Goal: Task Accomplishment & Management: Complete application form

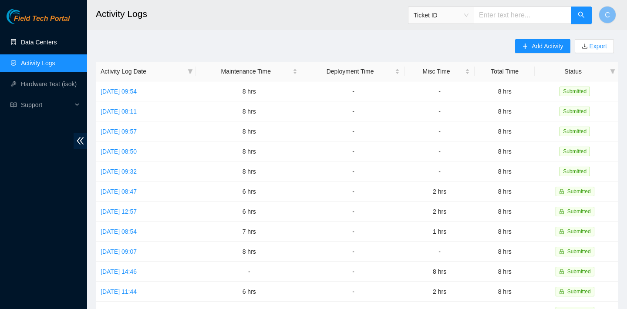
click at [44, 43] on link "Data Centers" at bounding box center [39, 42] width 36 height 7
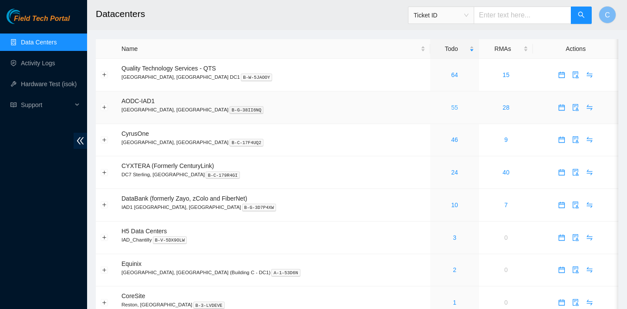
click at [451, 109] on link "55" at bounding box center [454, 107] width 7 height 7
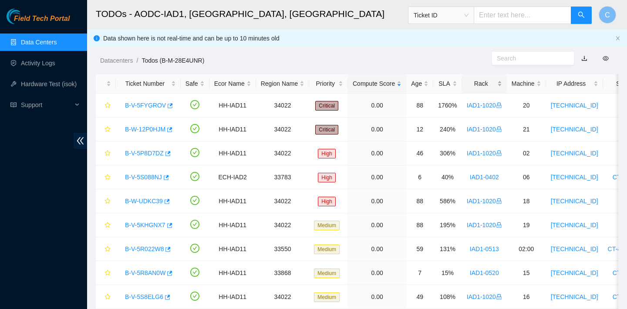
click at [478, 83] on div "Rack" at bounding box center [484, 84] width 35 height 10
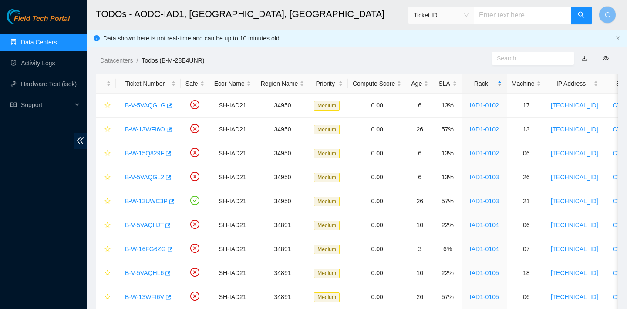
click at [478, 83] on div "Rack" at bounding box center [484, 84] width 35 height 10
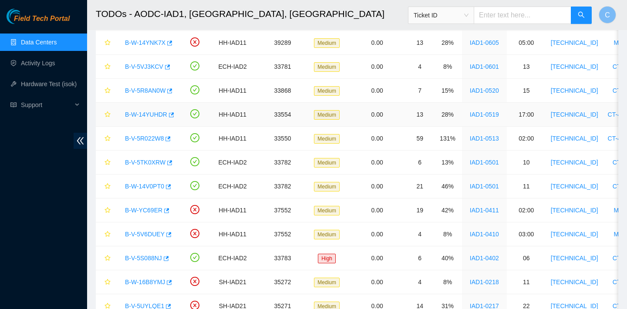
scroll to position [328, 0]
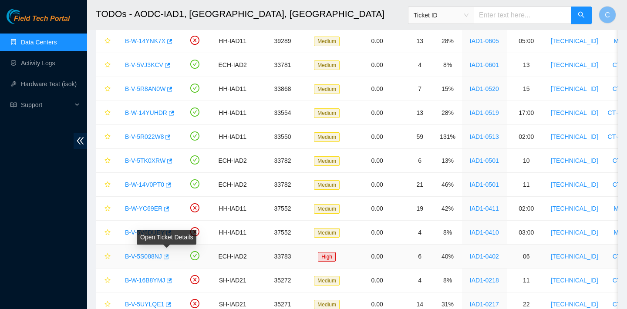
click at [169, 256] on icon "button" at bounding box center [166, 256] width 5 height 5
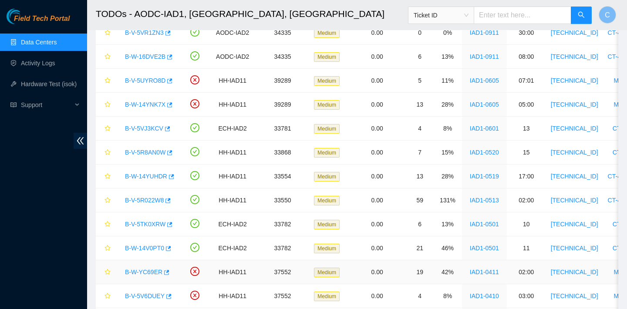
scroll to position [266, 0]
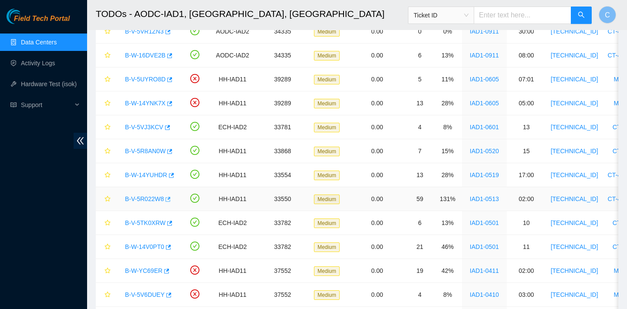
click at [168, 199] on icon "button" at bounding box center [167, 199] width 6 height 6
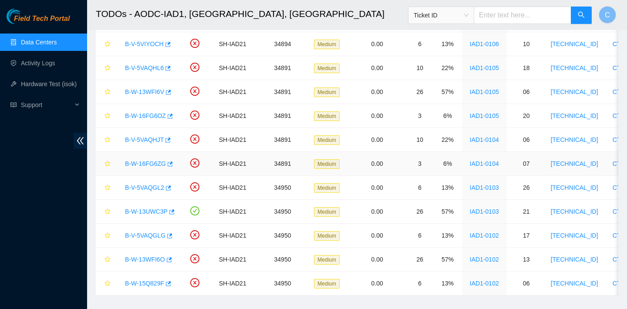
scroll to position [1128, 0]
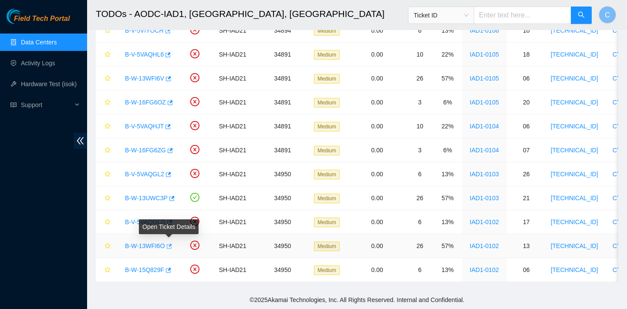
click at [172, 245] on icon "button" at bounding box center [169, 246] width 5 height 5
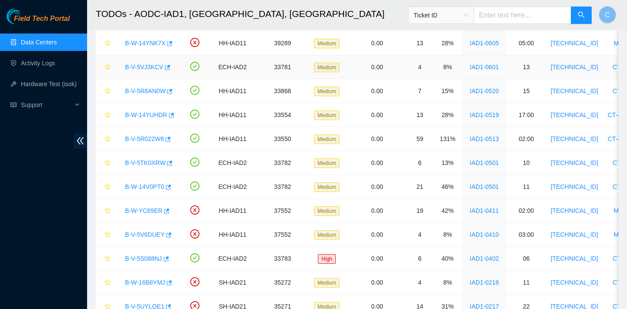
scroll to position [323, 0]
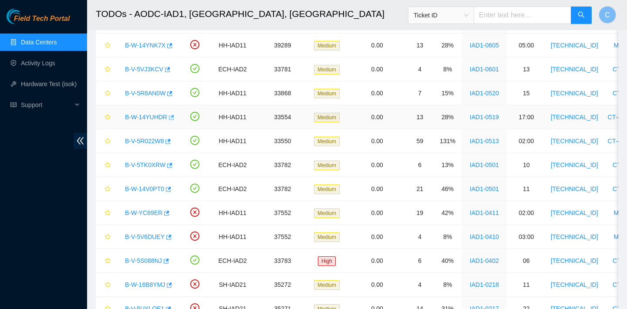
click at [174, 116] on icon "button" at bounding box center [171, 117] width 5 height 5
click at [170, 96] on icon "button" at bounding box center [169, 94] width 6 height 6
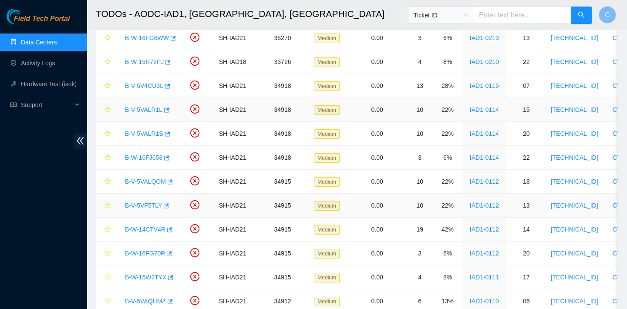
scroll to position [691, 0]
click at [172, 185] on span "button" at bounding box center [169, 182] width 6 height 7
click at [172, 183] on icon "button" at bounding box center [170, 181] width 5 height 5
click at [168, 205] on icon "button" at bounding box center [166, 205] width 5 height 5
click at [174, 229] on div "B-W-14CTV4R" at bounding box center [148, 229] width 55 height 14
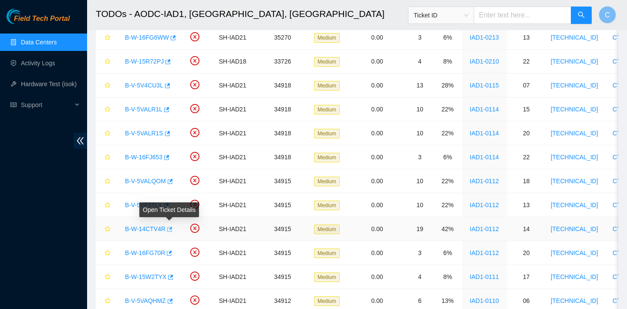
click at [171, 231] on icon "button" at bounding box center [169, 229] width 6 height 6
click at [171, 253] on icon "button" at bounding box center [169, 253] width 5 height 5
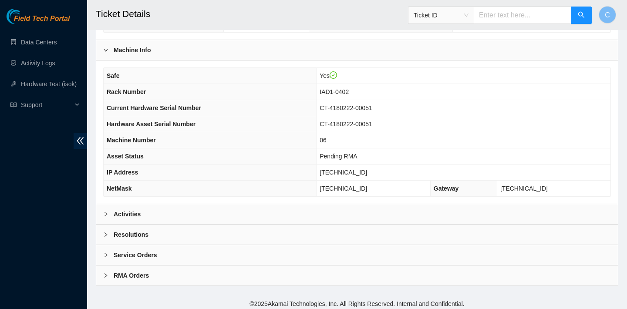
scroll to position [282, 0]
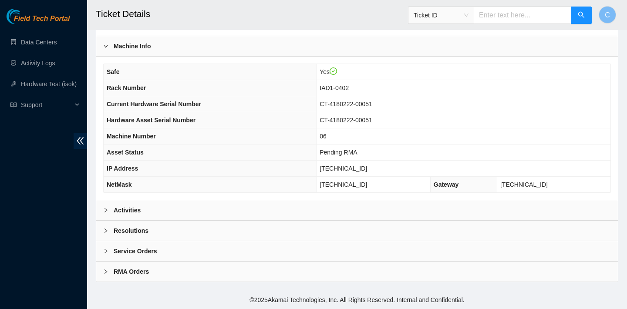
click at [348, 202] on div "Activities" at bounding box center [357, 210] width 522 height 20
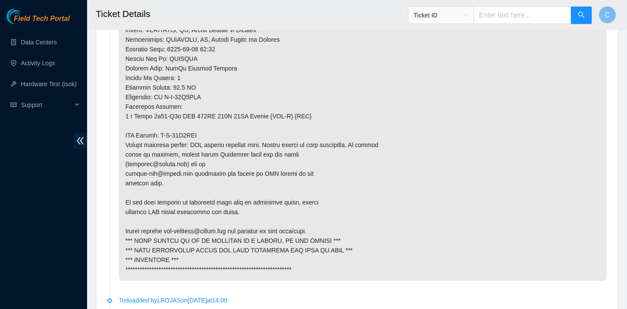
scroll to position [744, 0]
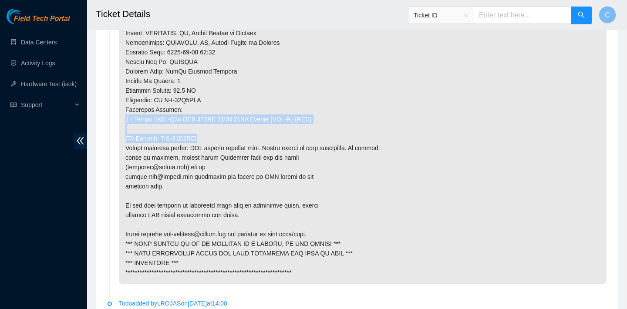
drag, startPoint x: 353, startPoint y: 133, endPoint x: 354, endPoint y: 112, distance: 20.5
click at [354, 112] on p at bounding box center [363, 33] width 488 height 502
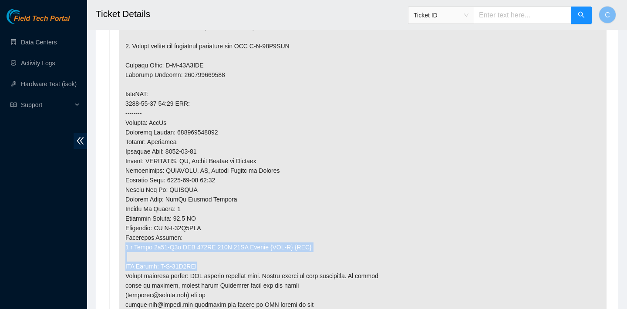
scroll to position [389, 0]
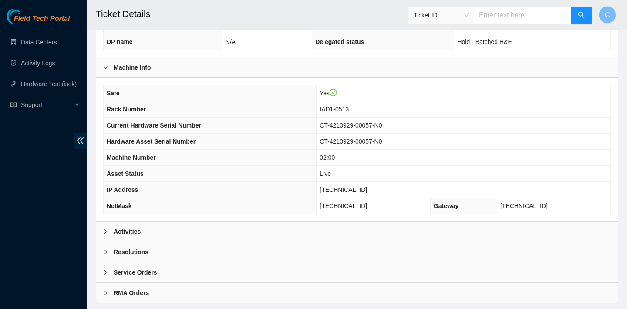
scroll to position [282, 0]
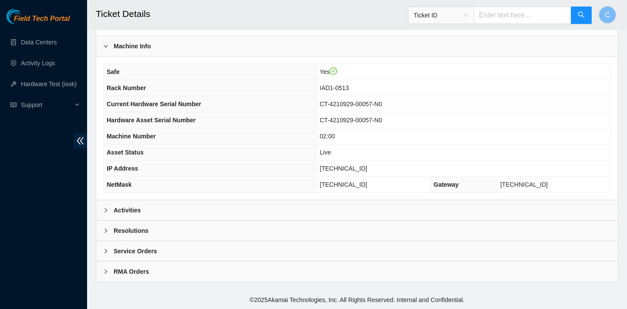
click at [377, 205] on div "Activities" at bounding box center [357, 210] width 522 height 20
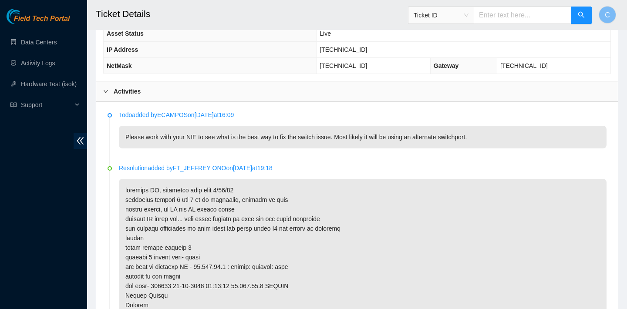
scroll to position [368, 0]
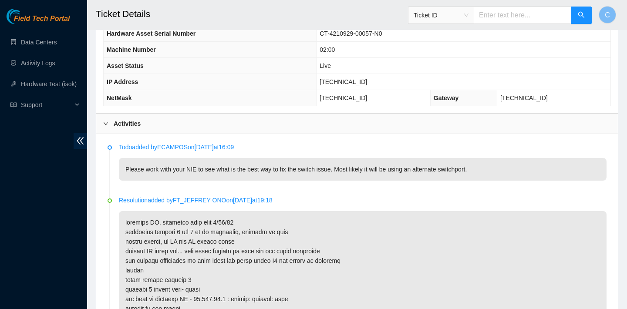
click at [449, 47] on td "02:00" at bounding box center [464, 50] width 294 height 16
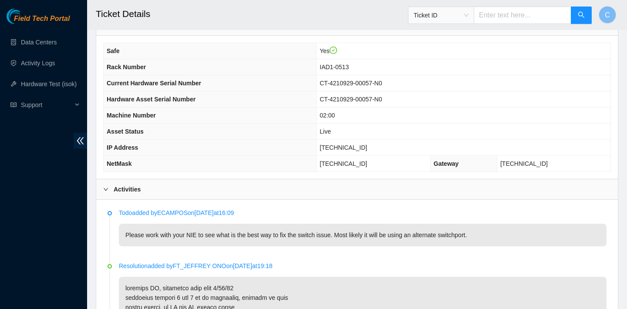
scroll to position [306, 0]
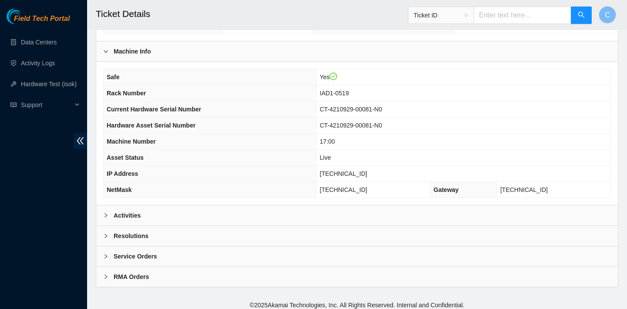
scroll to position [282, 0]
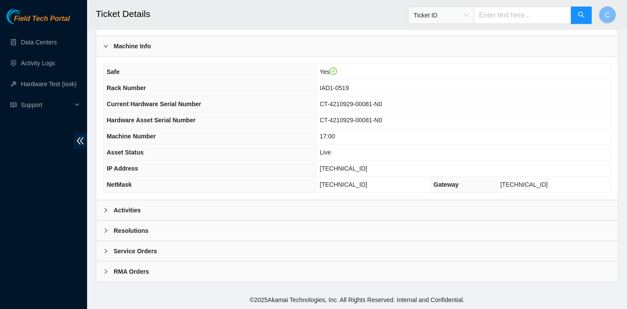
click at [344, 210] on div "Activities" at bounding box center [357, 210] width 522 height 20
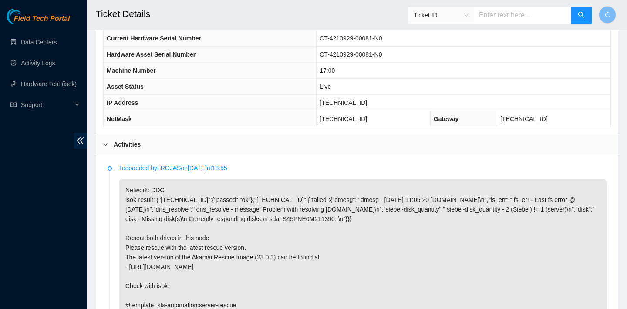
scroll to position [323, 0]
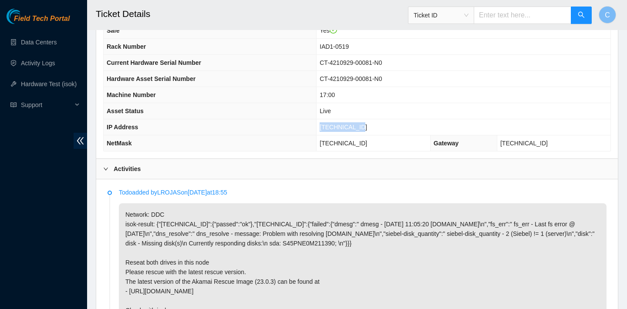
drag, startPoint x: 389, startPoint y: 127, endPoint x: 336, endPoint y: 127, distance: 53.1
click at [336, 127] on td "[TECHNICAL_ID]" at bounding box center [464, 127] width 294 height 16
copy span "[TECHNICAL_ID]"
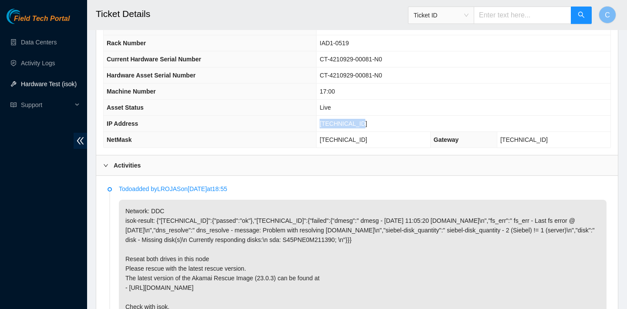
scroll to position [272, 0]
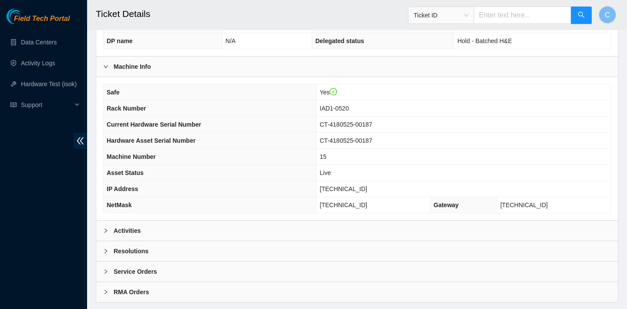
scroll to position [282, 0]
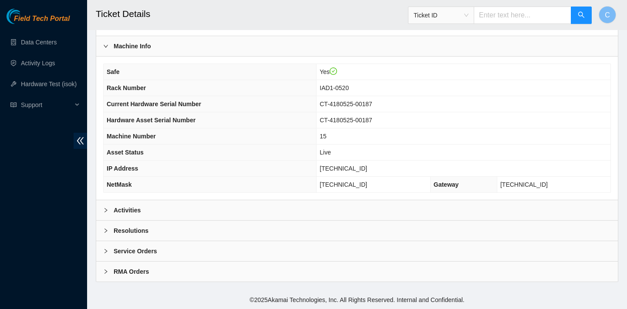
click at [325, 204] on div "Activities" at bounding box center [357, 210] width 522 height 20
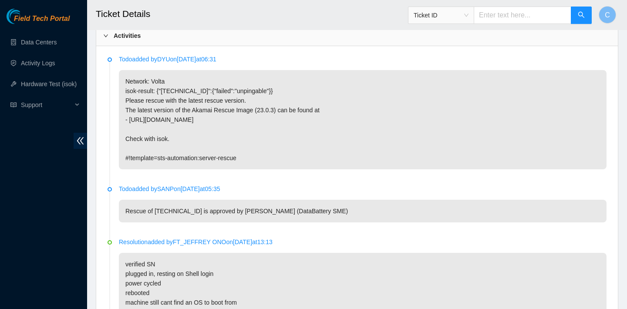
scroll to position [457, 0]
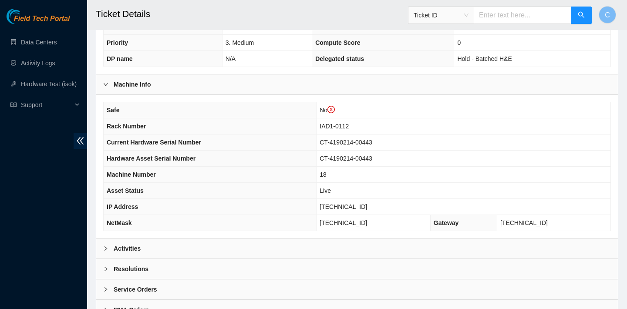
scroll to position [298, 0]
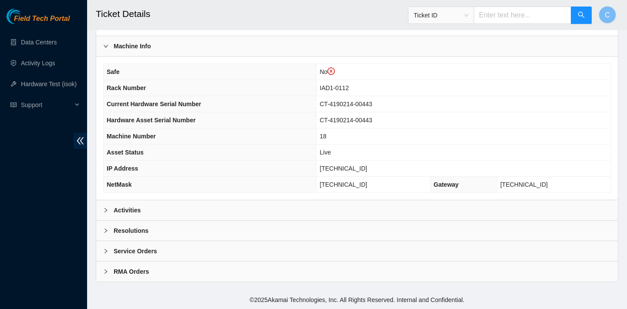
click at [310, 205] on div "Activities" at bounding box center [357, 210] width 522 height 20
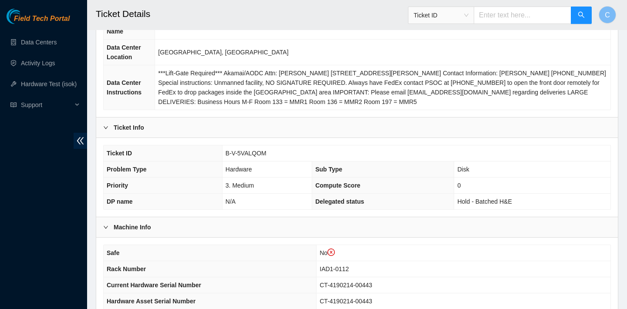
scroll to position [97, 0]
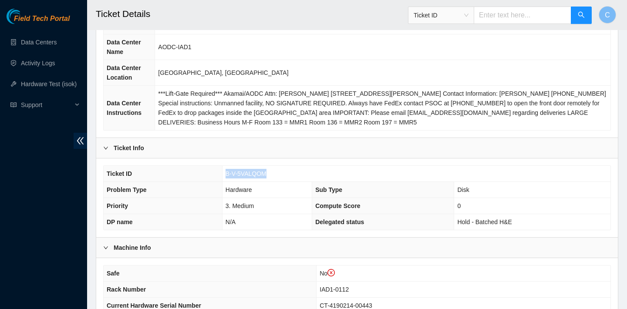
drag, startPoint x: 273, startPoint y: 173, endPoint x: 226, endPoint y: 172, distance: 47.0
click at [226, 172] on td "B-V-5VALQOM" at bounding box center [416, 174] width 388 height 16
copy span "B-V-5VALQOM"
click at [402, 39] on td "AODC-IAD1" at bounding box center [382, 47] width 455 height 26
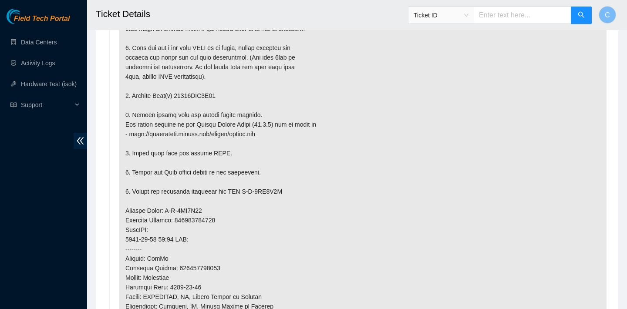
scroll to position [581, 0]
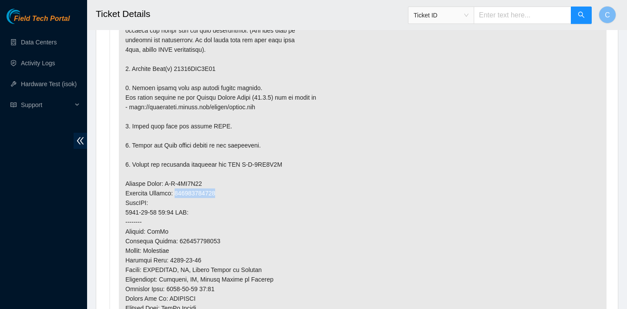
drag, startPoint x: 228, startPoint y: 194, endPoint x: 180, endPoint y: 192, distance: 47.5
click at [180, 192] on p at bounding box center [363, 193] width 488 height 463
copy p "473665216509"
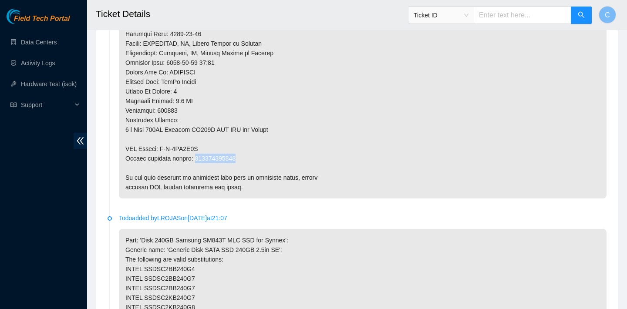
drag, startPoint x: 245, startPoint y: 156, endPoint x: 196, endPoint y: 155, distance: 49.2
copy p "473665216510"
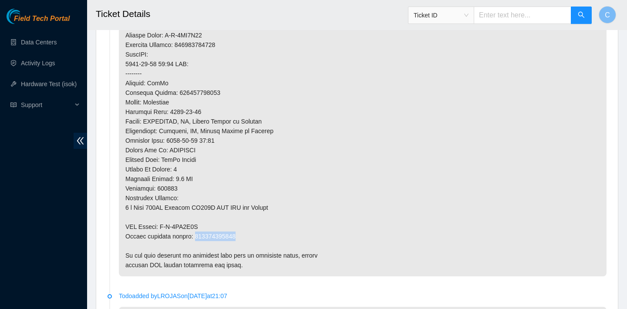
scroll to position [1593, 0]
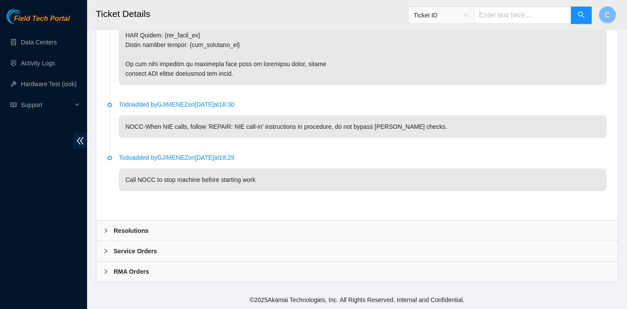
click at [173, 224] on div "Resolutions" at bounding box center [357, 231] width 522 height 20
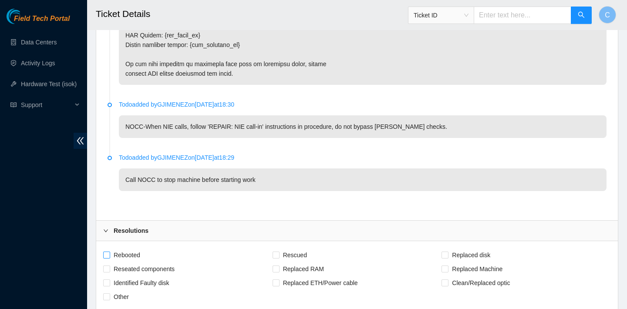
click at [123, 253] on span "Rebooted" at bounding box center [127, 255] width 34 height 14
click at [109, 253] on input "Rebooted" at bounding box center [106, 255] width 6 height 6
checkbox input "true"
click at [300, 251] on span "Rescued" at bounding box center [295, 255] width 31 height 14
click at [279, 252] on input "Rescued" at bounding box center [276, 255] width 6 height 6
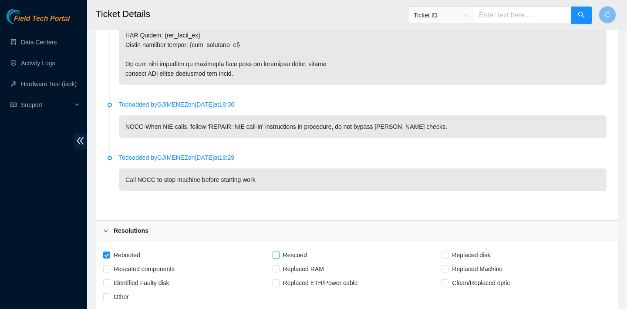
checkbox input "true"
click at [475, 255] on span "Replaced disk" at bounding box center [470, 255] width 45 height 14
click at [448, 255] on input "Replaced disk" at bounding box center [444, 255] width 6 height 6
checkbox input "true"
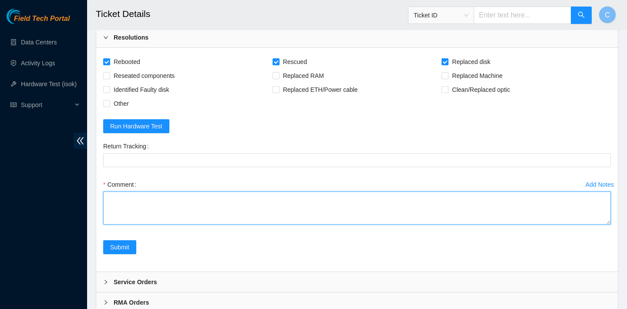
click at [336, 212] on textarea "Comment" at bounding box center [357, 208] width 508 height 33
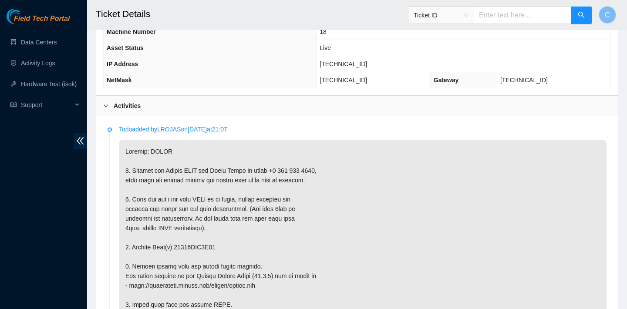
scroll to position [487, 0]
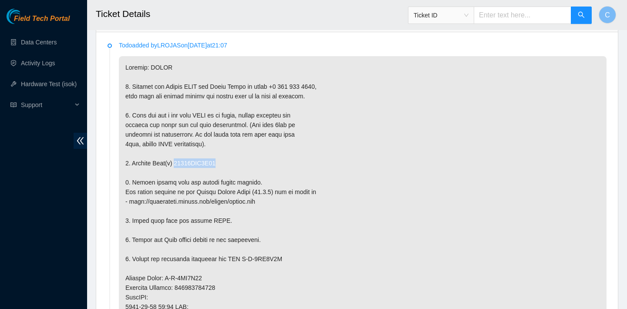
drag, startPoint x: 229, startPoint y: 162, endPoint x: 179, endPoint y: 160, distance: 49.6
click at [179, 160] on p at bounding box center [363, 287] width 488 height 463
copy p "18521FDB7F18"
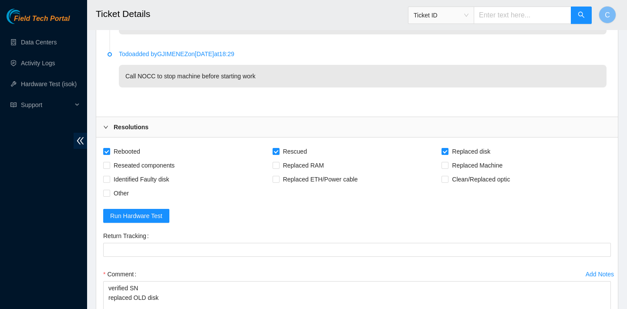
scroll to position [1817, 0]
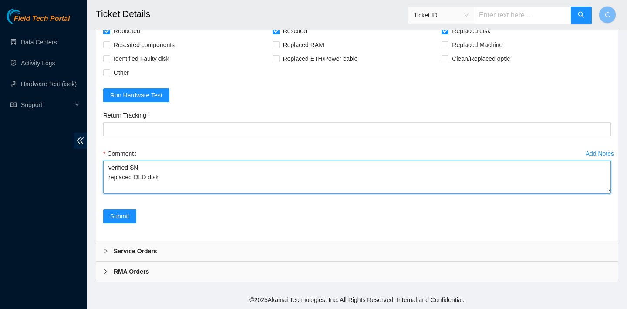
click at [172, 176] on textarea "verified SN replaced OLD disk" at bounding box center [357, 177] width 508 height 33
paste textarea "18521FDB7F18"
click at [253, 177] on textarea "verified SN replaced OLD disk 18521FDB7F18 with NEW disk" at bounding box center [357, 177] width 508 height 33
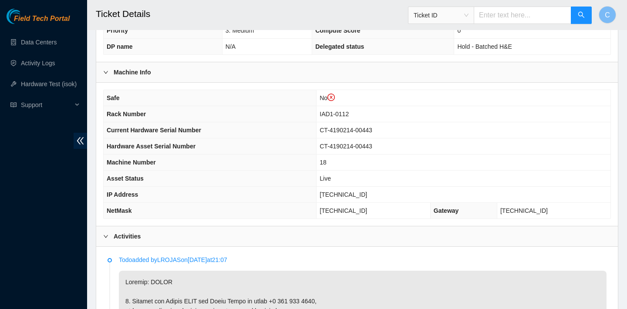
scroll to position [277, 0]
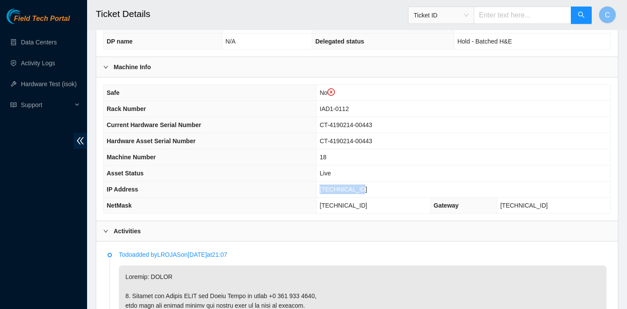
drag, startPoint x: 381, startPoint y: 188, endPoint x: 329, endPoint y: 187, distance: 52.3
click at [329, 187] on td "104.84.228.63" at bounding box center [464, 190] width 294 height 16
copy span "104.84.228.63"
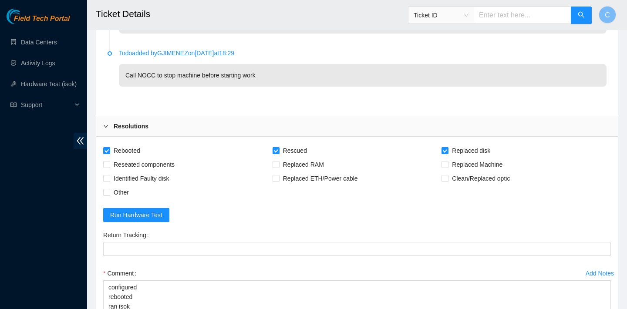
scroll to position [1817, 0]
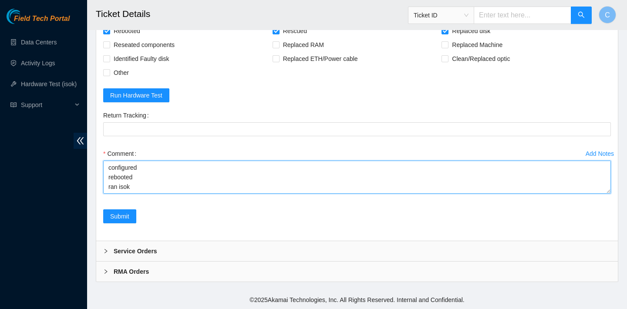
click at [132, 190] on textarea "verified SN replaced OLD disk 18521FDB7F18 with NEW disk S1G0NYAF701901 reboote…" at bounding box center [357, 177] width 508 height 33
paste textarea "104.84.228.63 : passed: ok"
type textarea "verified SN replaced OLD disk 18521FDB7F18 with NEW disk S1G0NYAF701901 reboote…"
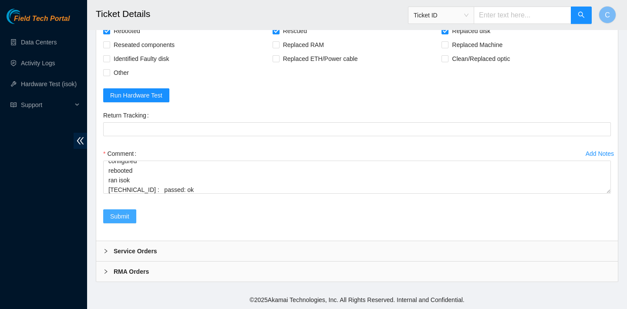
click at [131, 221] on button "Submit" at bounding box center [119, 216] width 33 height 14
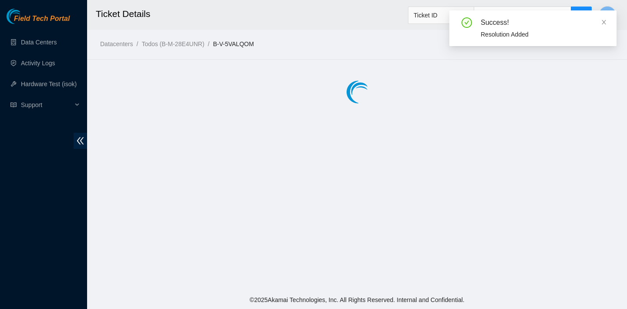
scroll to position [0, 0]
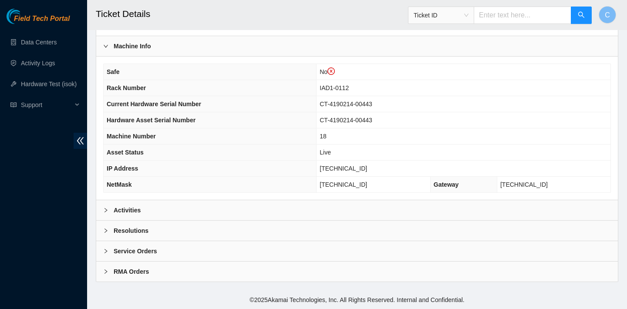
click at [268, 210] on div "Activities" at bounding box center [357, 210] width 522 height 20
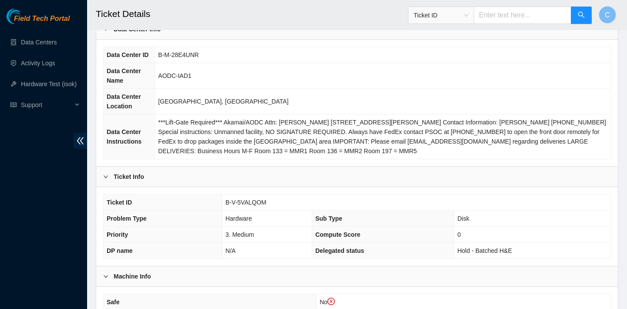
scroll to position [74, 0]
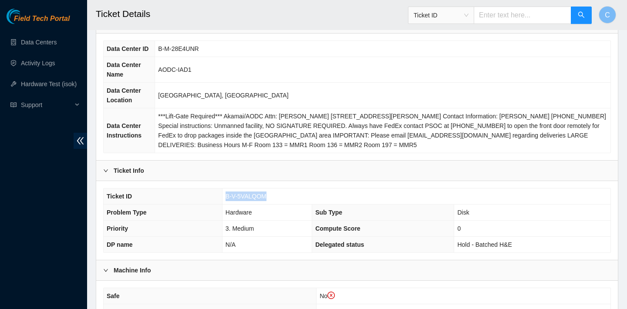
drag, startPoint x: 273, startPoint y: 196, endPoint x: 227, endPoint y: 194, distance: 46.6
click at [227, 194] on td "B-V-5VALQOM" at bounding box center [416, 197] width 388 height 16
copy span "B-V-5VALQOM"
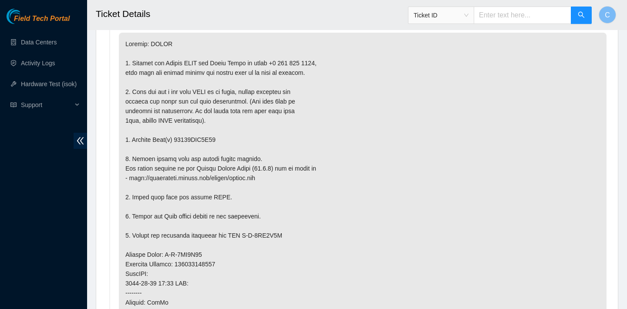
scroll to position [572, 0]
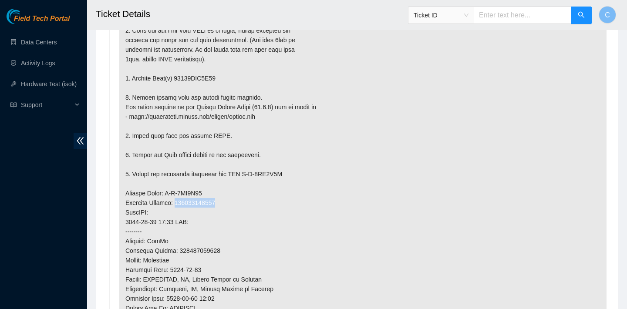
drag, startPoint x: 229, startPoint y: 203, endPoint x: 181, endPoint y: 203, distance: 48.3
click at [181, 203] on p at bounding box center [363, 202] width 488 height 463
copy p "473665216509"
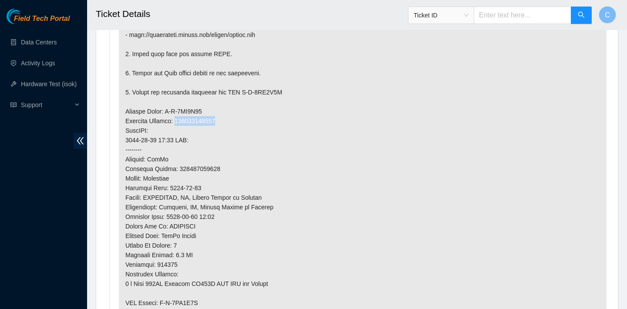
scroll to position [809, 0]
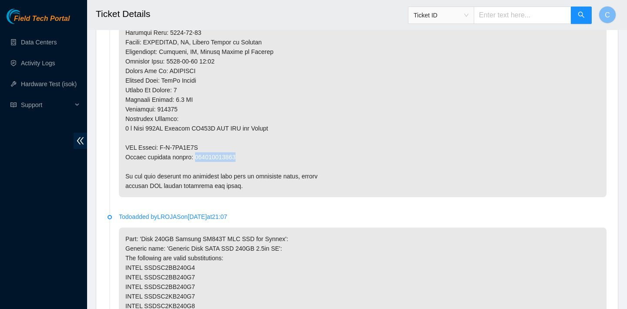
drag, startPoint x: 244, startPoint y: 156, endPoint x: 195, endPoint y: 156, distance: 48.8
copy p "473665216510"
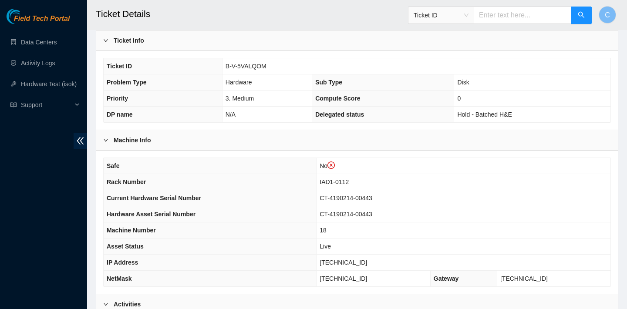
scroll to position [181, 0]
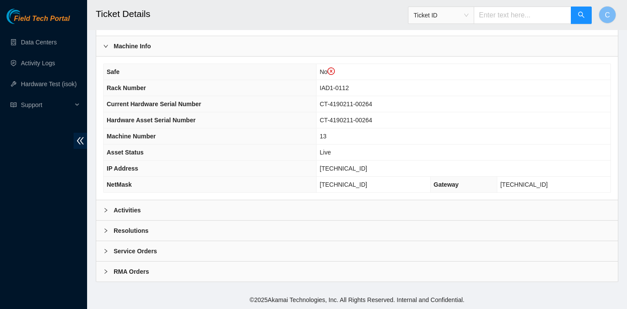
click at [293, 206] on div "Activities" at bounding box center [357, 210] width 522 height 20
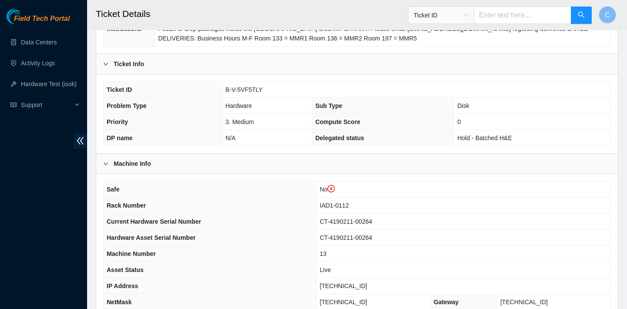
scroll to position [176, 0]
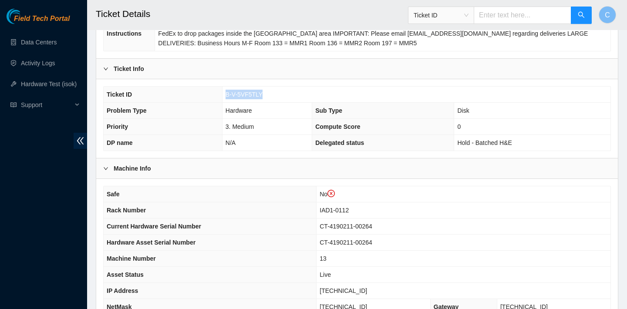
drag, startPoint x: 270, startPoint y: 94, endPoint x: 226, endPoint y: 93, distance: 44.8
click at [226, 93] on td "B-V-5VF5TLY" at bounding box center [416, 95] width 388 height 16
copy span "B-V-5VF5TLY"
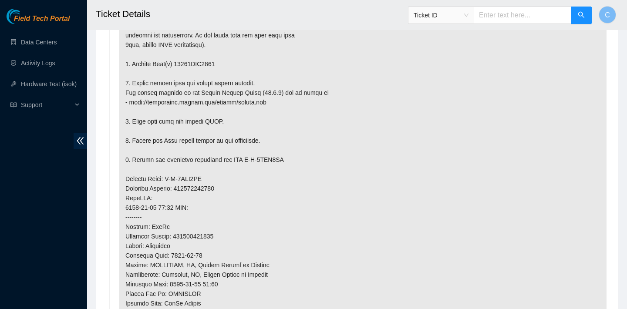
scroll to position [601, 0]
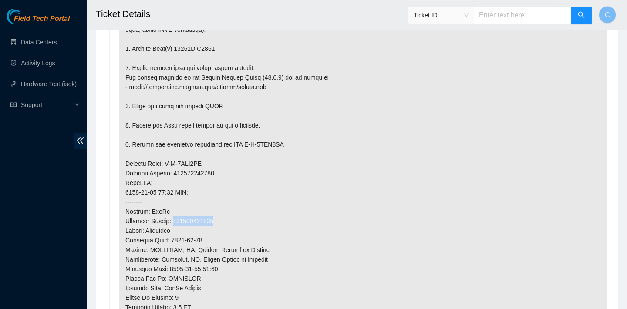
drag, startPoint x: 226, startPoint y: 218, endPoint x: 178, endPoint y: 217, distance: 48.3
click at [178, 217] on p at bounding box center [363, 173] width 488 height 463
copy p "473665216369"
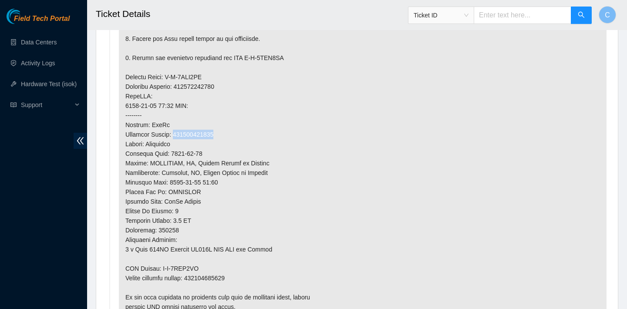
scroll to position [823, 0]
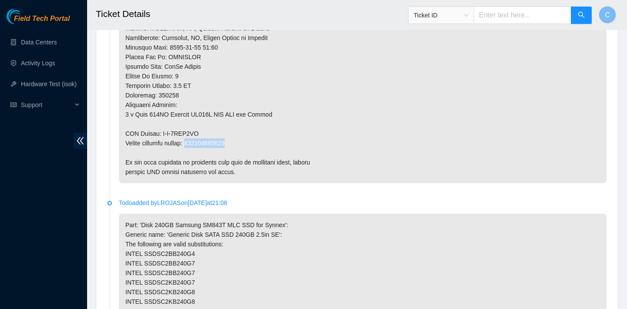
drag, startPoint x: 247, startPoint y: 142, endPoint x: 196, endPoint y: 141, distance: 50.5
copy p "473665216370"
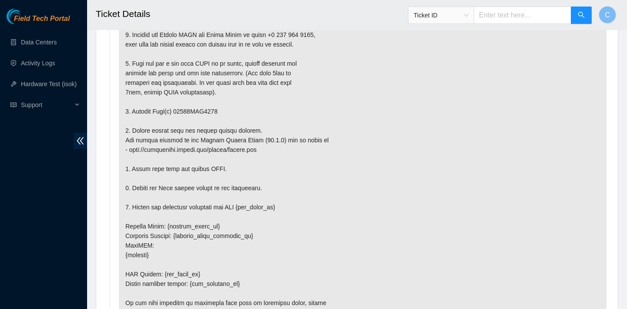
scroll to position [1593, 0]
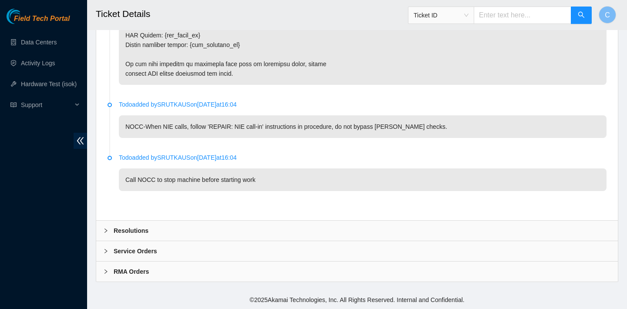
click at [187, 225] on div "Resolutions" at bounding box center [357, 231] width 522 height 20
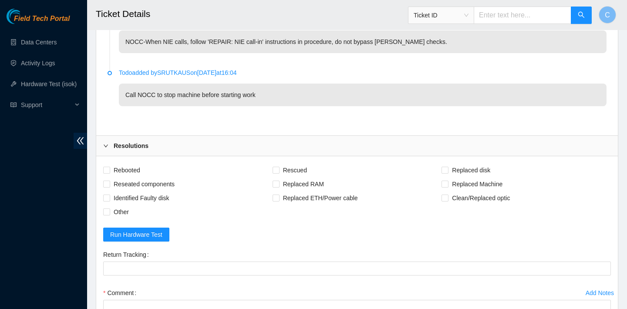
scroll to position [1737, 0]
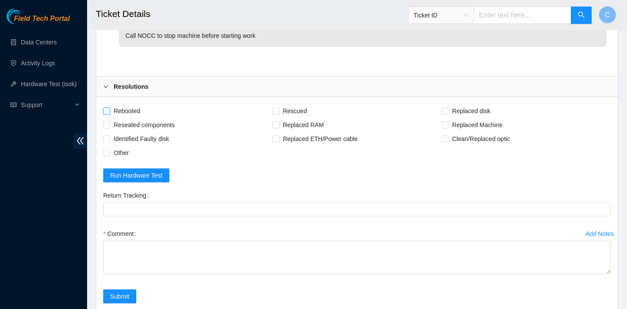
click at [125, 109] on span "Rebooted" at bounding box center [127, 111] width 34 height 14
click at [109, 109] on input "Rebooted" at bounding box center [106, 111] width 6 height 6
checkbox input "true"
click at [300, 106] on span "Rescued" at bounding box center [295, 111] width 31 height 14
click at [279, 108] on input "Rescued" at bounding box center [276, 111] width 6 height 6
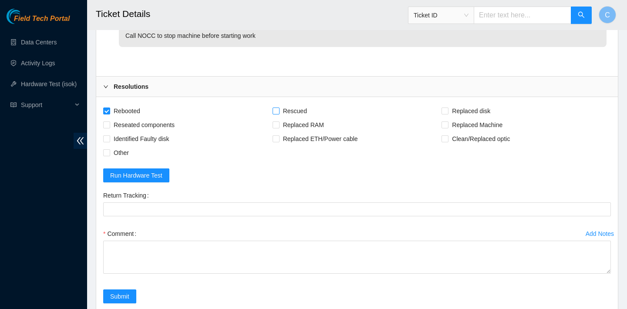
checkbox input "true"
click at [468, 108] on span "Replaced disk" at bounding box center [470, 111] width 45 height 14
click at [448, 108] on input "Replaced disk" at bounding box center [444, 111] width 6 height 6
checkbox input "true"
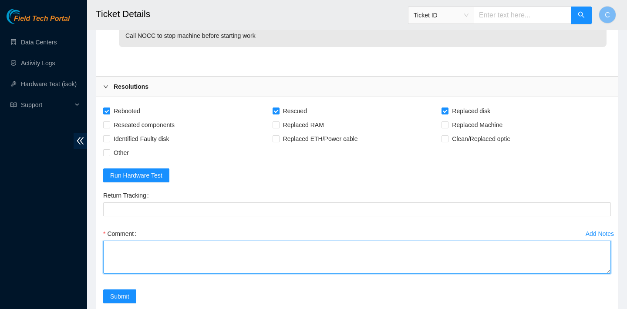
click at [202, 243] on textarea "Comment" at bounding box center [357, 257] width 508 height 33
type textarea "V"
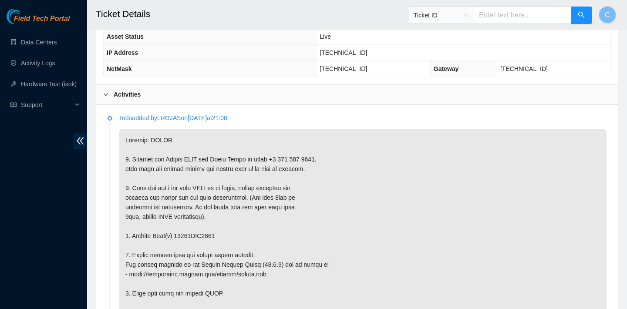
scroll to position [462, 0]
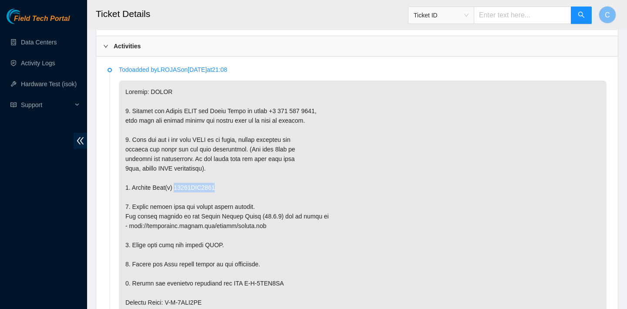
drag, startPoint x: 229, startPoint y: 188, endPoint x: 179, endPoint y: 186, distance: 49.7
click at [179, 186] on p at bounding box center [363, 312] width 488 height 463
copy p "18521FDB4854"
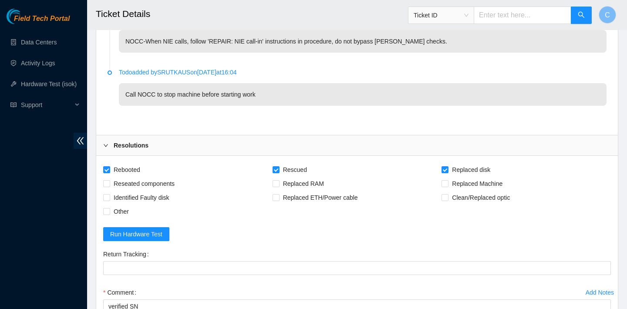
scroll to position [1817, 0]
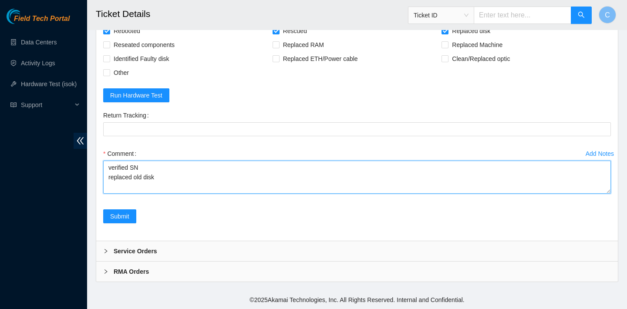
click at [189, 182] on textarea "verified SN replaced old disk" at bounding box center [357, 177] width 508 height 33
paste textarea "18521FDB4854"
click at [143, 175] on textarea "verified SN replaced old disk 18521FDB4854 with n" at bounding box center [357, 177] width 508 height 33
click at [231, 178] on textarea "verified SN replaced OLD disk 18521FDB4854 with n" at bounding box center [357, 177] width 508 height 33
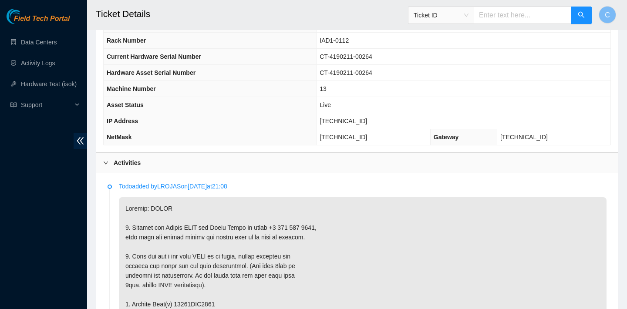
scroll to position [299, 0]
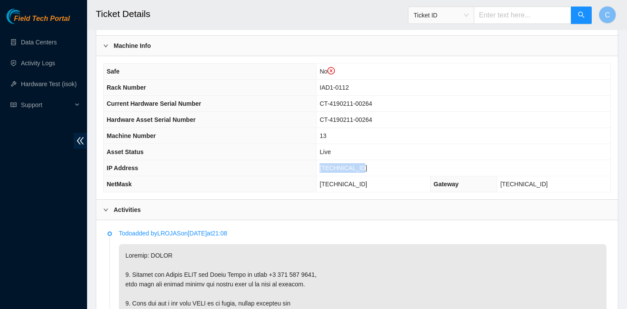
drag, startPoint x: 372, startPoint y: 168, endPoint x: 328, endPoint y: 168, distance: 44.0
click at [328, 168] on td "104.84.228.58" at bounding box center [464, 168] width 294 height 16
copy span "104.84.228.58"
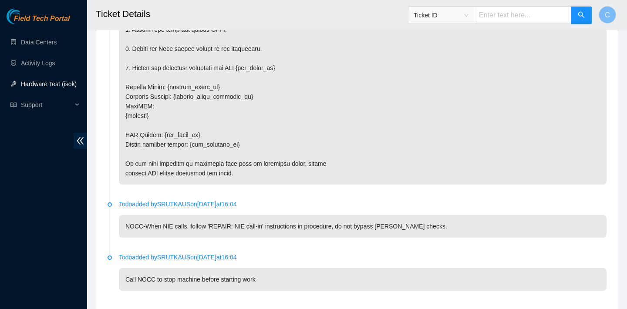
scroll to position [1817, 0]
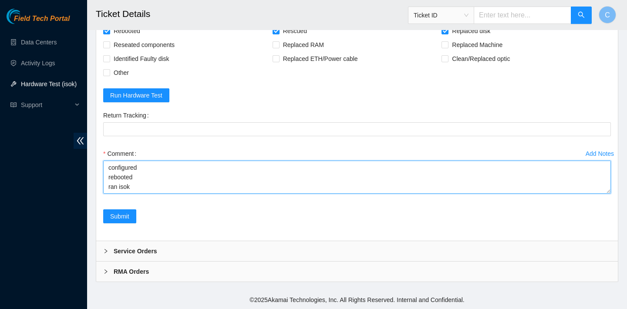
click at [127, 190] on textarea "verified SN replaced OLD disk 18521FDB4854 with NEW disk S1NG0NYAF805992 reboot…" at bounding box center [357, 177] width 508 height 33
paste textarea "104.84.228.58 : passed: ok"
type textarea "verified SN replaced OLD disk 18521FDB4854 with NEW disk S1NG0NYAF805992 reboot…"
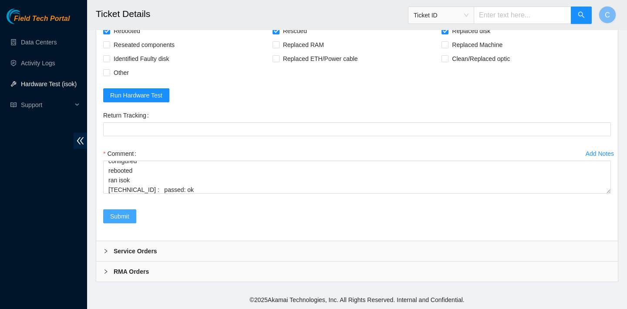
click at [120, 215] on span "Submit" at bounding box center [119, 217] width 19 height 10
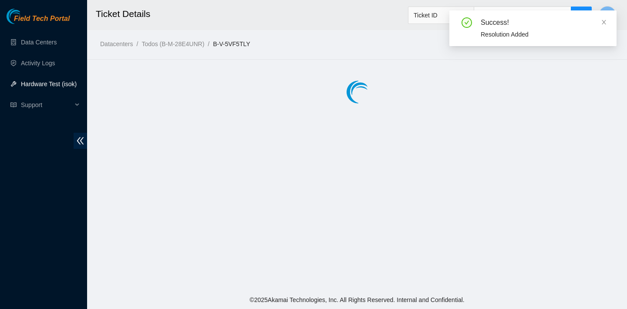
scroll to position [0, 0]
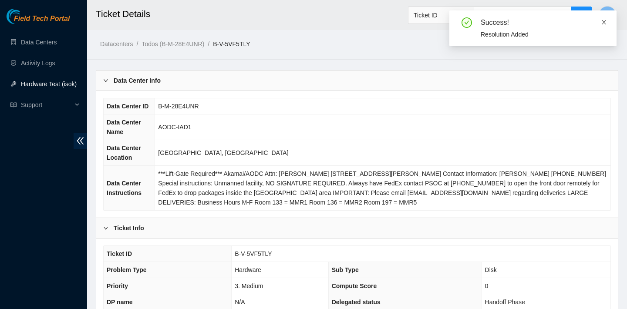
click at [605, 24] on icon "close" at bounding box center [604, 22] width 4 height 4
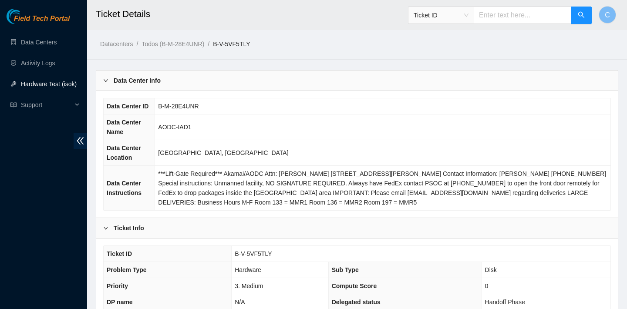
scroll to position [282, 0]
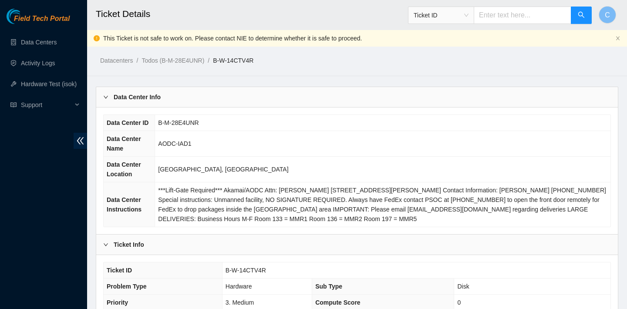
scroll to position [298, 0]
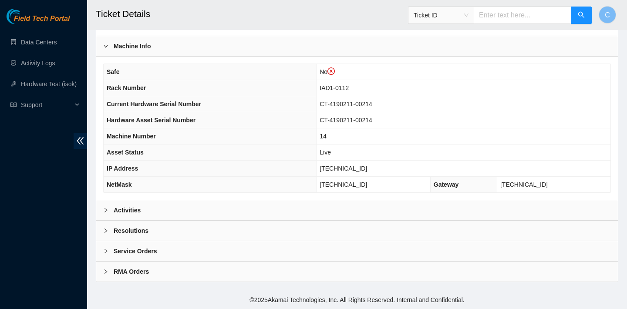
click at [290, 215] on div "Activities" at bounding box center [357, 210] width 522 height 20
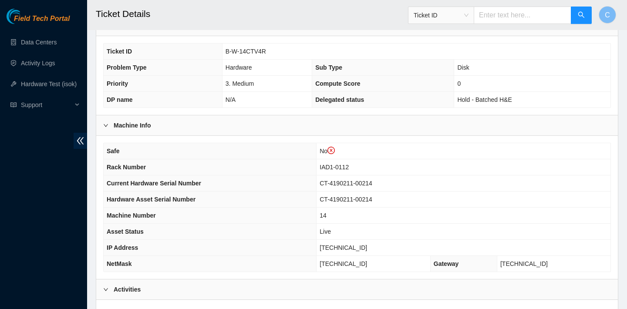
scroll to position [195, 0]
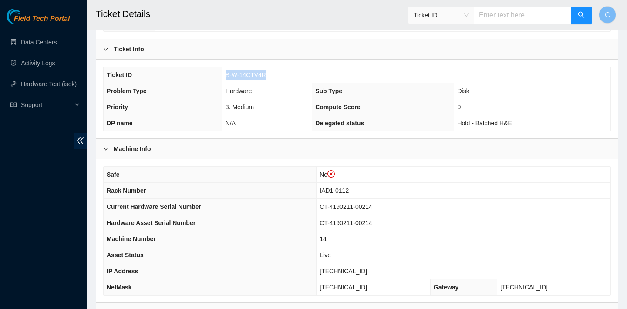
drag, startPoint x: 271, startPoint y: 72, endPoint x: 225, endPoint y: 72, distance: 46.1
click at [225, 72] on td "B-W-14CTV4R" at bounding box center [416, 75] width 388 height 16
copy span "B-W-14CTV4R"
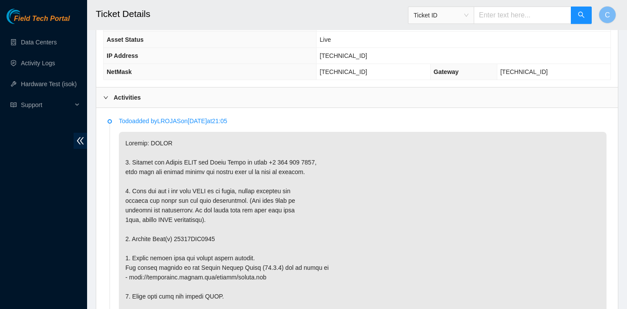
scroll to position [499, 0]
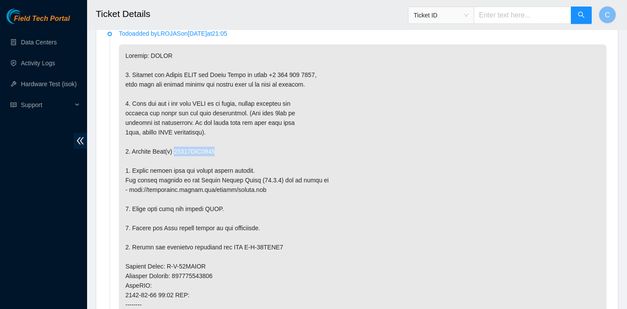
drag, startPoint x: 228, startPoint y: 150, endPoint x: 179, endPoint y: 149, distance: 49.2
click at [179, 149] on p at bounding box center [363, 275] width 488 height 463
copy p "18521FDB4831"
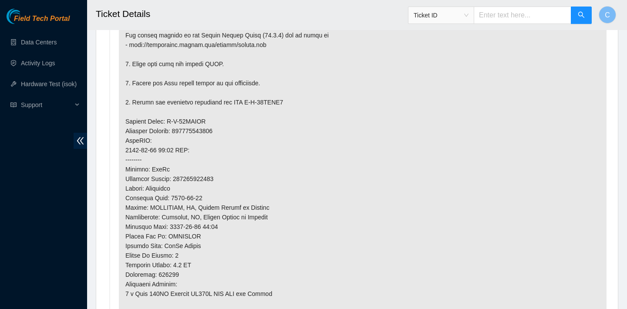
scroll to position [606, 0]
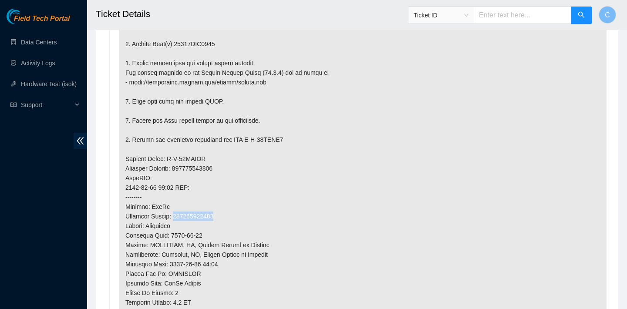
drag, startPoint x: 229, startPoint y: 213, endPoint x: 178, endPoint y: 212, distance: 50.5
click at [178, 212] on p at bounding box center [363, 168] width 488 height 463
copy p "463470048199"
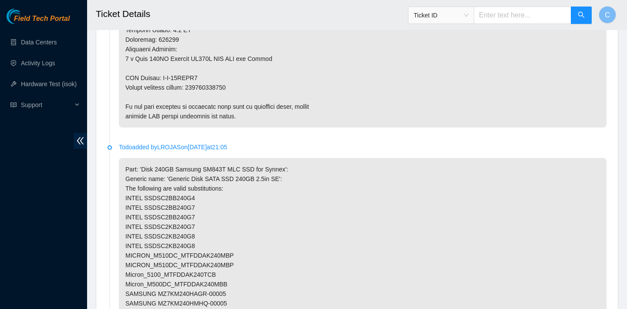
scroll to position [829, 0]
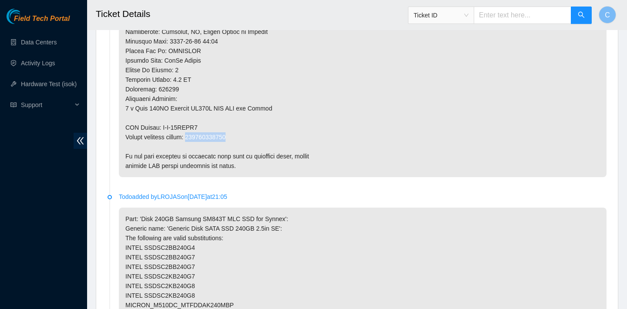
drag, startPoint x: 243, startPoint y: 134, endPoint x: 196, endPoint y: 135, distance: 46.6
copy p "463470048203"
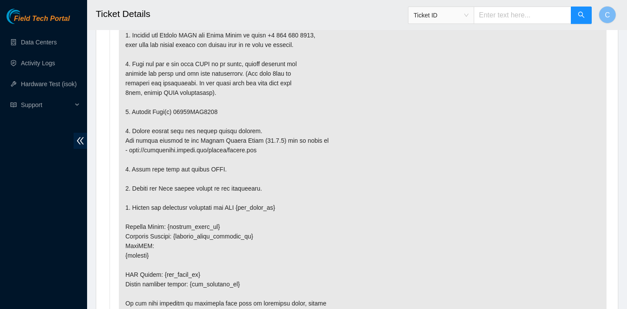
scroll to position [1593, 0]
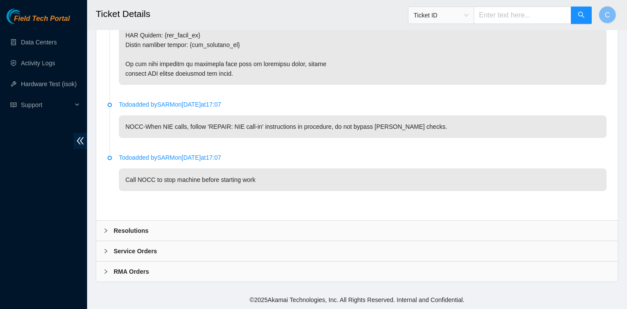
click at [264, 228] on div "Resolutions" at bounding box center [357, 231] width 522 height 20
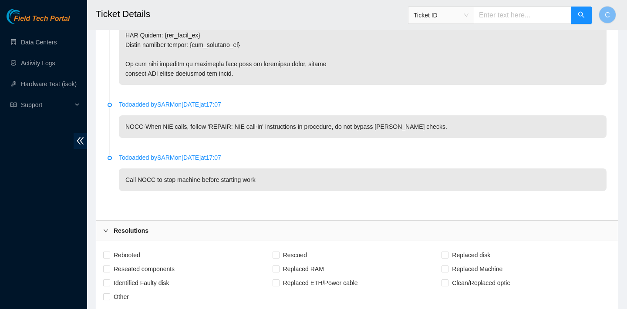
scroll to position [1708, 0]
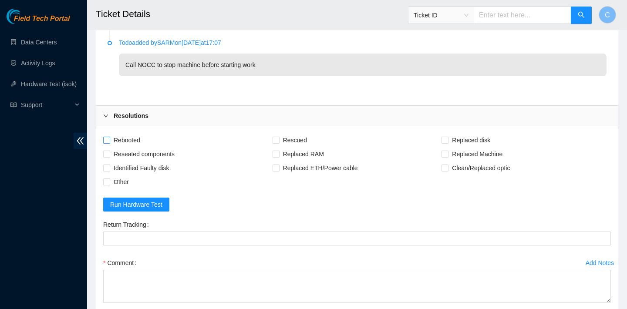
click at [133, 142] on span "Rebooted" at bounding box center [127, 140] width 34 height 14
click at [109, 142] on input "Rebooted" at bounding box center [106, 140] width 6 height 6
checkbox input "true"
click at [281, 141] on span "Rescued" at bounding box center [295, 140] width 31 height 14
click at [279, 141] on input "Rescued" at bounding box center [276, 140] width 6 height 6
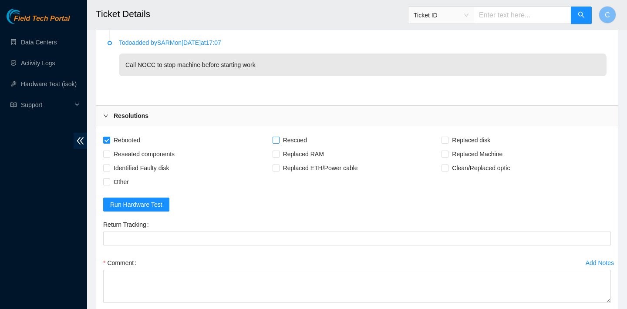
checkbox input "true"
click at [465, 142] on span "Replaced disk" at bounding box center [470, 140] width 45 height 14
click at [448, 142] on input "Replaced disk" at bounding box center [444, 140] width 6 height 6
checkbox input "true"
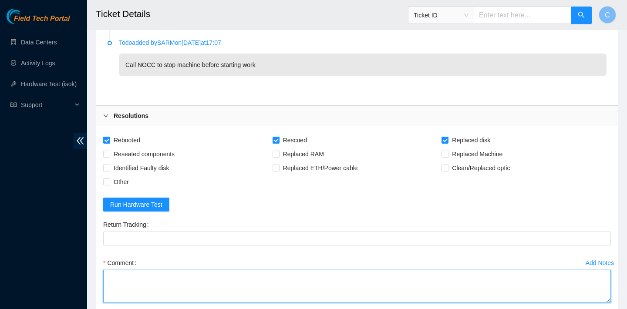
click at [222, 274] on textarea "Comment" at bounding box center [357, 286] width 508 height 33
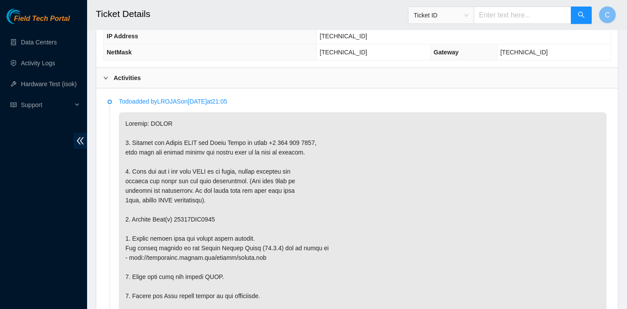
scroll to position [444, 0]
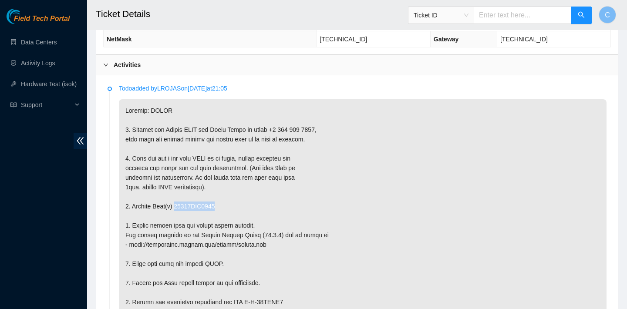
drag, startPoint x: 225, startPoint y: 205, endPoint x: 178, endPoint y: 202, distance: 46.7
copy p "18521FDB4831"
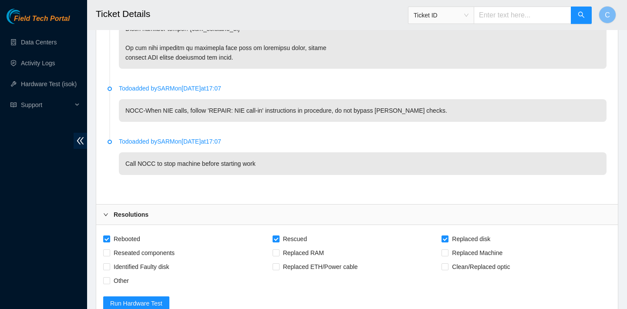
scroll to position [1817, 0]
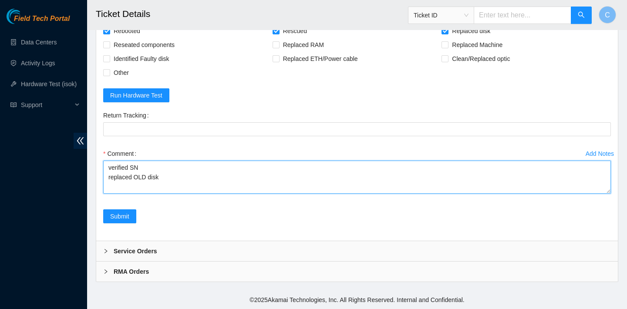
click at [185, 177] on textarea "verified SN replaced OLD disk" at bounding box center [357, 177] width 508 height 33
paste textarea "18521FDB4831"
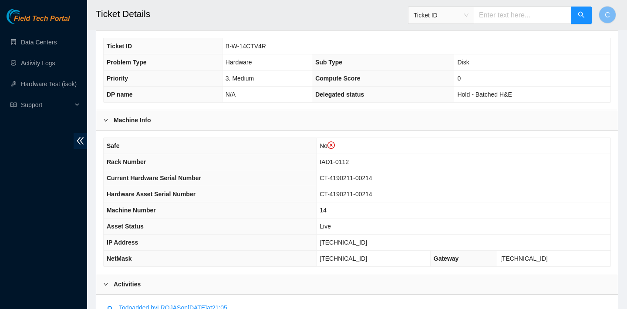
scroll to position [259, 0]
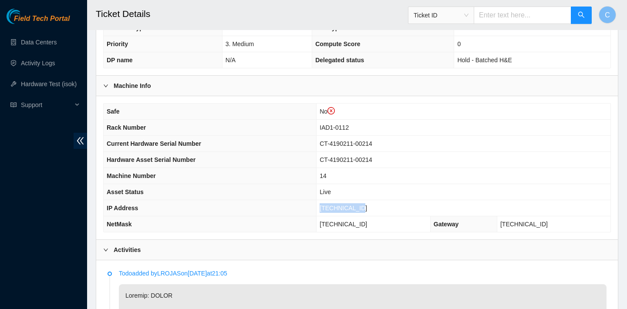
drag, startPoint x: 373, startPoint y: 208, endPoint x: 330, endPoint y: 207, distance: 43.5
click at [330, 207] on td "[TECHNICAL_ID]" at bounding box center [464, 208] width 294 height 16
copy span "04.84.228.59"
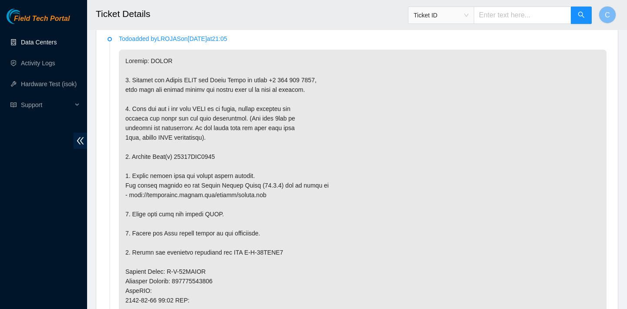
scroll to position [340, 0]
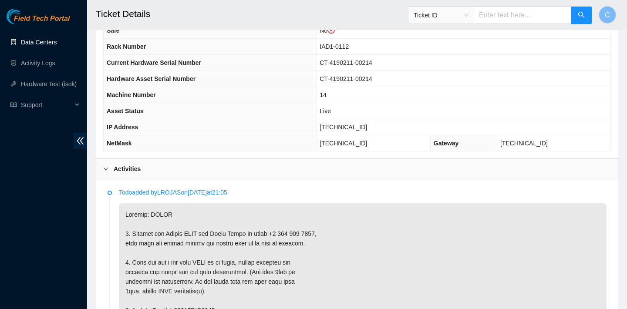
click at [308, 118] on th "Asset Status" at bounding box center [210, 111] width 213 height 16
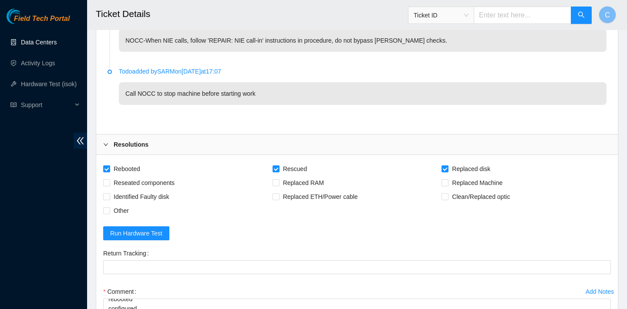
scroll to position [1817, 0]
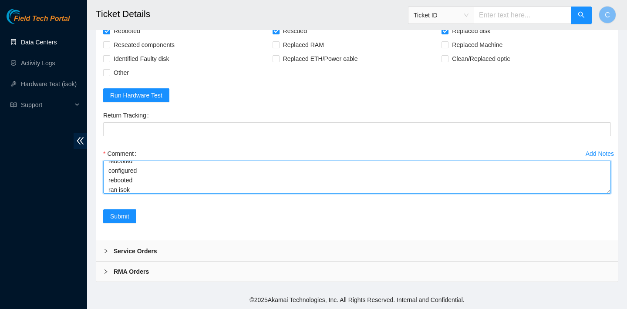
click at [167, 189] on textarea "verified SN replaced OLD disk 18521FDB4831 with NEW disk S1GN0YAG108541 reboote…" at bounding box center [357, 177] width 508 height 33
paste textarea "[TECHNICAL_ID] : passed: ok"
type textarea "verified SN replaced OLD disk 18521FDB4831 with NEW disk S1GN0YAG108541 reboote…"
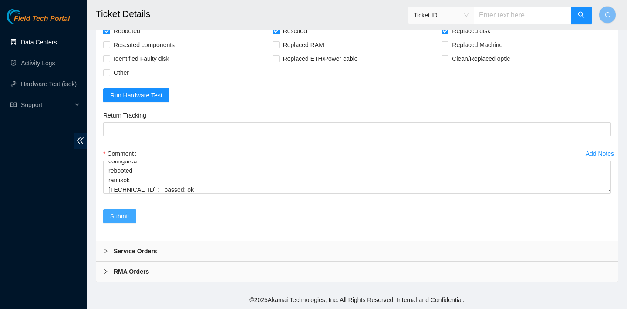
click at [129, 215] on span "Submit" at bounding box center [119, 217] width 19 height 10
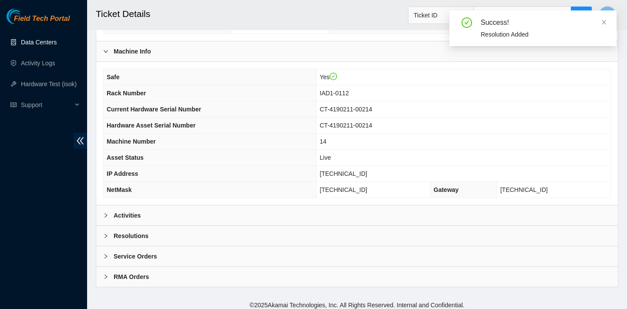
scroll to position [275, 0]
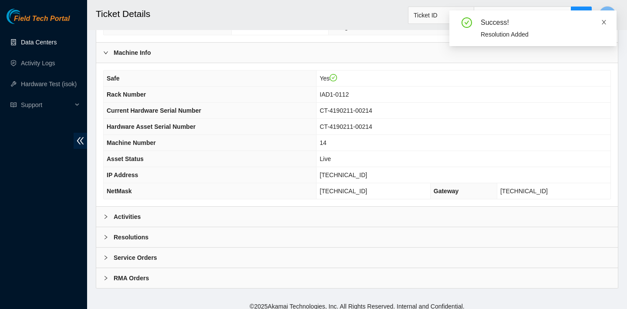
click at [605, 20] on icon "close" at bounding box center [604, 22] width 4 height 4
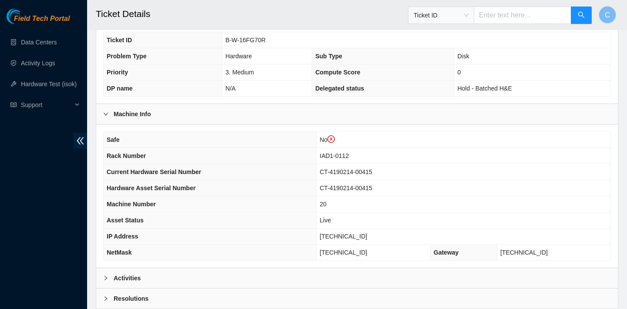
scroll to position [298, 0]
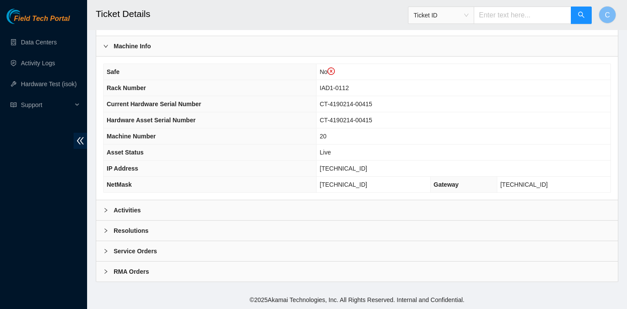
click at [290, 207] on div "Activities" at bounding box center [357, 210] width 522 height 20
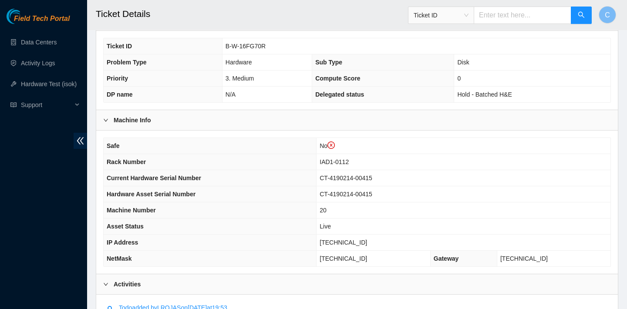
scroll to position [161, 0]
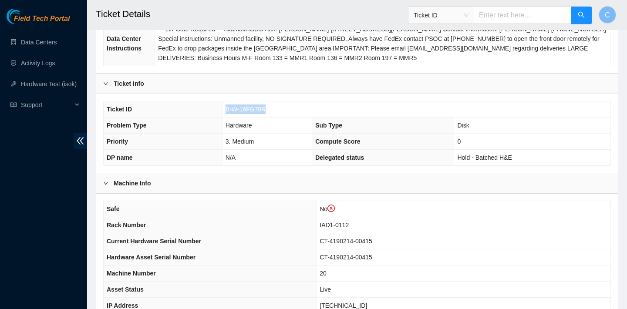
drag, startPoint x: 282, startPoint y: 106, endPoint x: 224, endPoint y: 105, distance: 57.9
click at [224, 105] on td "B-W-16FG70R" at bounding box center [416, 109] width 388 height 16
copy span "B-W-16FG70R"
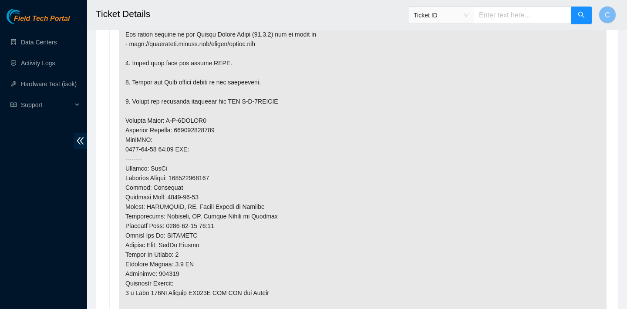
scroll to position [643, 0]
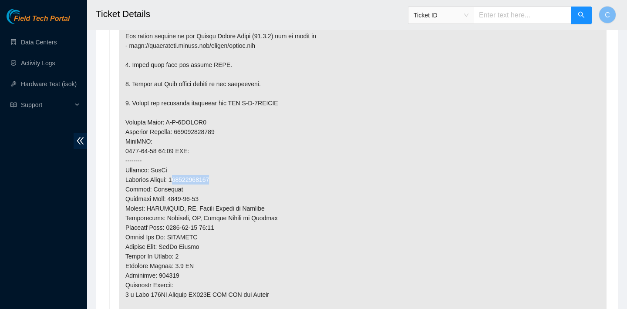
drag, startPoint x: 227, startPoint y: 177, endPoint x: 179, endPoint y: 177, distance: 47.9
click at [179, 177] on p at bounding box center [363, 131] width 488 height 463
drag, startPoint x: 178, startPoint y: 178, endPoint x: 221, endPoint y: 175, distance: 43.2
click at [221, 175] on p at bounding box center [363, 131] width 488 height 463
copy p "463470057274"
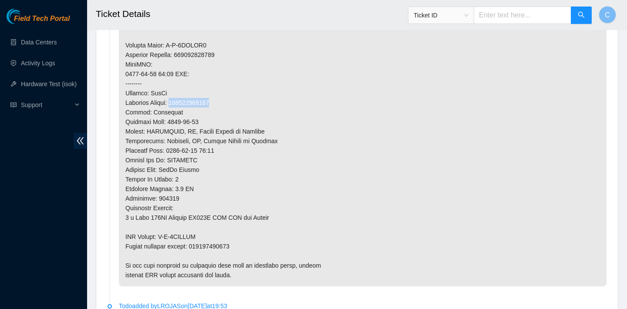
scroll to position [862, 0]
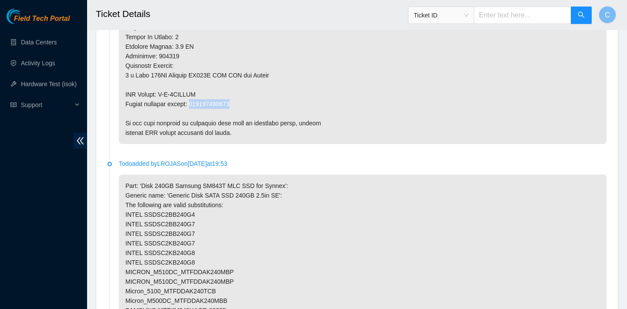
drag, startPoint x: 245, startPoint y: 104, endPoint x: 196, endPoint y: 104, distance: 49.2
copy p "463470057285"
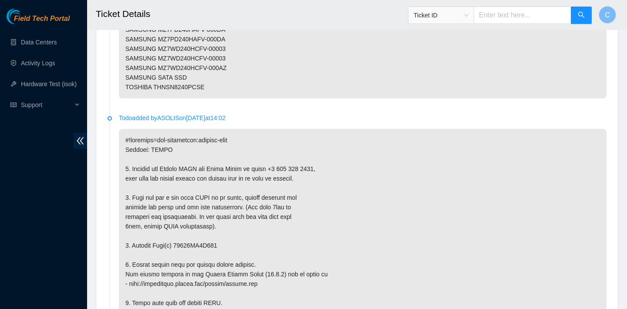
scroll to position [1593, 0]
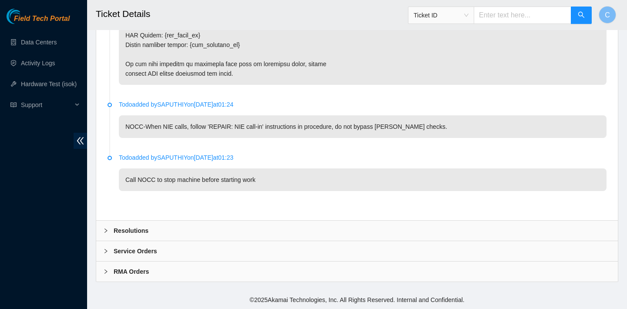
click at [219, 222] on div "Resolutions" at bounding box center [357, 231] width 522 height 20
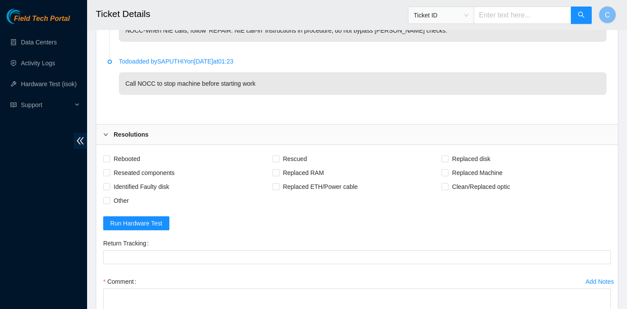
scroll to position [1707, 0]
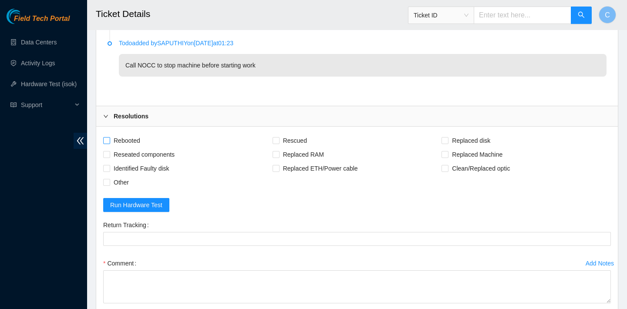
click at [124, 140] on span "Rebooted" at bounding box center [127, 141] width 34 height 14
click at [109, 140] on input "Rebooted" at bounding box center [106, 140] width 6 height 6
checkbox input "true"
click at [290, 136] on span "Rescued" at bounding box center [295, 141] width 31 height 14
click at [279, 137] on input "Rescued" at bounding box center [276, 140] width 6 height 6
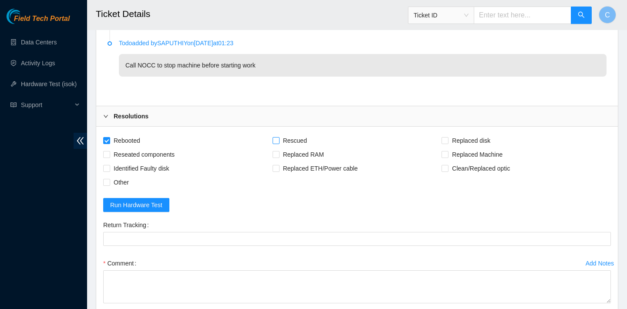
checkbox input "true"
click at [459, 138] on span "Replaced disk" at bounding box center [470, 141] width 45 height 14
click at [448, 138] on input "Replaced disk" at bounding box center [444, 140] width 6 height 6
checkbox input "true"
click at [251, 260] on div "Comment" at bounding box center [357, 263] width 508 height 14
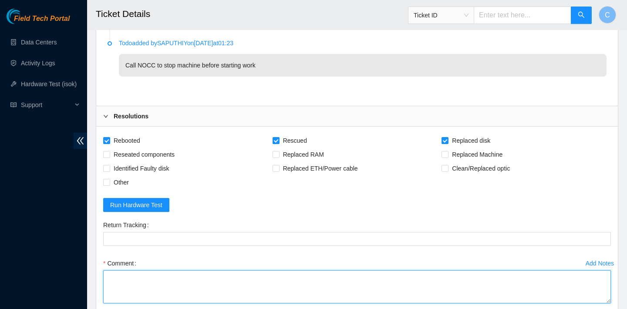
click at [240, 274] on textarea "Comment" at bounding box center [357, 286] width 508 height 33
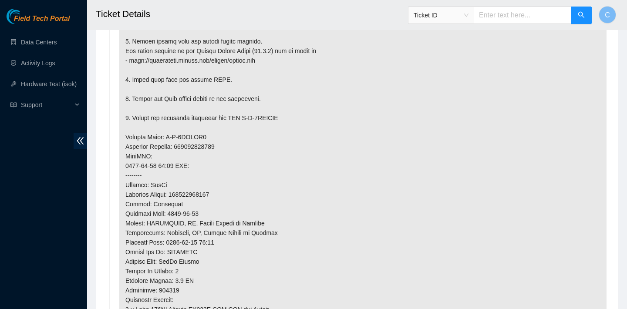
scroll to position [453, 0]
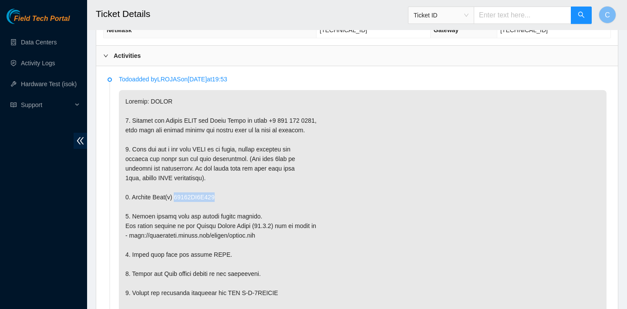
drag, startPoint x: 227, startPoint y: 195, endPoint x: 179, endPoint y: 197, distance: 47.9
copy p "18521FD9F229"
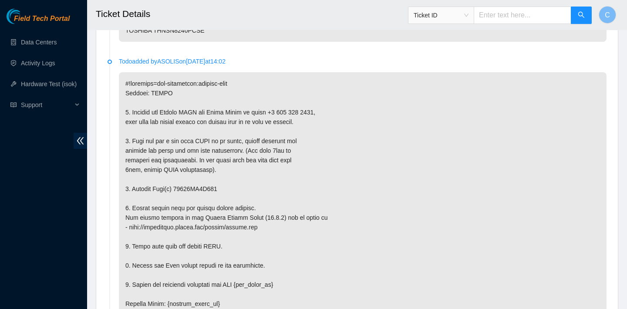
scroll to position [1732, 0]
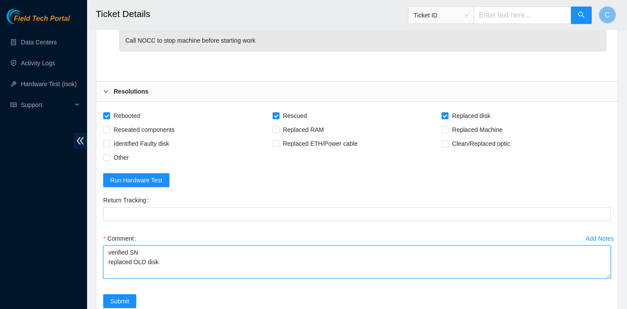
click at [184, 263] on textarea "verified SN replaced OLD disk" at bounding box center [357, 262] width 508 height 33
paste textarea "18521FD9F229"
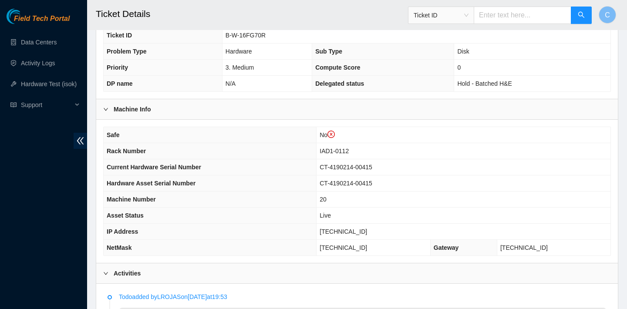
scroll to position [266, 0]
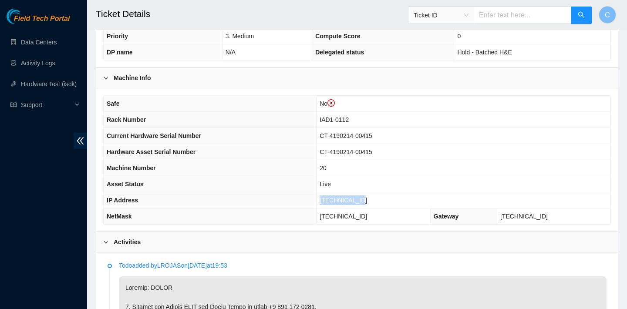
drag, startPoint x: 375, startPoint y: 200, endPoint x: 328, endPoint y: 199, distance: 47.1
click at [328, 199] on td "[TECHNICAL_ID]" at bounding box center [464, 200] width 294 height 16
copy span "[TECHNICAL_ID]"
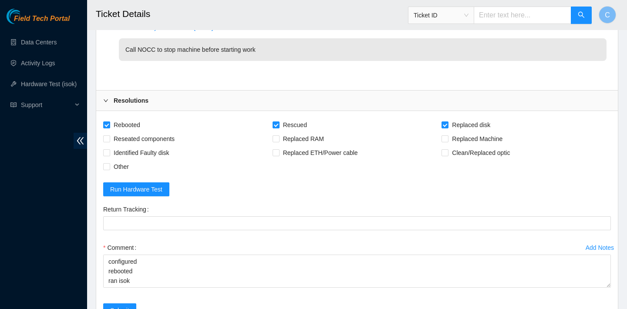
scroll to position [1817, 0]
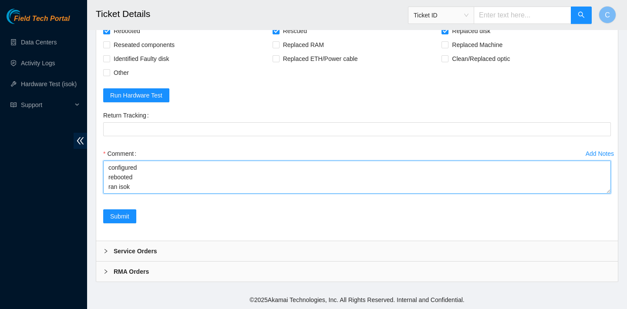
click at [109, 187] on textarea "verified SN replaced OLD disk 18521FD9F229 with NEW disk S1G0NYAF506994 reboote…" at bounding box center [357, 177] width 508 height 33
paste textarea "104.84.228.65 : passed: ok"
type textarea "verified SN replaced OLD disk 18521FD9F229 with NEW disk S1G0NYAF506994 reboote…"
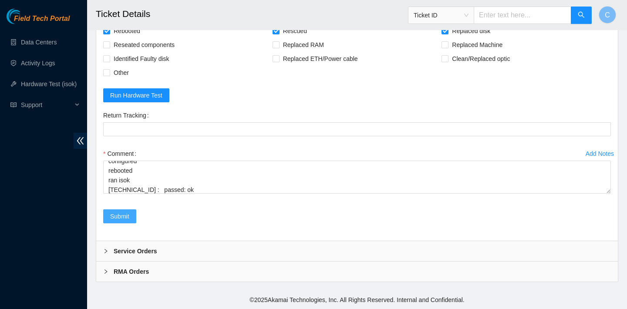
click at [129, 219] on span "Submit" at bounding box center [119, 217] width 19 height 10
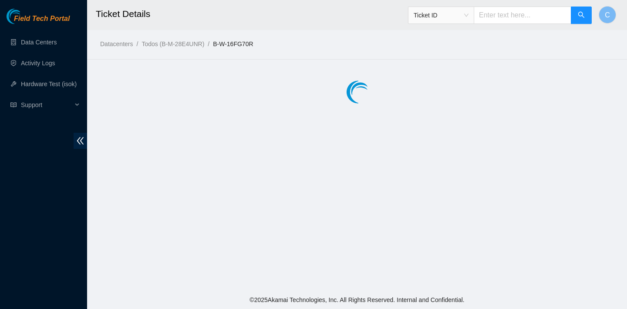
scroll to position [0, 0]
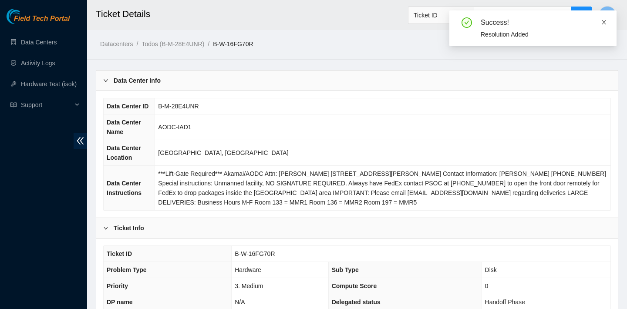
click at [606, 19] on icon "close" at bounding box center [604, 22] width 6 height 6
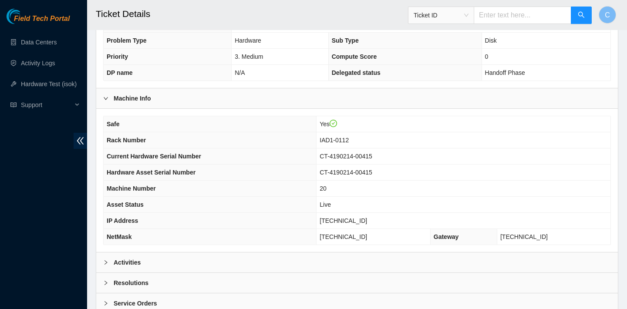
scroll to position [147, 0]
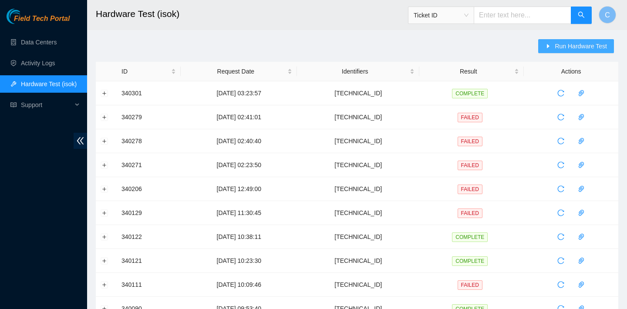
click at [568, 50] on span "Run Hardware Test" at bounding box center [581, 46] width 52 height 10
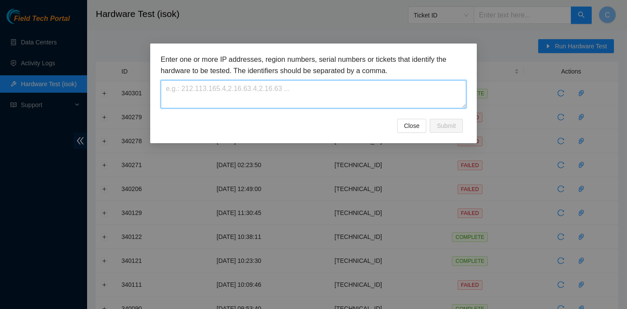
click at [296, 91] on textarea at bounding box center [314, 94] width 306 height 28
paste textarea "[TECHNICAL_ID]"
type textarea "[TECHNICAL_ID]"
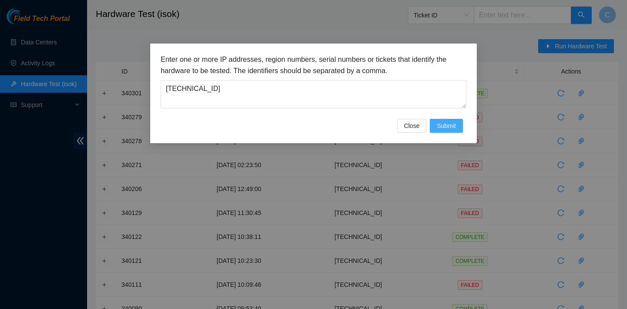
click at [454, 124] on span "Submit" at bounding box center [446, 126] width 19 height 10
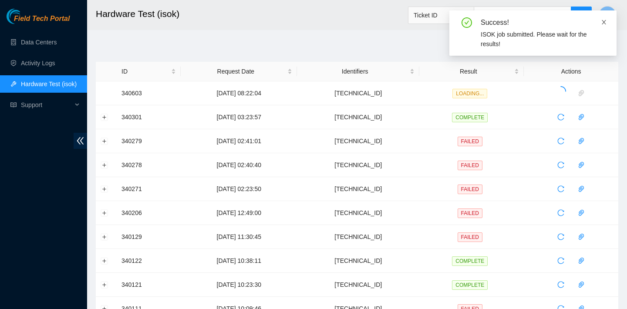
click at [605, 22] on icon "close" at bounding box center [604, 22] width 6 height 6
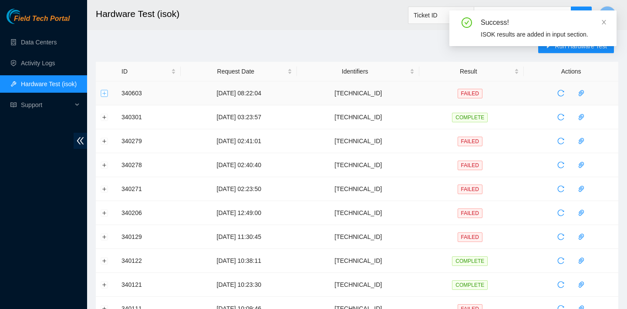
click at [103, 91] on button "Expand row" at bounding box center [104, 93] width 7 height 7
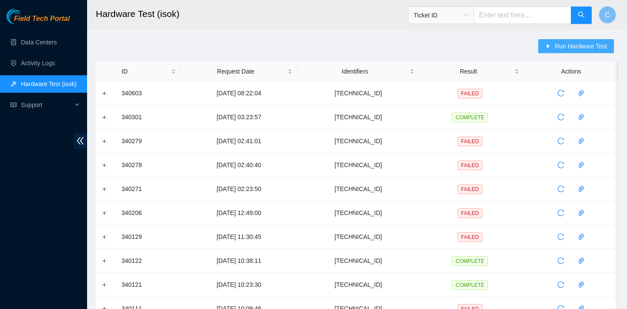
click at [553, 46] on button "Run Hardware Test" at bounding box center [576, 46] width 76 height 14
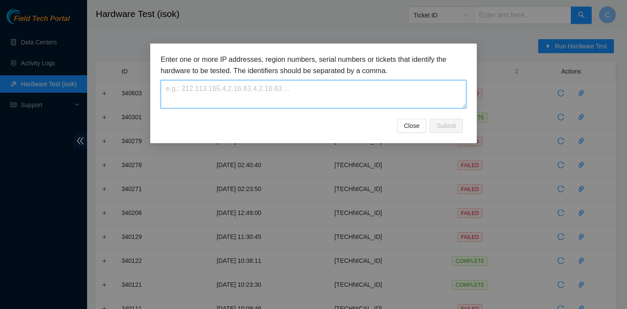
click at [352, 98] on textarea at bounding box center [314, 94] width 306 height 28
paste textarea "[TECHNICAL_ID]"
type textarea "[TECHNICAL_ID]"
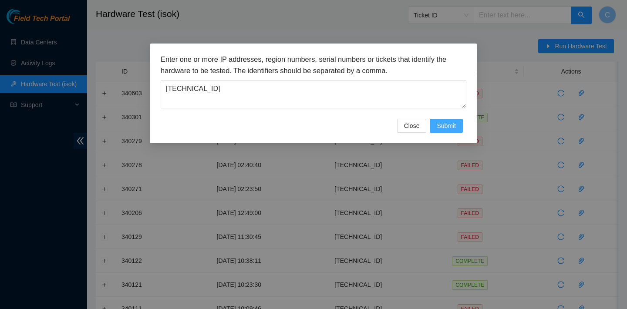
click at [455, 123] on span "Submit" at bounding box center [446, 126] width 19 height 10
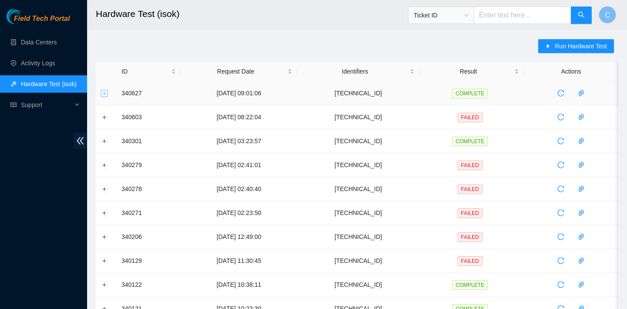
click at [106, 92] on button "Expand row" at bounding box center [104, 93] width 7 height 7
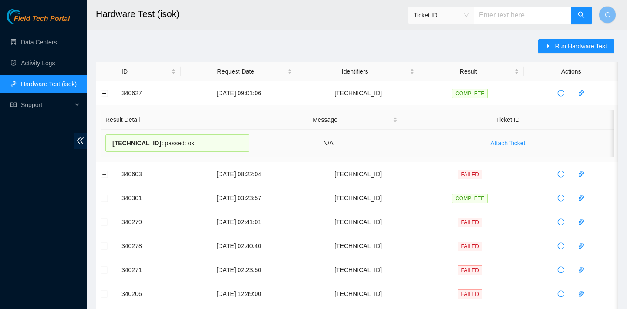
drag, startPoint x: 231, startPoint y: 139, endPoint x: 115, endPoint y: 136, distance: 115.8
click at [115, 136] on div "[TECHNICAL_ID] : passed: ok" at bounding box center [177, 143] width 144 height 17
copy div "104.84.228.58 : passed: ok"
click at [565, 49] on span "Run Hardware Test" at bounding box center [581, 46] width 52 height 10
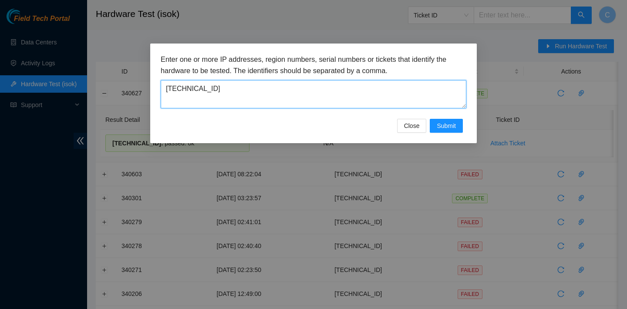
drag, startPoint x: 373, startPoint y: 93, endPoint x: 199, endPoint y: 89, distance: 173.8
click at [199, 89] on textarea "[TECHNICAL_ID]" at bounding box center [314, 94] width 306 height 28
drag, startPoint x: 236, startPoint y: 93, endPoint x: 110, endPoint y: 92, distance: 125.4
click at [110, 92] on div "Enter one or more IP addresses, region numbers, serial numbers or tickets that …" at bounding box center [313, 154] width 627 height 309
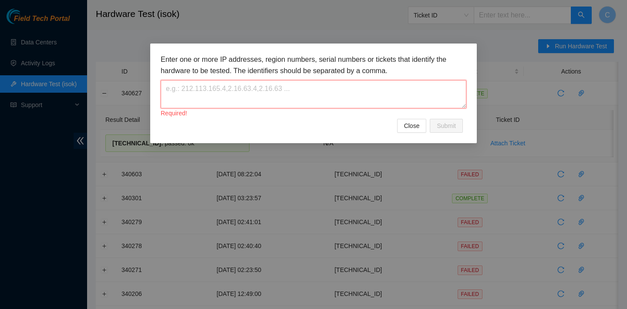
paste textarea "[TECHNICAL_ID]"
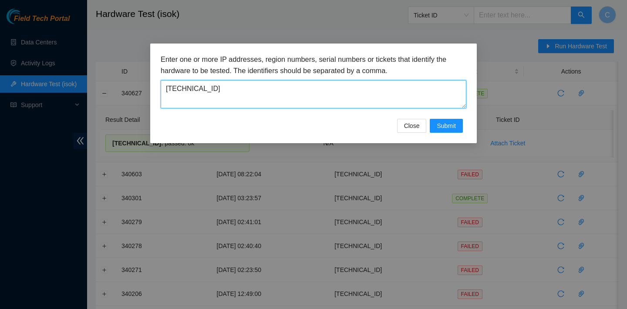
type textarea "[TECHNICAL_ID]"
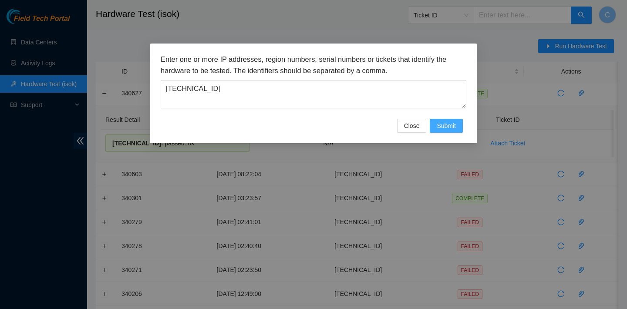
click at [440, 127] on span "Submit" at bounding box center [446, 126] width 19 height 10
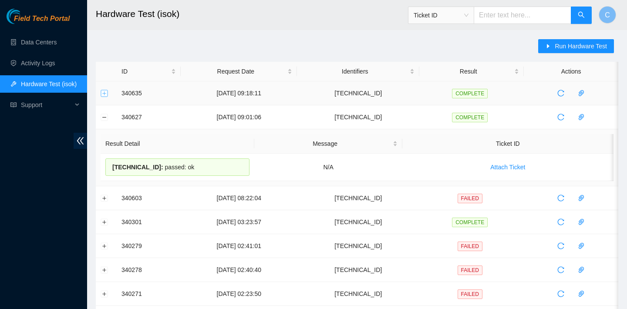
click at [106, 93] on button "Expand row" at bounding box center [104, 93] width 7 height 7
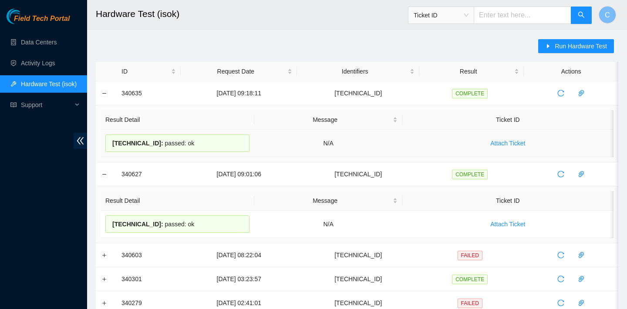
drag, startPoint x: 235, startPoint y: 145, endPoint x: 107, endPoint y: 143, distance: 128.5
click at [107, 143] on div "104.84.228.65 : passed: ok" at bounding box center [177, 143] width 144 height 17
copy div "104.84.228.65 : passed: ok"
click at [109, 90] on td at bounding box center [106, 93] width 21 height 24
click at [105, 90] on button "Collapse row" at bounding box center [104, 93] width 7 height 7
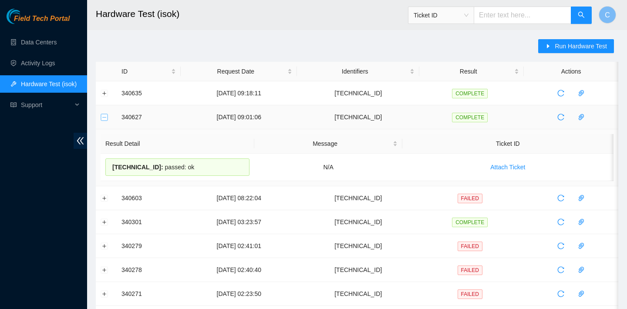
click at [106, 118] on button "Collapse row" at bounding box center [104, 117] width 7 height 7
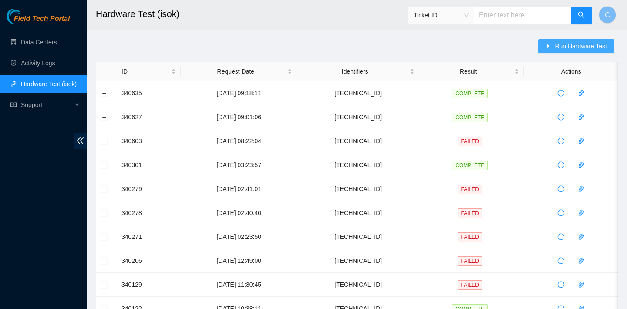
click at [562, 47] on span "Run Hardware Test" at bounding box center [581, 46] width 52 height 10
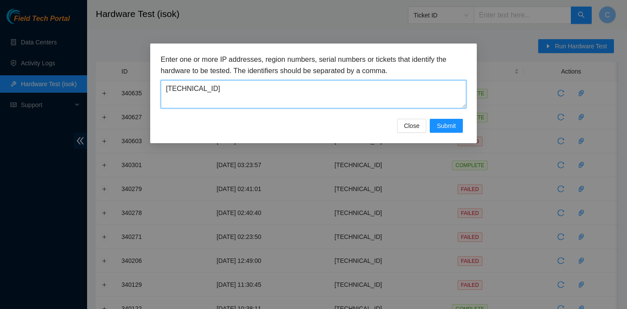
drag, startPoint x: 302, startPoint y: 93, endPoint x: 179, endPoint y: 75, distance: 123.6
click at [179, 75] on div "Enter one or more IP addresses, region numbers, serial numbers or tickets that …" at bounding box center [314, 81] width 306 height 54
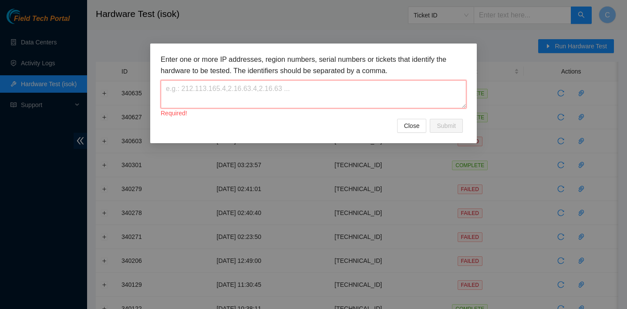
paste textarea "04.84.228.59"
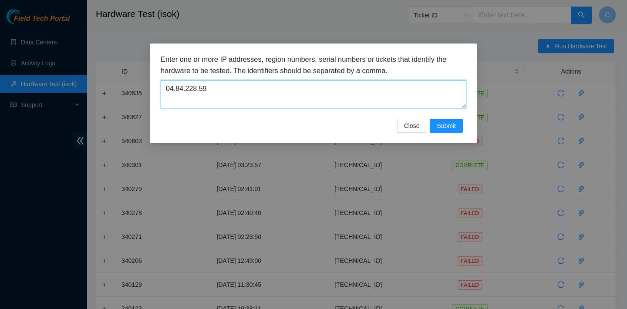
click at [165, 91] on textarea "04.84.228.59" at bounding box center [314, 94] width 306 height 28
type textarea "[TECHNICAL_ID]"
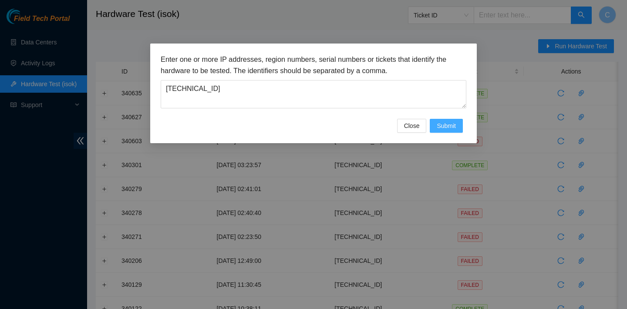
click at [449, 123] on span "Submit" at bounding box center [446, 126] width 19 height 10
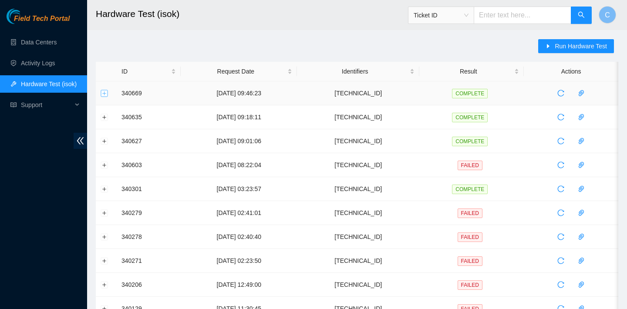
click at [102, 91] on button "Expand row" at bounding box center [104, 93] width 7 height 7
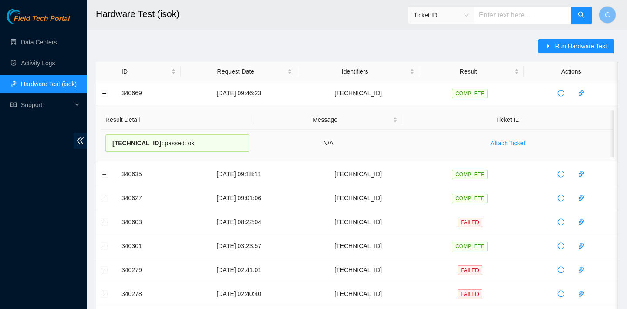
drag, startPoint x: 206, startPoint y: 140, endPoint x: 112, endPoint y: 138, distance: 94.1
click at [112, 138] on div "104.84.228.59 : passed: ok" at bounding box center [177, 143] width 144 height 17
copy div "104.84.228.59 : passed: ok"
click at [598, 46] on span "Run Hardware Test" at bounding box center [581, 46] width 52 height 10
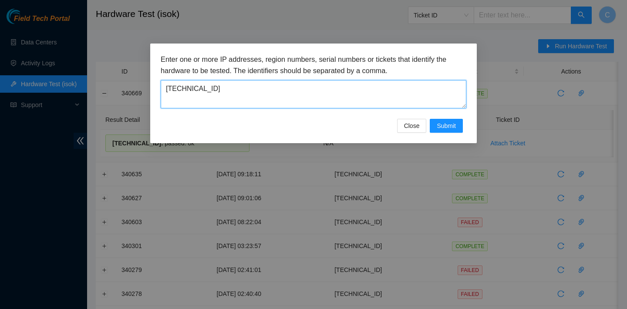
click at [398, 89] on textarea "[TECHNICAL_ID]" at bounding box center [314, 94] width 306 height 28
drag, startPoint x: 401, startPoint y: 92, endPoint x: 156, endPoint y: 73, distance: 245.4
click at [156, 73] on div "Enter one or more IP addresses, region numbers, serial numbers or tickets that …" at bounding box center [313, 94] width 327 height 100
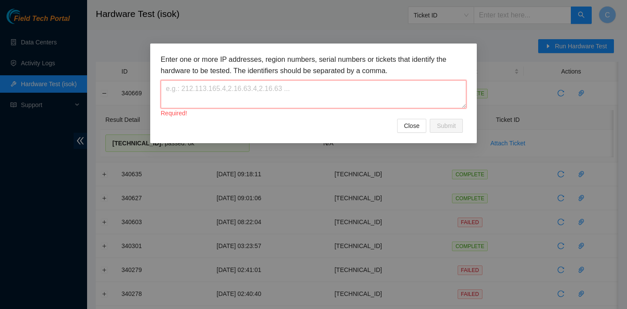
paste textarea "[TECHNICAL_ID]"
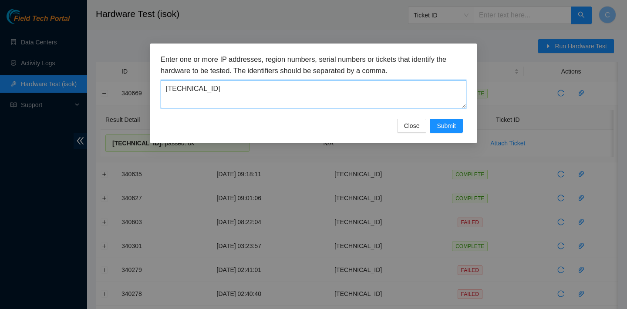
type textarea "[TECHNICAL_ID]"
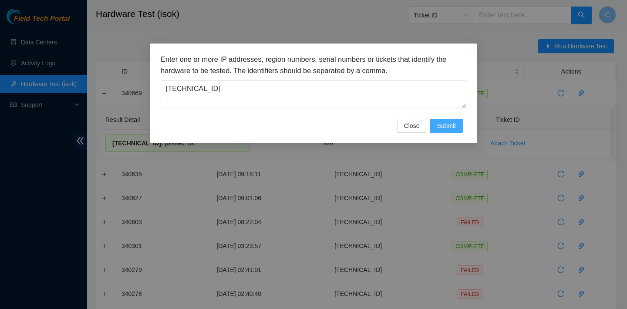
click at [454, 126] on span "Submit" at bounding box center [446, 126] width 19 height 10
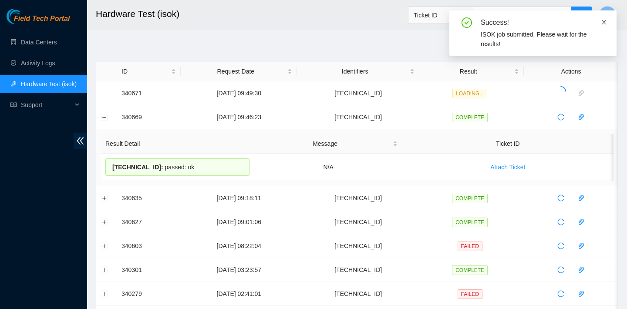
click at [606, 22] on icon "close" at bounding box center [604, 22] width 6 height 6
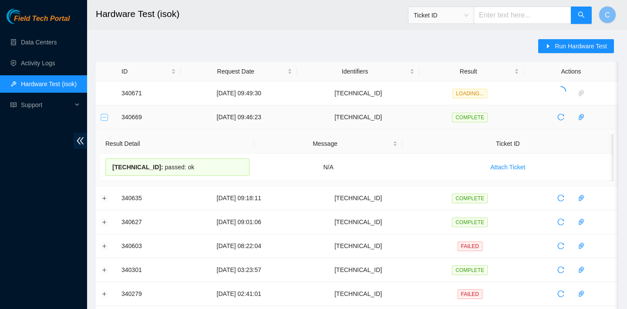
click at [103, 120] on button "Collapse row" at bounding box center [104, 117] width 7 height 7
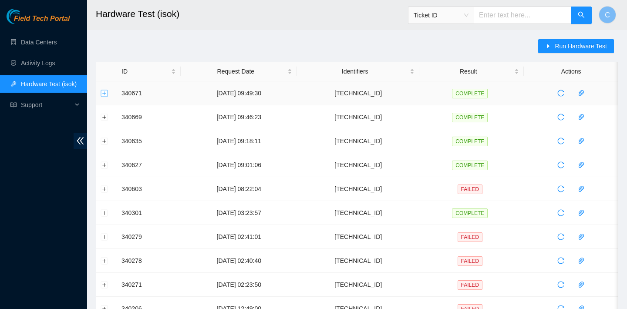
click at [105, 91] on button "Expand row" at bounding box center [104, 93] width 7 height 7
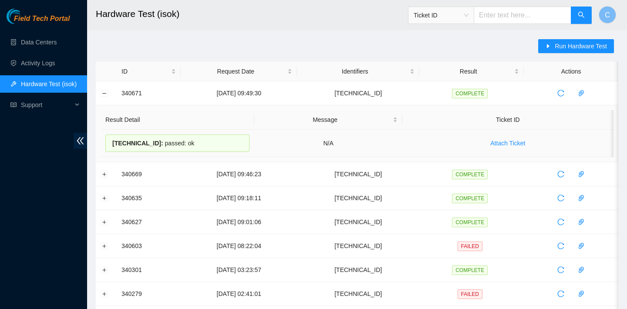
drag, startPoint x: 225, startPoint y: 140, endPoint x: 112, endPoint y: 140, distance: 112.3
click at [112, 140] on div "104.84.228.63 : passed: ok" at bounding box center [177, 143] width 144 height 17
copy div "104.84.228.63 : passed: ok"
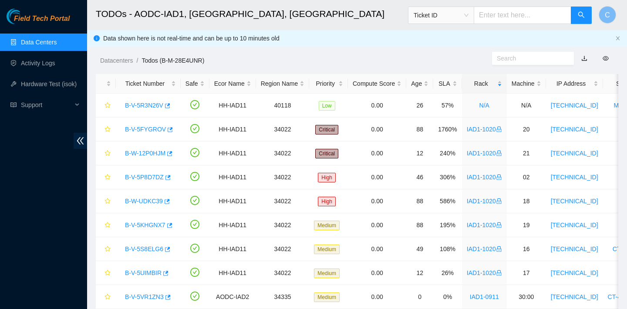
scroll to position [691, 0]
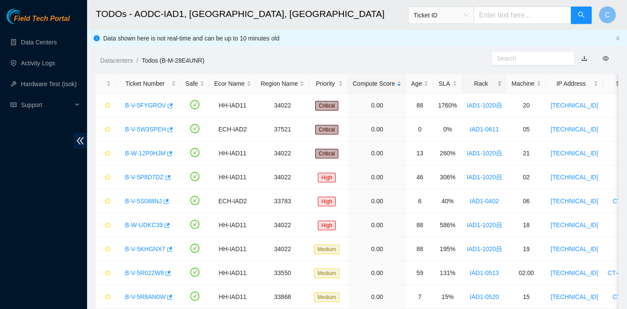
click at [479, 84] on div "Rack" at bounding box center [484, 84] width 35 height 10
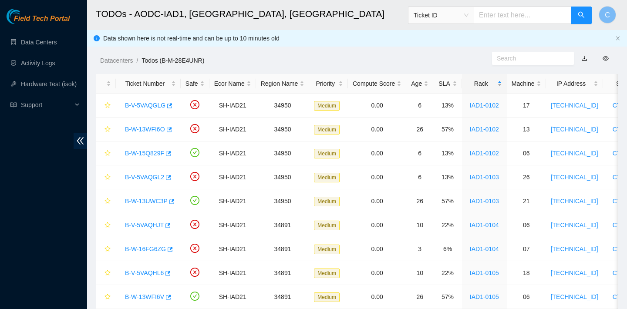
click at [486, 85] on div "Rack" at bounding box center [484, 84] width 35 height 10
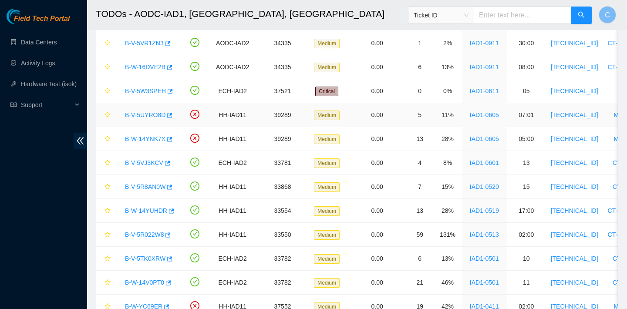
scroll to position [255, 0]
click at [52, 42] on link "Data Centers" at bounding box center [39, 42] width 36 height 7
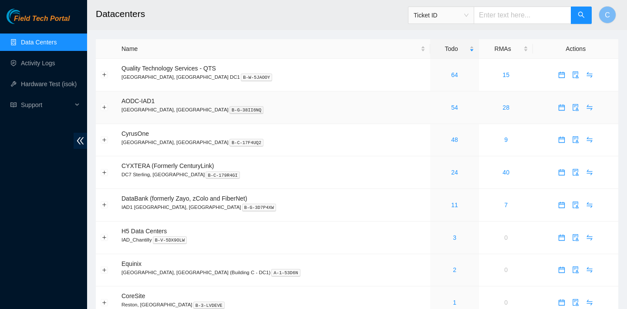
click at [144, 99] on span "AODC-IAD1" at bounding box center [137, 101] width 33 height 7
click at [451, 107] on link "54" at bounding box center [454, 107] width 7 height 7
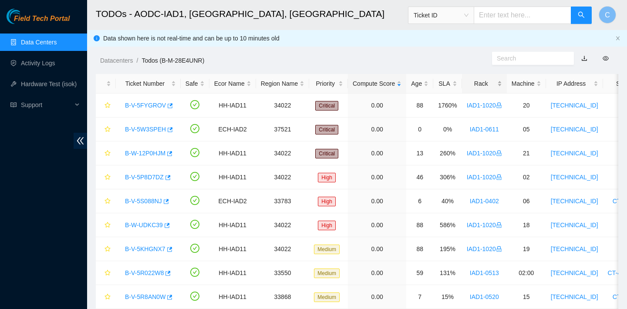
click at [490, 83] on div "Rack" at bounding box center [484, 84] width 35 height 10
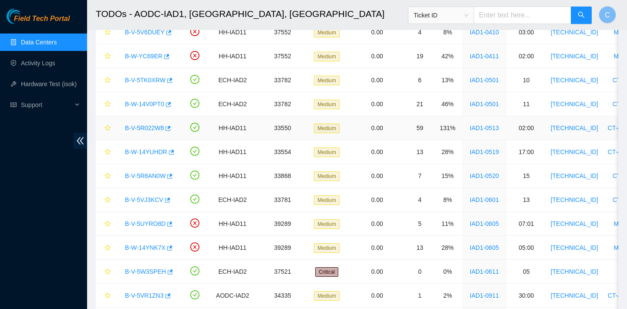
scroll to position [876, 0]
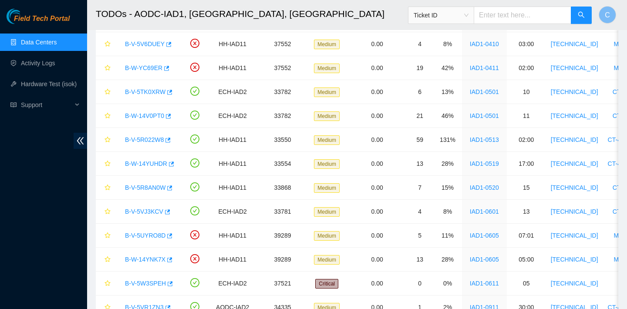
click at [51, 40] on link "Data Centers" at bounding box center [39, 42] width 36 height 7
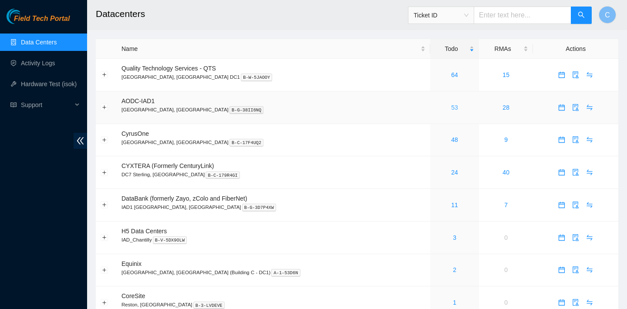
click at [451, 107] on link "53" at bounding box center [454, 107] width 7 height 7
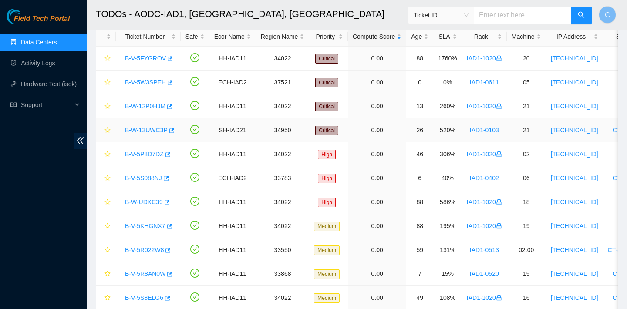
scroll to position [22, 0]
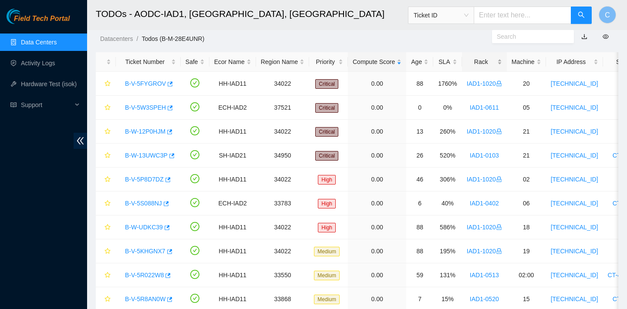
click at [499, 65] on div "Rack" at bounding box center [484, 62] width 35 height 10
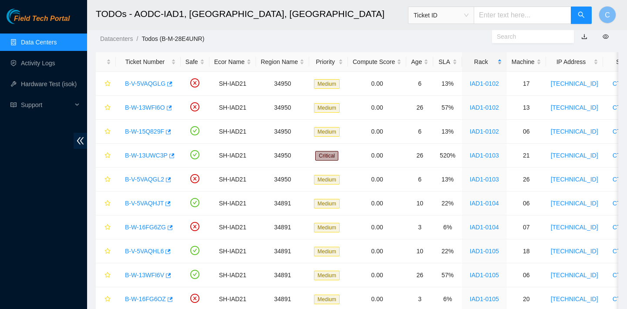
click at [499, 65] on div "Rack" at bounding box center [484, 62] width 35 height 10
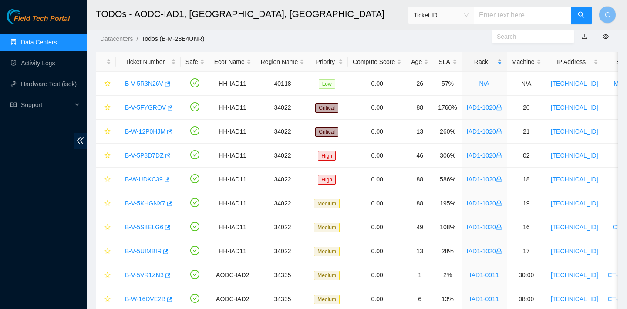
click at [499, 65] on div "Rack" at bounding box center [484, 62] width 35 height 10
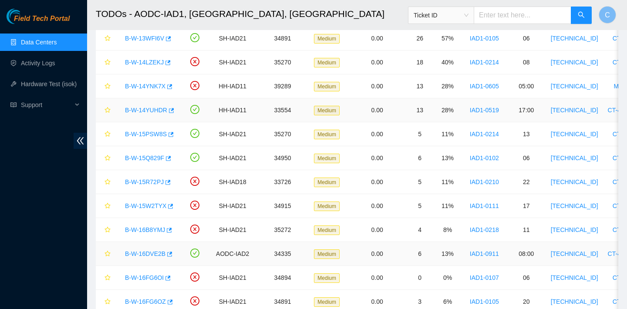
scroll to position [1033, 0]
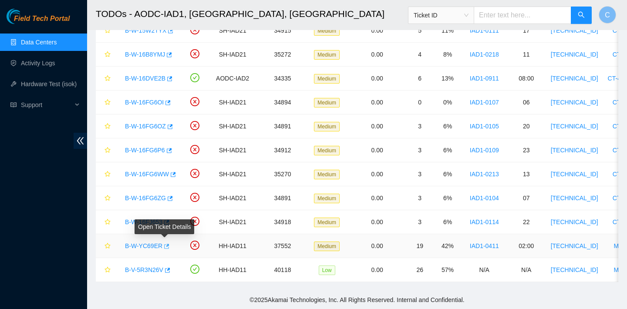
click at [168, 245] on icon "button" at bounding box center [166, 246] width 5 height 5
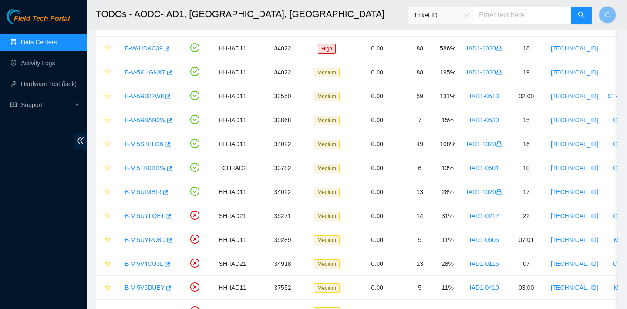
scroll to position [0, 0]
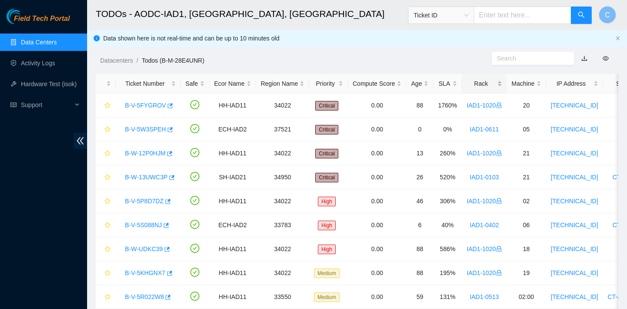
click at [491, 87] on div "Rack" at bounding box center [484, 84] width 35 height 10
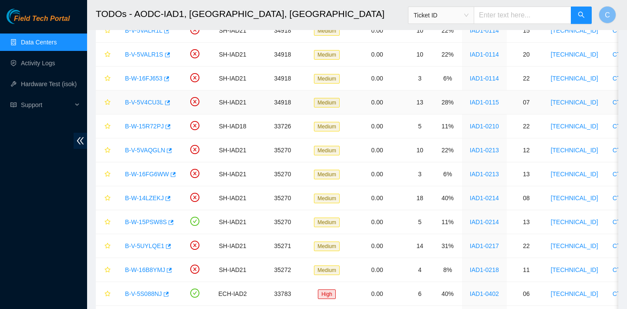
scroll to position [538, 0]
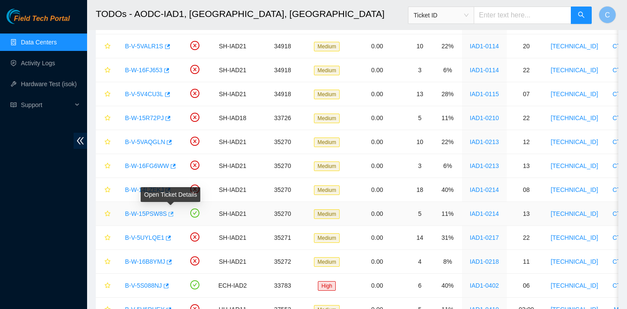
click at [174, 213] on icon "button" at bounding box center [170, 214] width 5 height 5
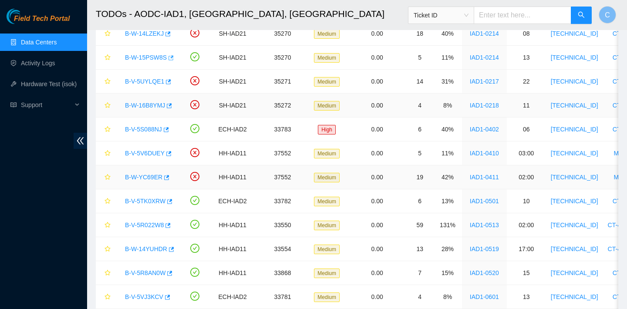
scroll to position [695, 0]
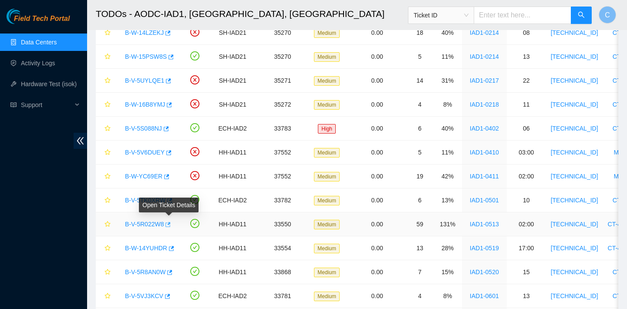
click at [171, 223] on icon "button" at bounding box center [168, 224] width 5 height 5
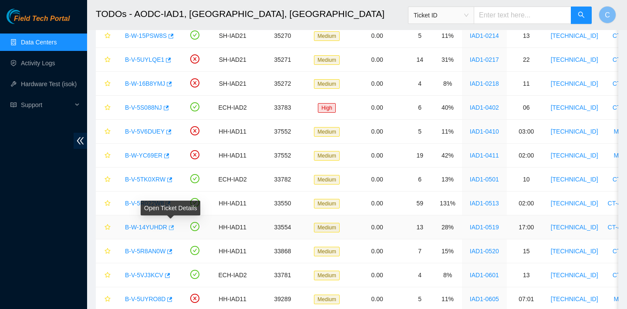
scroll to position [717, 0]
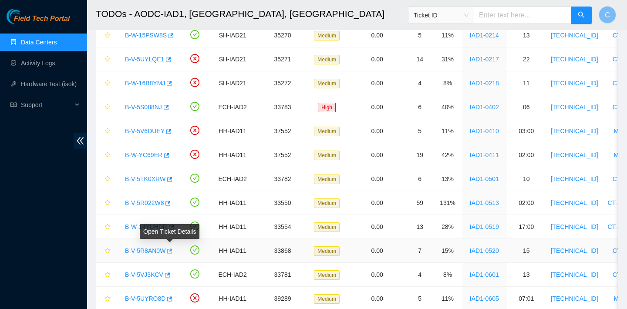
click at [172, 248] on button "button" at bounding box center [168, 251] width 7 height 14
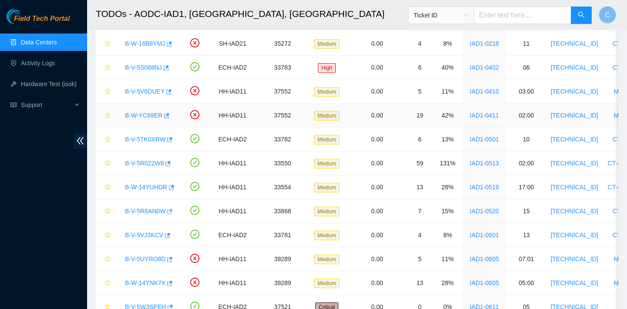
scroll to position [757, 0]
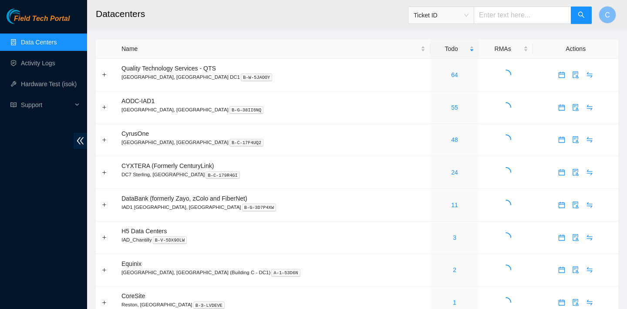
click at [495, 16] on input "text" at bounding box center [523, 15] width 98 height 17
paste input "B-W-14V0PT0"
type input "B-W-14V0PT0"
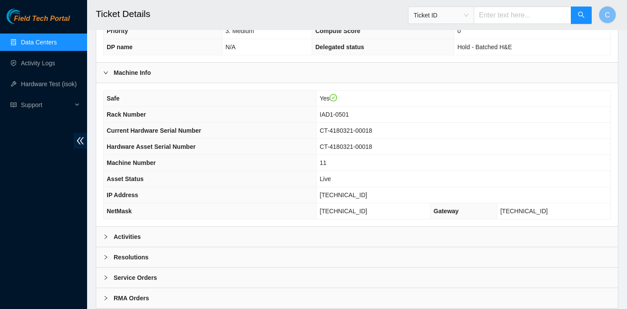
scroll to position [282, 0]
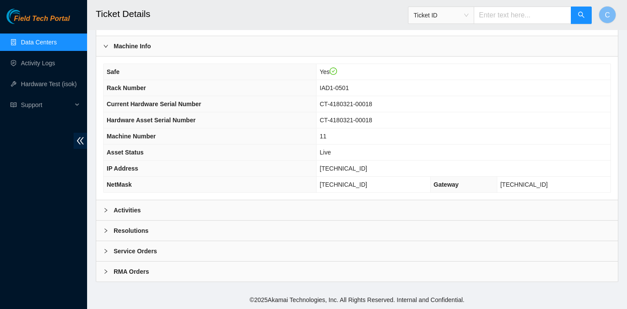
click at [377, 202] on div "Activities" at bounding box center [357, 210] width 522 height 20
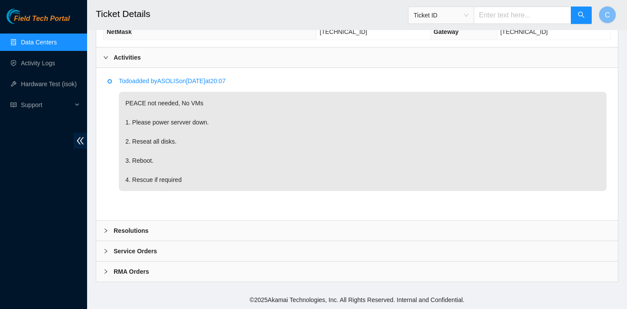
scroll to position [432, 0]
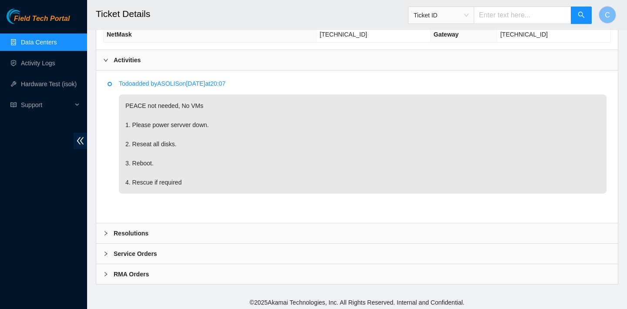
click at [364, 232] on div "Resolutions" at bounding box center [357, 233] width 522 height 20
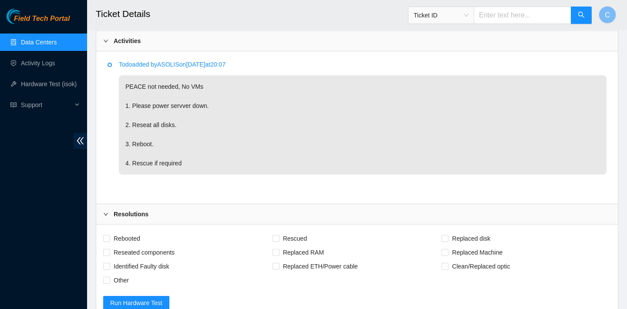
scroll to position [590, 0]
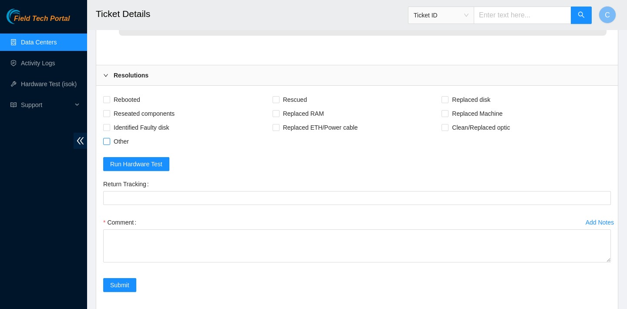
click at [123, 142] on span "Other" at bounding box center [121, 142] width 22 height 14
click at [109, 142] on input "Other" at bounding box center [106, 141] width 6 height 6
checkbox input "true"
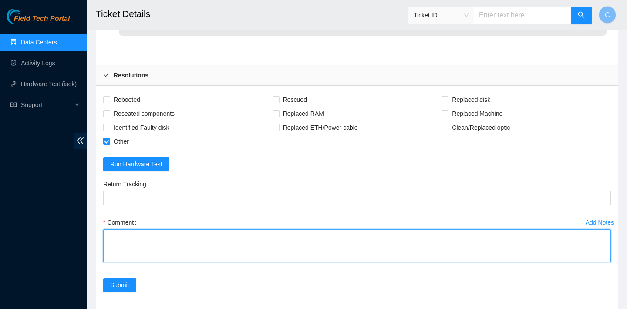
click at [135, 239] on textarea "Comment" at bounding box center [357, 245] width 508 height 33
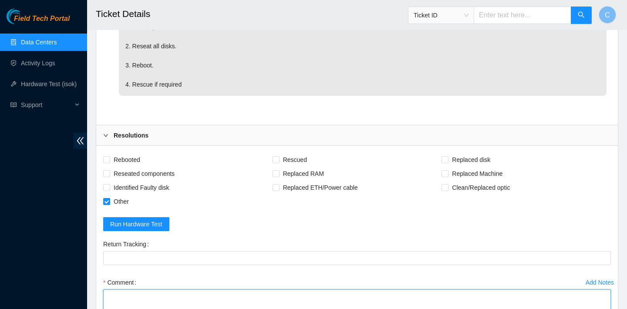
scroll to position [659, 0]
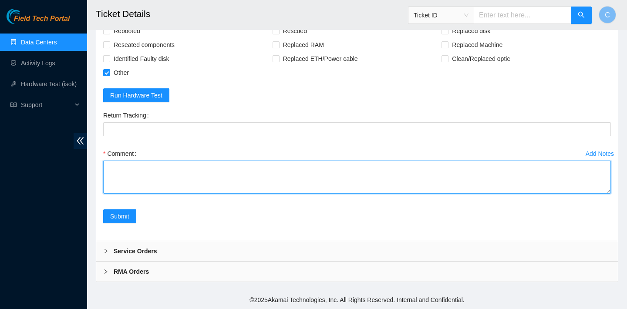
paste textarea "gained safe access to machine from NOCC verified SN inspected SAS card through …"
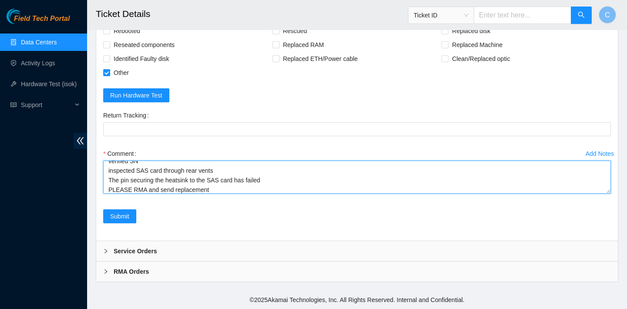
type textarea "gained safe access to machine from NOCC verified SN inspected SAS card through …"
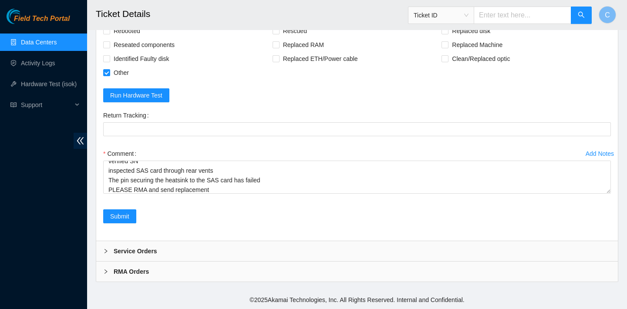
click at [276, 142] on div "Return Tracking" at bounding box center [357, 127] width 515 height 38
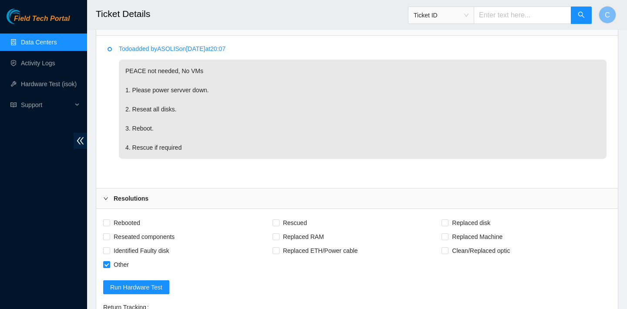
scroll to position [620, 0]
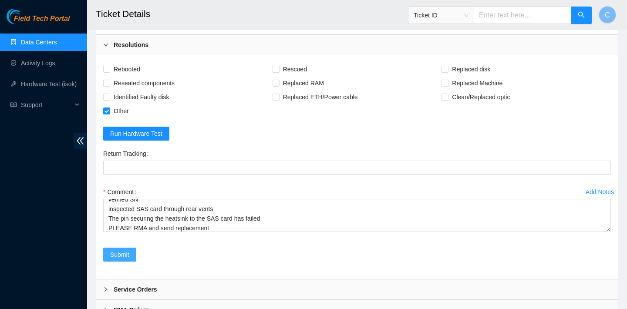
click at [128, 255] on span "Submit" at bounding box center [119, 255] width 19 height 10
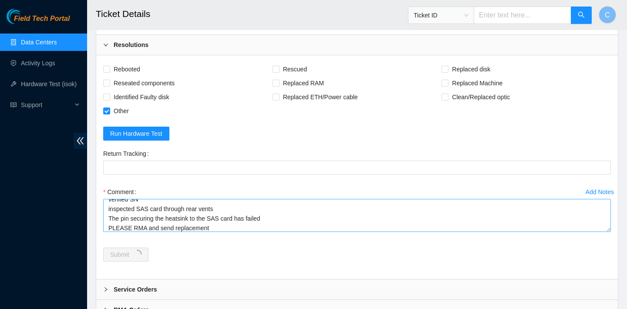
scroll to position [0, 0]
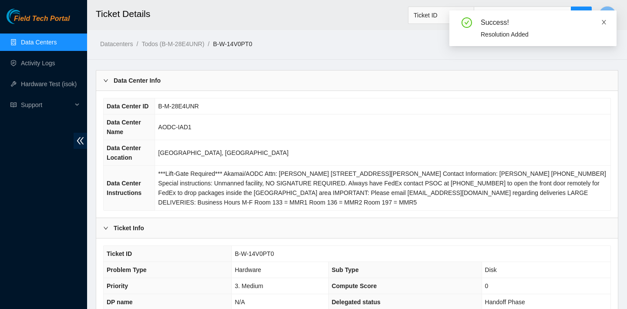
click at [601, 22] on icon "close" at bounding box center [604, 22] width 6 height 6
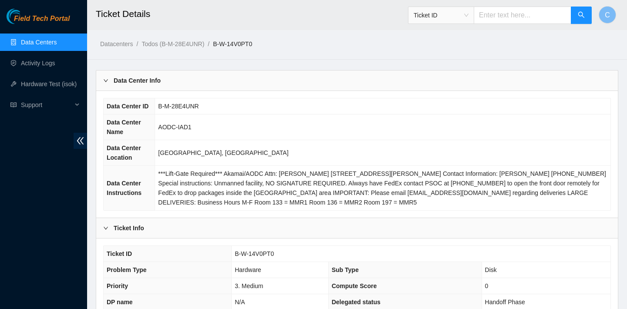
scroll to position [282, 0]
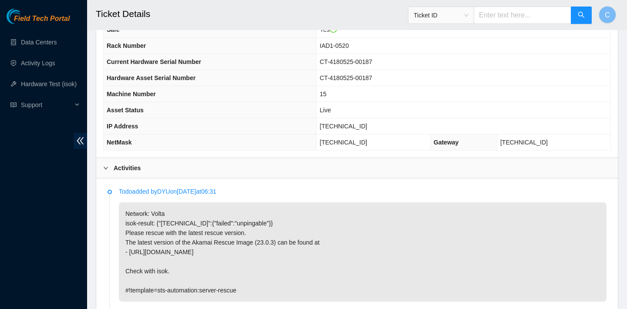
scroll to position [327, 0]
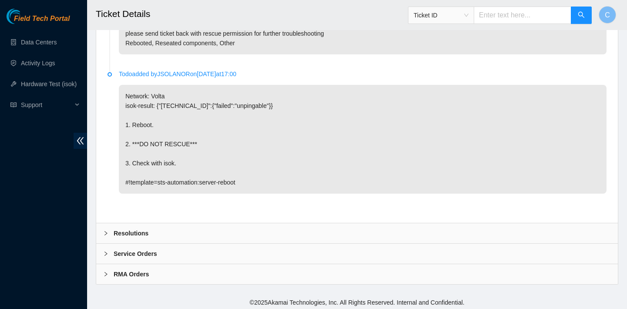
click at [280, 231] on div "Resolutions" at bounding box center [357, 233] width 522 height 20
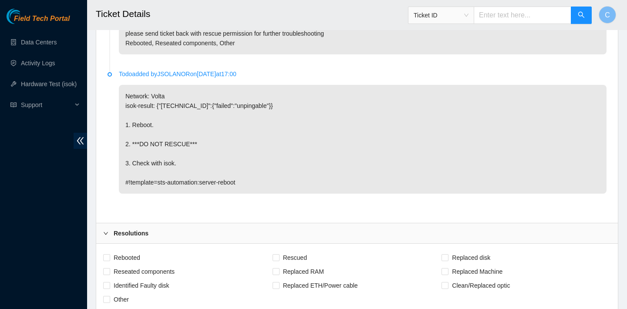
scroll to position [879, 0]
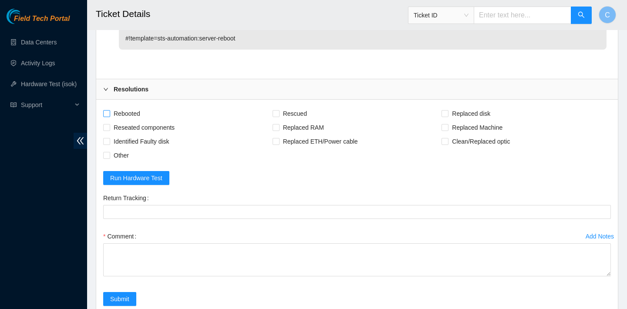
click at [134, 114] on span "Rebooted" at bounding box center [127, 114] width 34 height 14
click at [109, 114] on input "Rebooted" at bounding box center [106, 113] width 6 height 6
checkbox input "true"
click at [281, 108] on span "Rescued" at bounding box center [295, 114] width 31 height 14
click at [279, 110] on input "Rescued" at bounding box center [276, 113] width 6 height 6
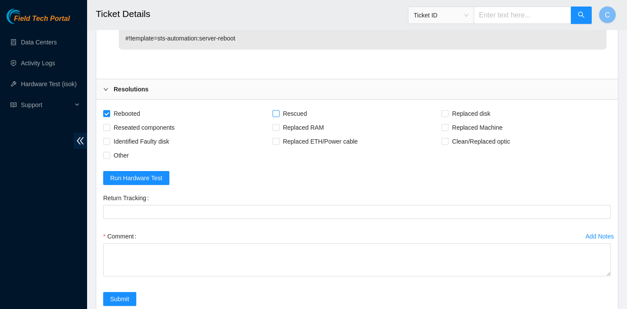
checkbox input "true"
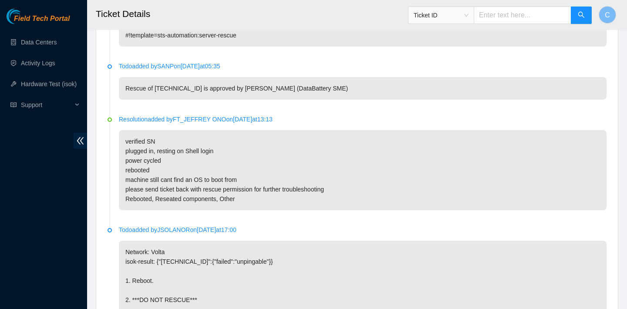
scroll to position [962, 0]
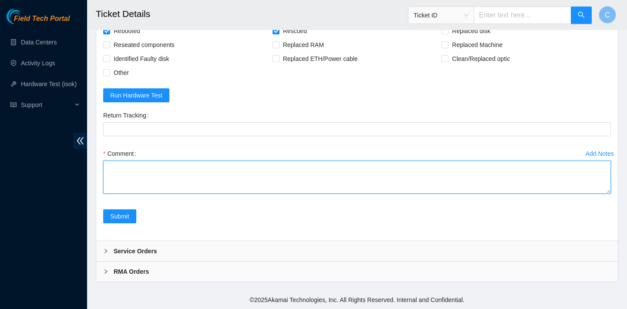
click at [157, 176] on textarea "Comment" at bounding box center [357, 177] width 508 height 33
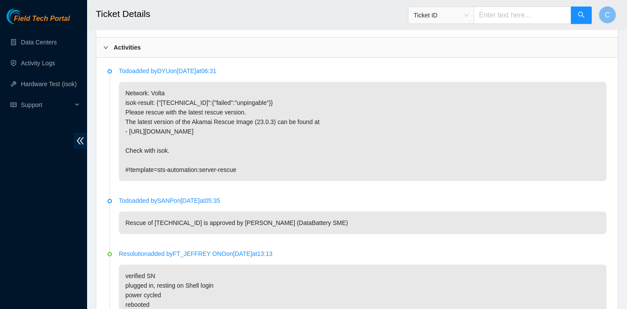
scroll to position [445, 0]
type textarea "verified SN rebooted rescued rebooted configured rebooted ran isok"
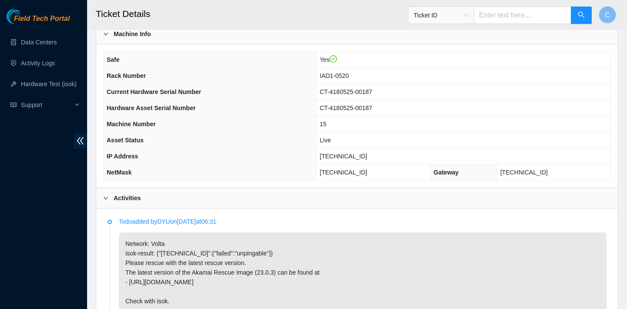
scroll to position [288, 0]
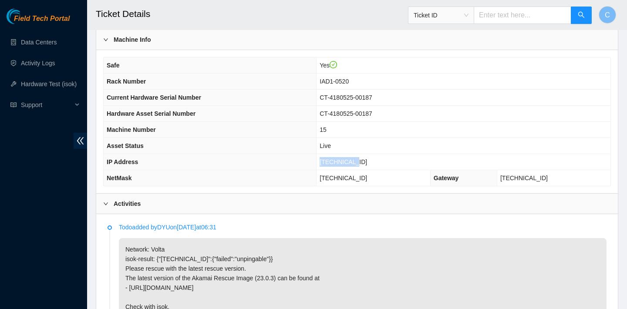
drag, startPoint x: 379, startPoint y: 162, endPoint x: 340, endPoint y: 161, distance: 39.2
click at [340, 161] on td "23.211.12.8" at bounding box center [464, 162] width 294 height 16
copy span "23.211.12.8"
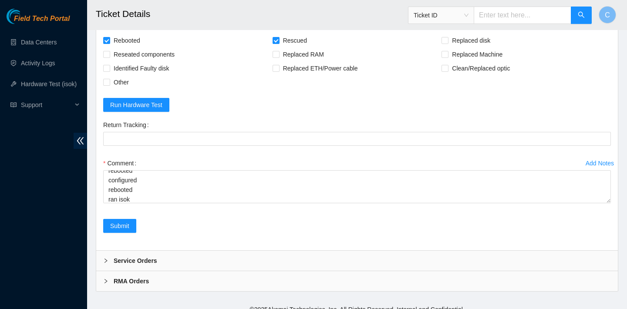
scroll to position [962, 0]
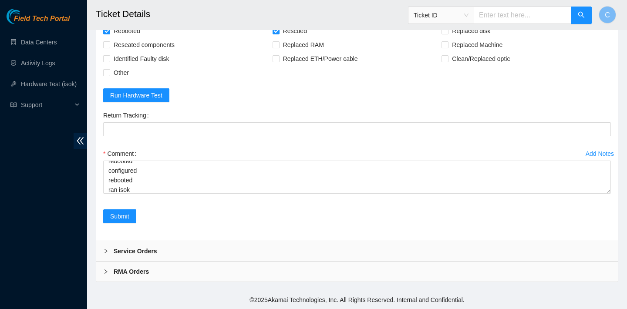
click at [280, 249] on div "Service Orders" at bounding box center [357, 251] width 522 height 20
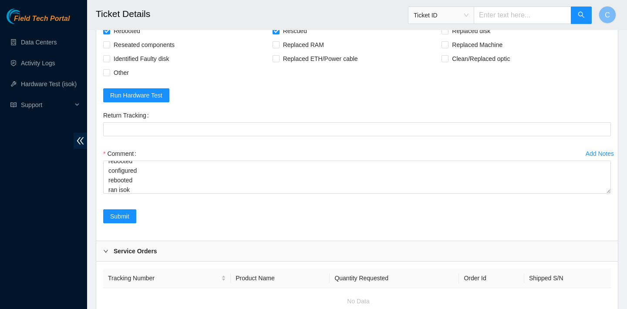
scroll to position [1022, 0]
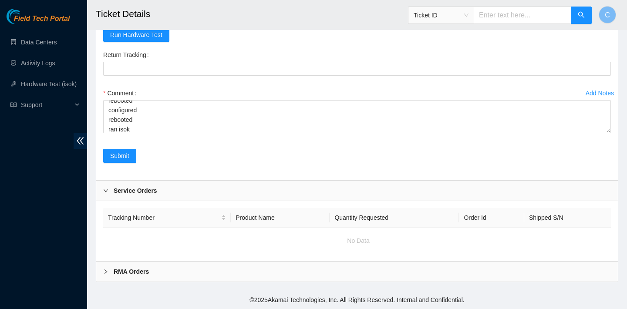
click at [280, 263] on div "RMA Orders" at bounding box center [357, 272] width 522 height 20
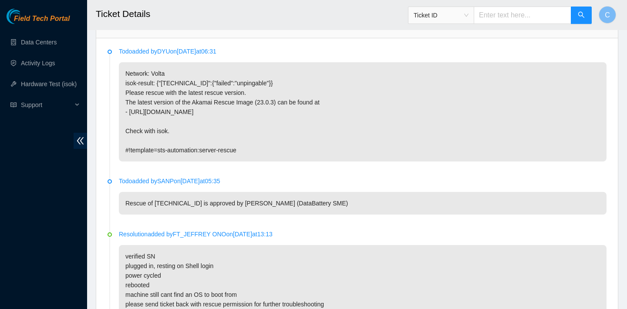
scroll to position [465, 0]
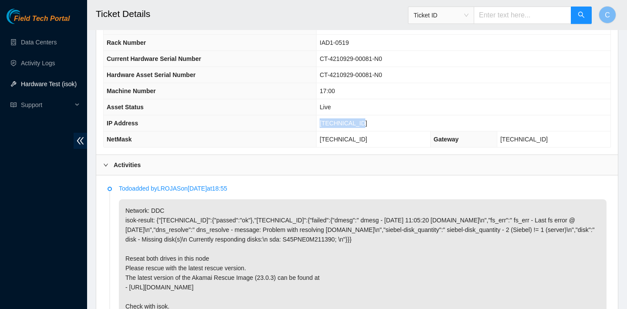
scroll to position [269, 0]
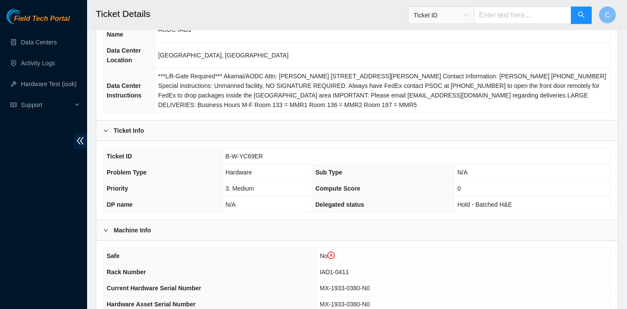
scroll to position [292, 0]
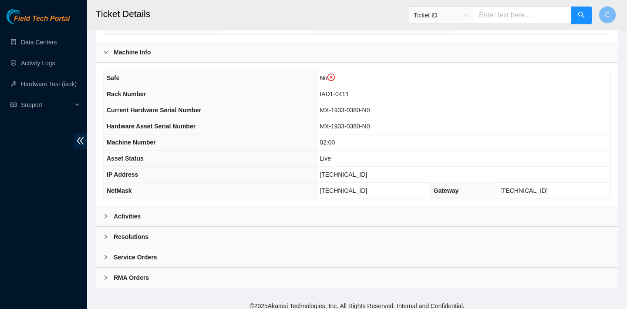
click at [210, 210] on div "Activities" at bounding box center [357, 216] width 522 height 20
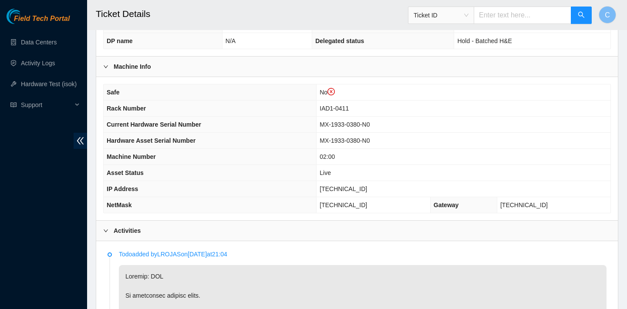
scroll to position [445, 0]
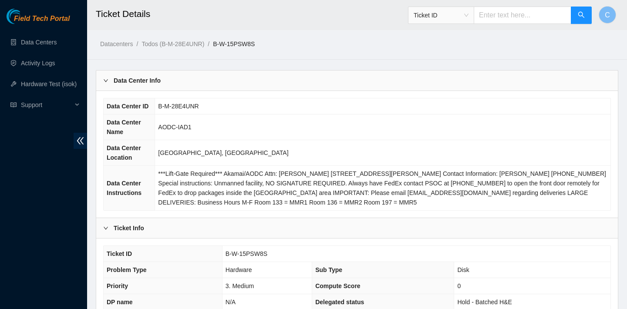
scroll to position [282, 0]
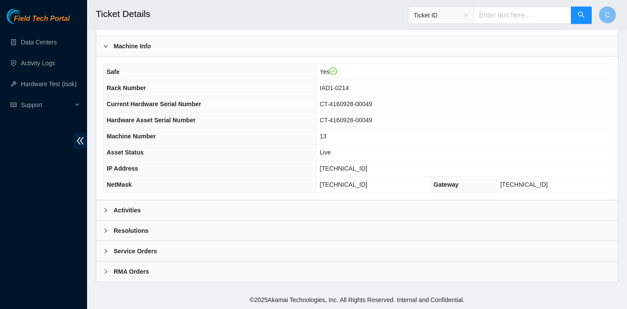
click at [212, 213] on div "Activities" at bounding box center [357, 210] width 522 height 20
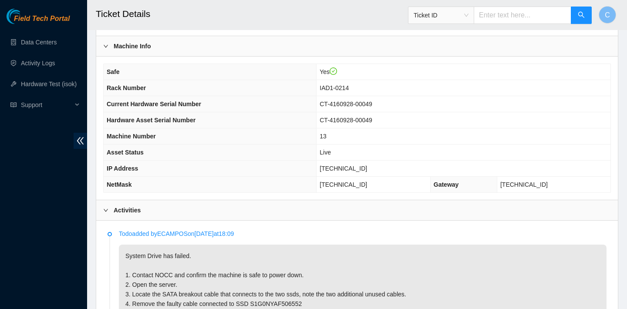
scroll to position [478, 0]
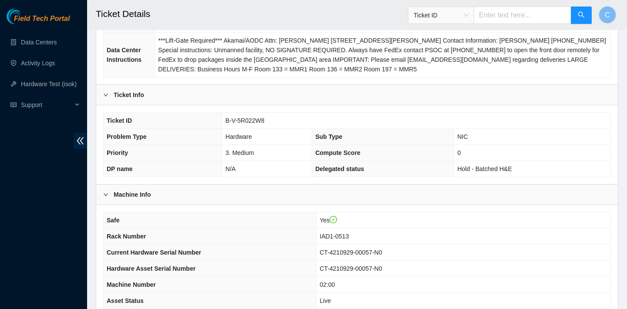
scroll to position [279, 0]
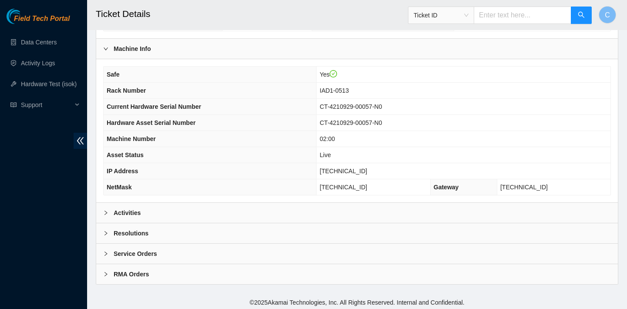
click at [181, 211] on div "Activities" at bounding box center [357, 213] width 522 height 20
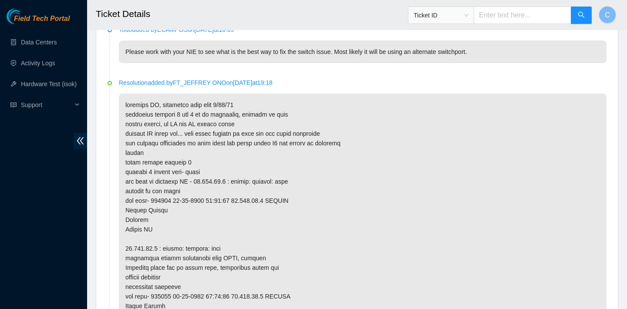
scroll to position [480, 0]
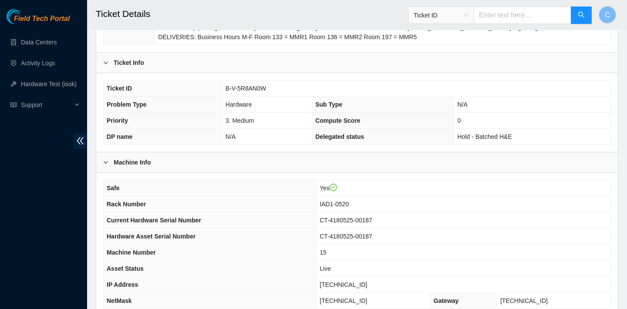
scroll to position [282, 0]
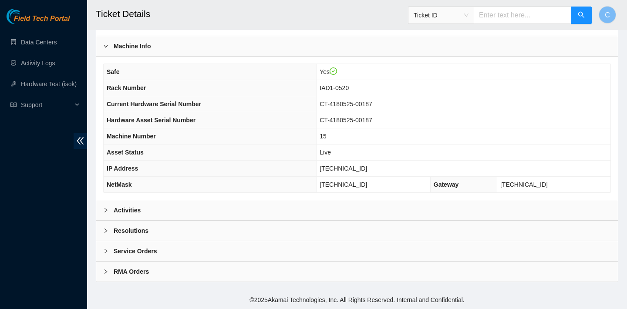
click at [161, 205] on div "Activities" at bounding box center [357, 210] width 522 height 20
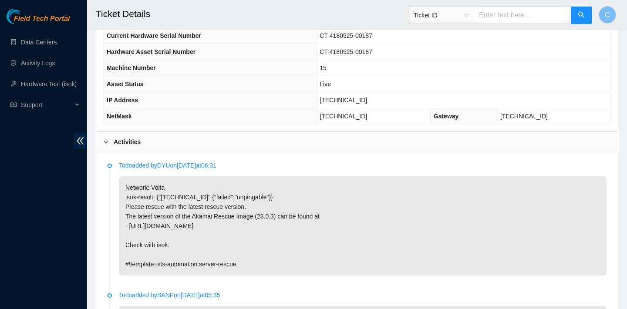
scroll to position [345, 0]
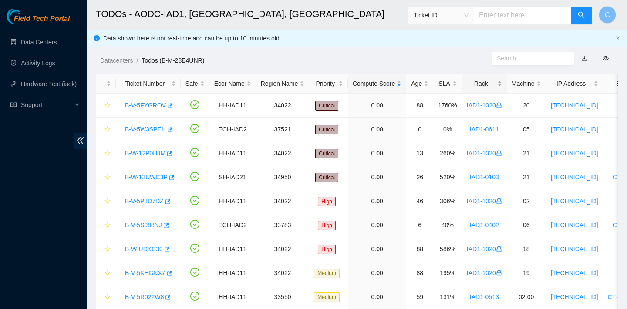
click at [496, 88] on div "Rack" at bounding box center [484, 84] width 35 height 10
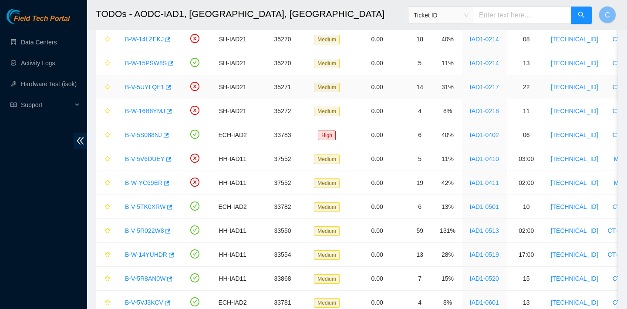
scroll to position [756, 0]
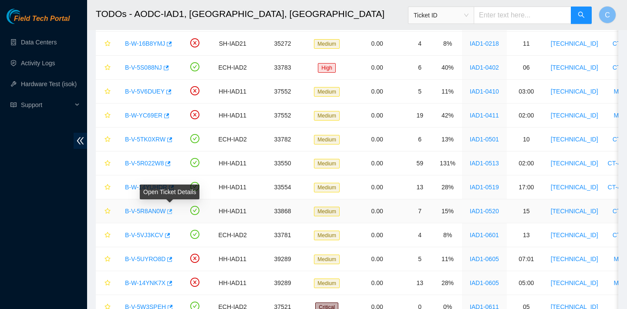
click at [170, 211] on icon "button" at bounding box center [169, 212] width 6 height 6
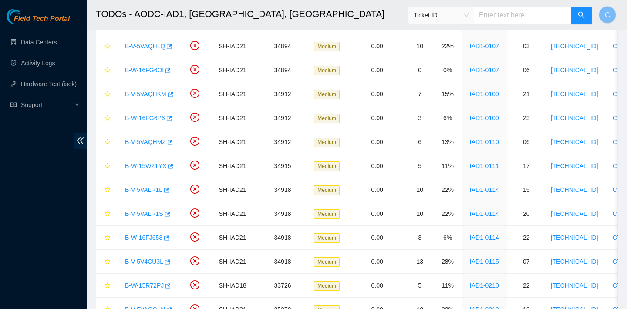
scroll to position [0, 0]
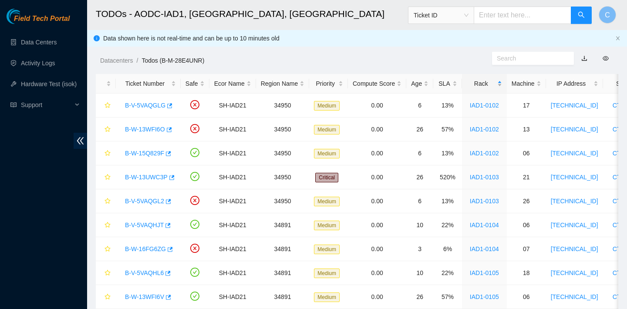
click at [498, 87] on div "Rack" at bounding box center [484, 84] width 35 height 10
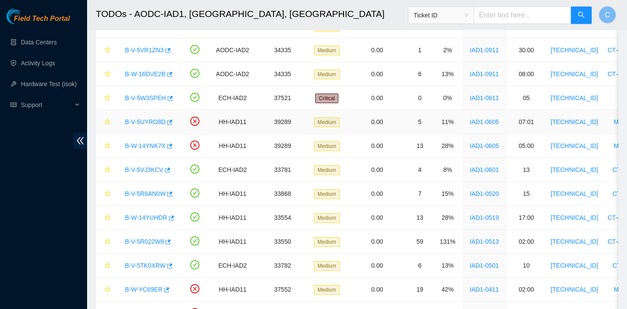
scroll to position [261, 0]
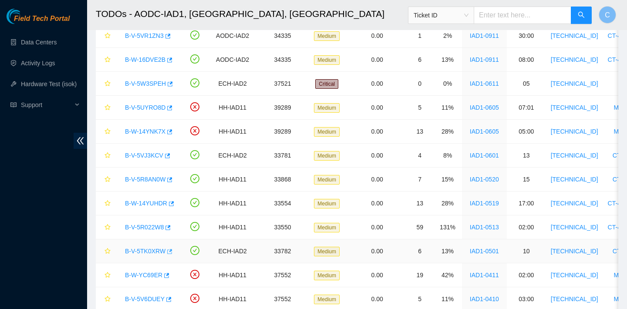
click at [172, 252] on icon "button" at bounding box center [169, 252] width 6 height 6
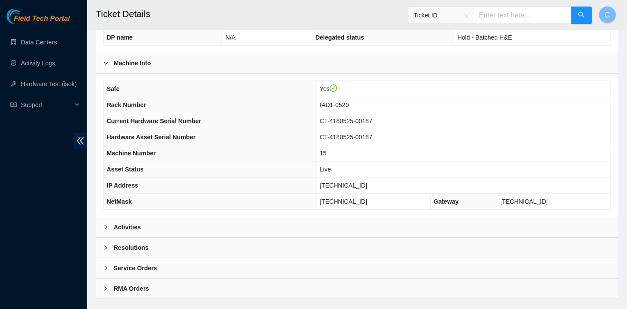
scroll to position [282, 0]
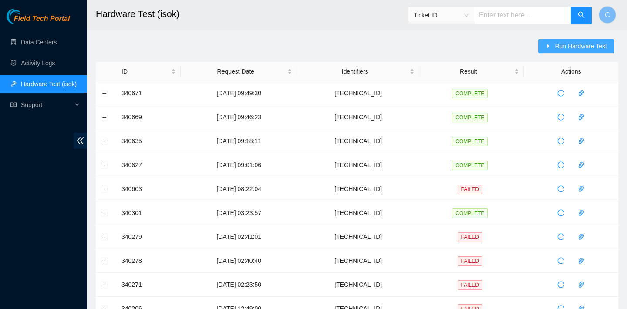
click at [556, 43] on span "Run Hardware Test" at bounding box center [581, 46] width 52 height 10
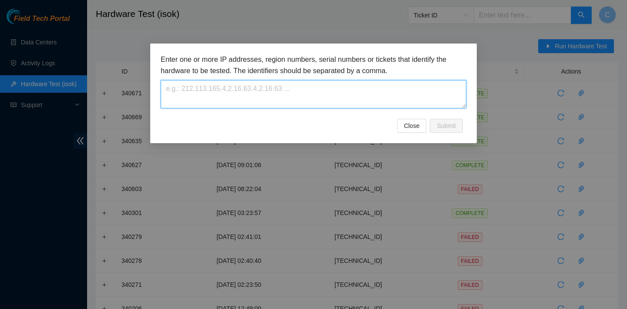
click at [293, 94] on textarea at bounding box center [314, 94] width 306 height 28
paste textarea "23.211.12.8"
type textarea "23.211.12.8"
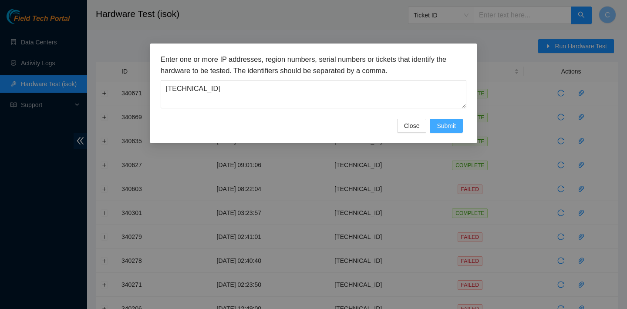
click at [454, 125] on span "Submit" at bounding box center [446, 126] width 19 height 10
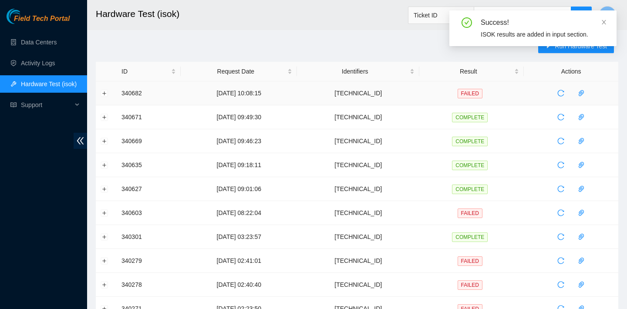
click at [104, 89] on td at bounding box center [106, 93] width 21 height 24
click at [104, 94] on button "Expand row" at bounding box center [104, 93] width 7 height 7
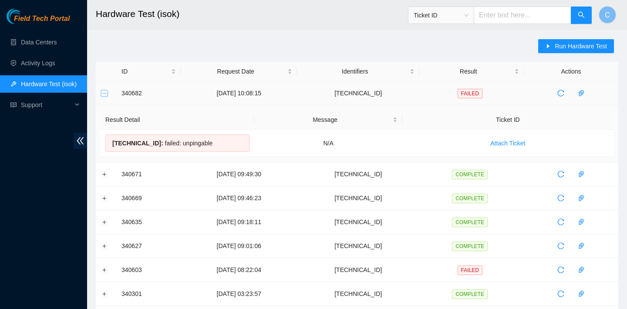
click at [104, 94] on button "Collapse row" at bounding box center [104, 93] width 7 height 7
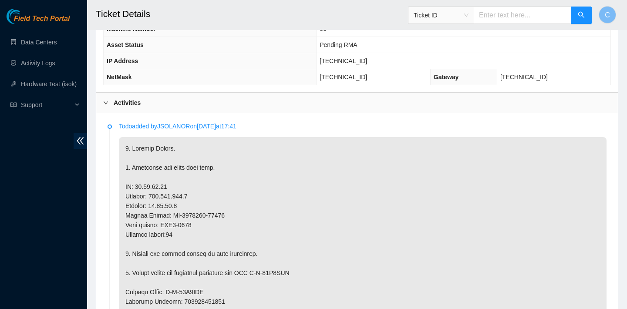
scroll to position [480, 0]
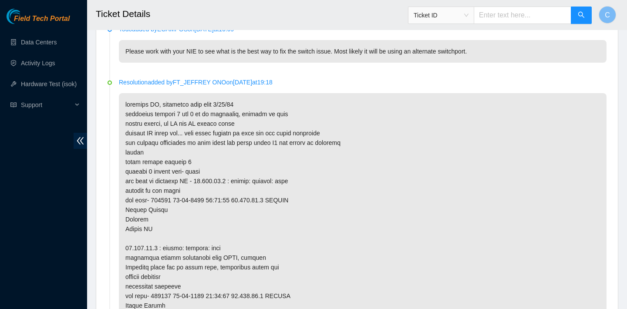
scroll to position [492, 0]
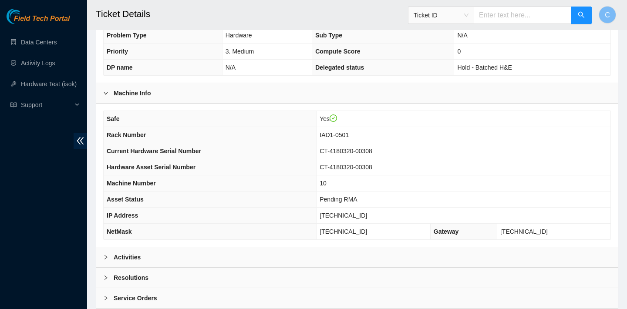
scroll to position [282, 0]
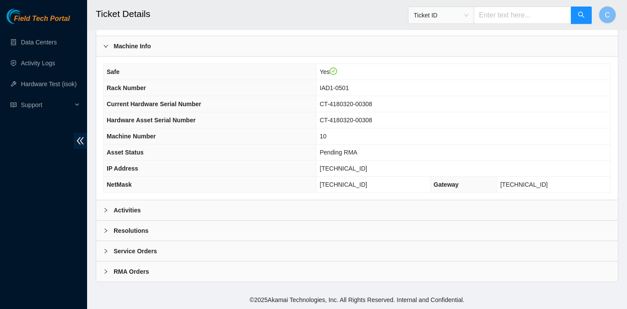
click at [344, 209] on div "Activities" at bounding box center [357, 210] width 522 height 20
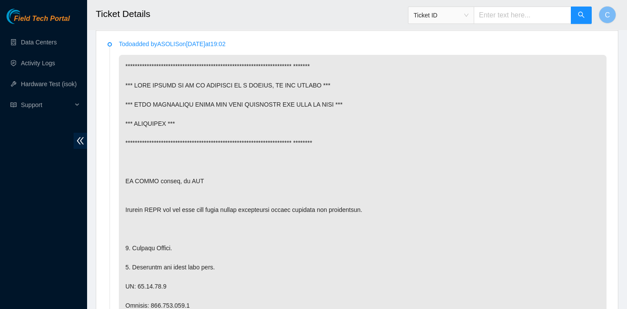
scroll to position [464, 0]
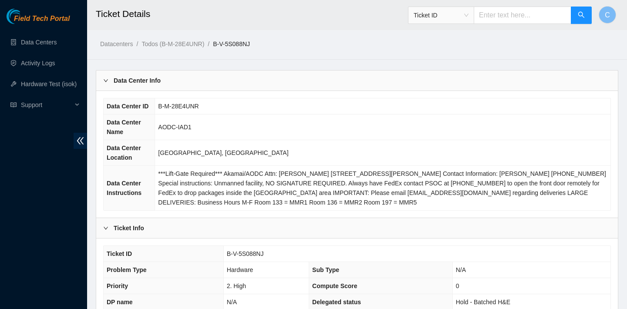
scroll to position [480, 0]
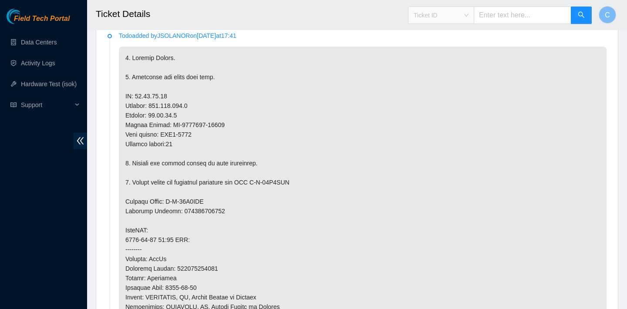
click at [468, 14] on span "Ticket ID" at bounding box center [441, 15] width 55 height 13
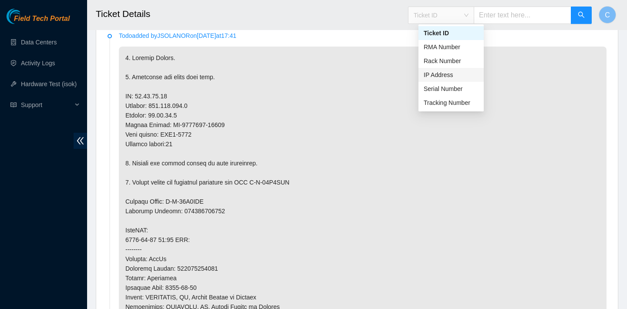
click at [440, 75] on div "IP Address" at bounding box center [451, 75] width 55 height 10
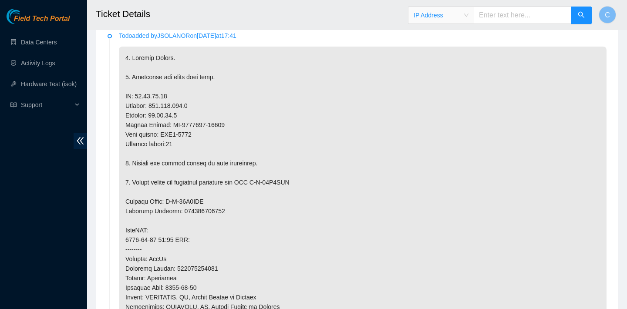
click at [505, 21] on input "text" at bounding box center [523, 15] width 98 height 17
paste input "23.212.189.12"
type input "23.212.189.12"
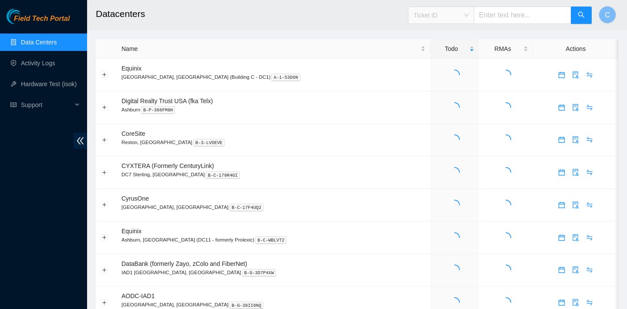
click at [468, 16] on span "Ticket ID" at bounding box center [441, 15] width 55 height 13
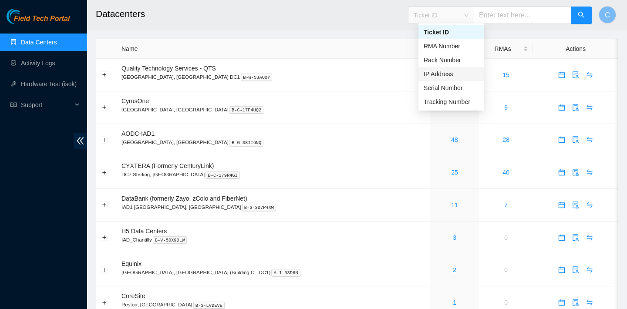
click at [448, 73] on div "IP Address" at bounding box center [451, 74] width 55 height 10
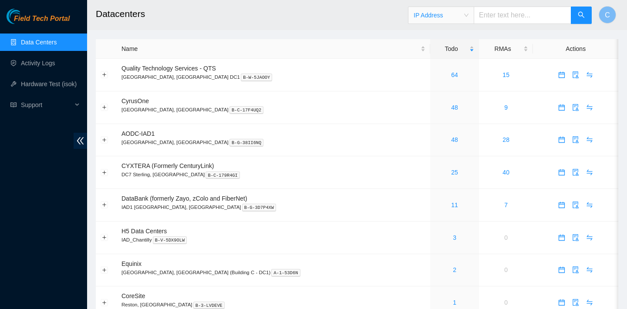
click at [505, 19] on input "text" at bounding box center [523, 15] width 98 height 17
paste input "23.212.189.12"
type input "23.212.189.12"
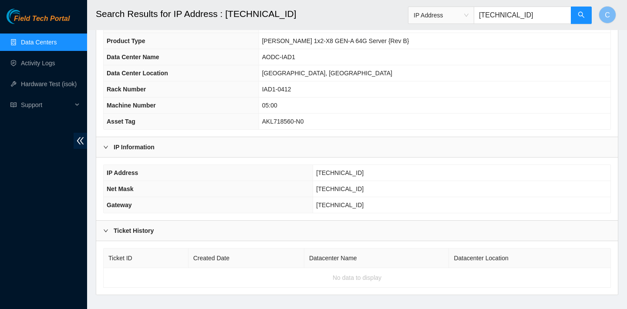
scroll to position [94, 0]
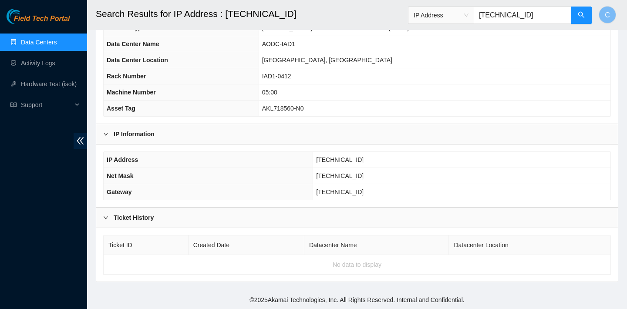
drag, startPoint x: 538, startPoint y: 16, endPoint x: 447, endPoint y: 8, distance: 90.9
click at [447, 8] on span "IP Address 23.212.189.12" at bounding box center [500, 15] width 184 height 17
paste input "23.53.231.5"
type input "23.53.231.5"
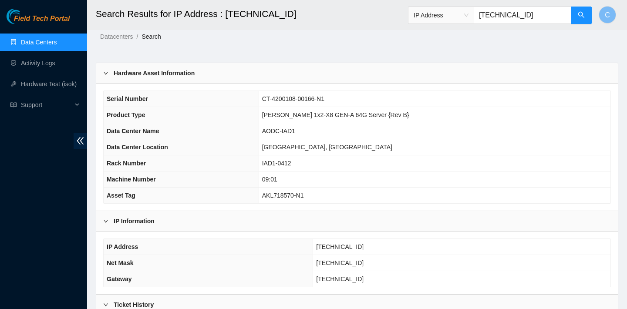
scroll to position [6, 0]
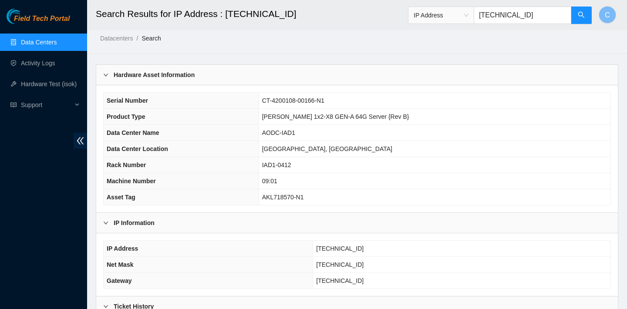
drag, startPoint x: 541, startPoint y: 18, endPoint x: 436, endPoint y: 18, distance: 104.9
click at [436, 18] on span "IP Address 23.53.231.5" at bounding box center [500, 15] width 184 height 17
paste input "23.212.189.23"
type input "23.212.189.23"
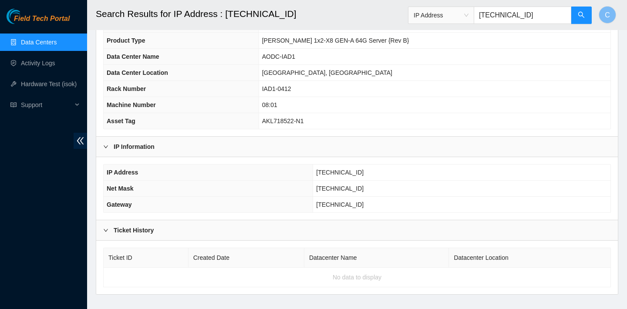
scroll to position [92, 0]
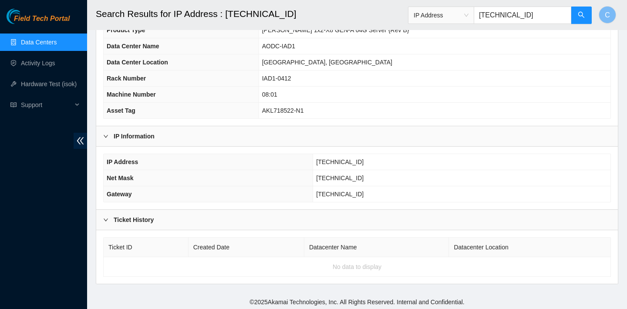
drag, startPoint x: 549, startPoint y: 12, endPoint x: 424, endPoint y: 14, distance: 124.5
click at [424, 17] on span "IP Address 23.212.189.23" at bounding box center [500, 15] width 184 height 17
paste input "23.53.231.6"
type input "23.53.231.6"
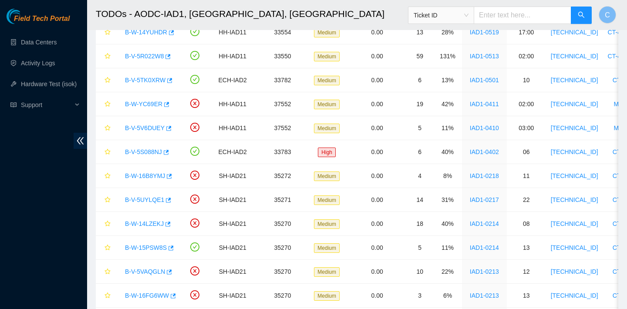
scroll to position [442, 0]
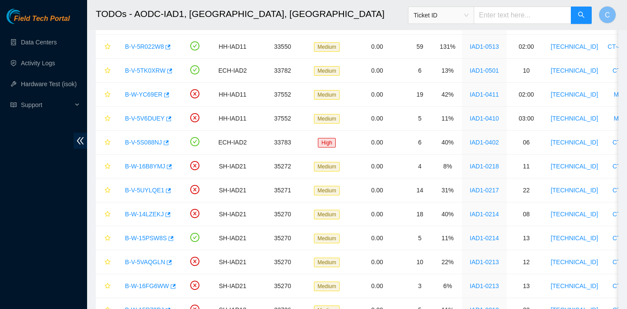
click at [450, 9] on span "Ticket ID" at bounding box center [441, 15] width 55 height 13
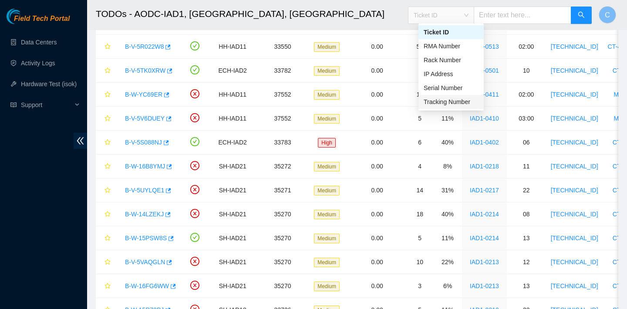
click at [446, 99] on div "Tracking Number" at bounding box center [451, 102] width 55 height 10
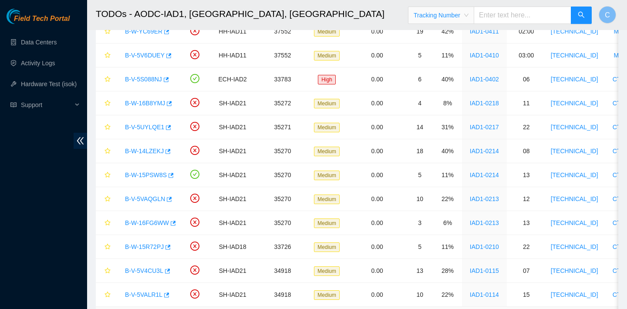
scroll to position [455, 0]
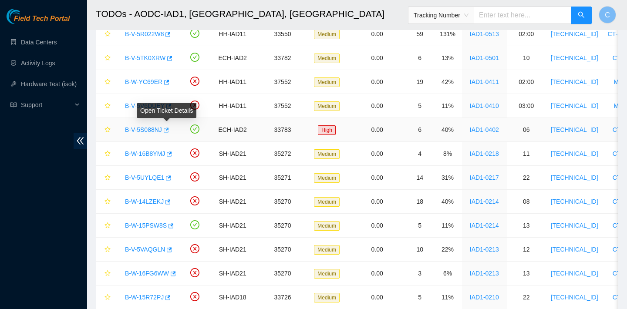
click at [168, 131] on icon "button" at bounding box center [165, 130] width 6 height 6
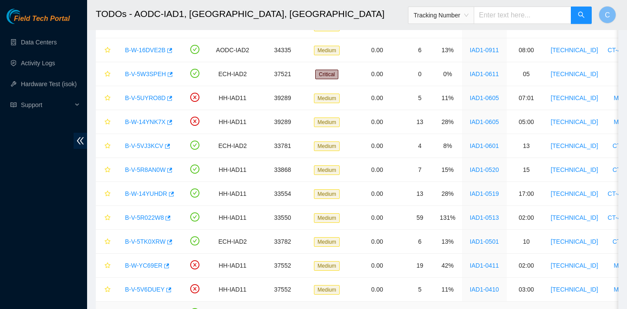
scroll to position [0, 0]
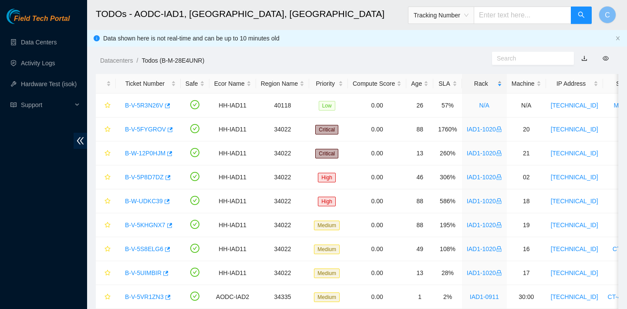
click at [492, 84] on div "Rack" at bounding box center [484, 84] width 35 height 10
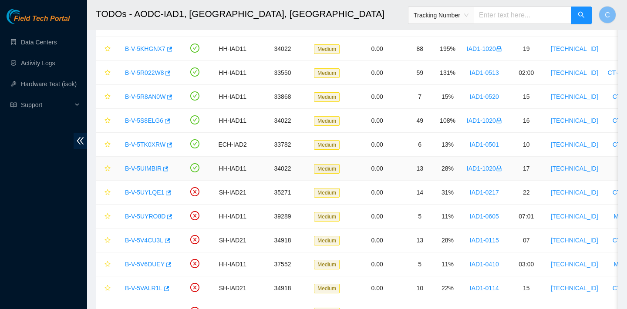
scroll to position [14, 0]
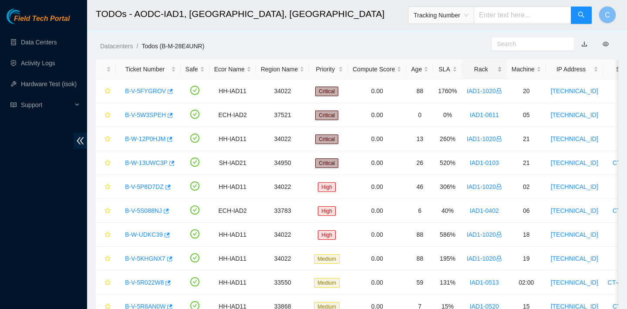
click at [494, 71] on div "Rack" at bounding box center [484, 69] width 35 height 10
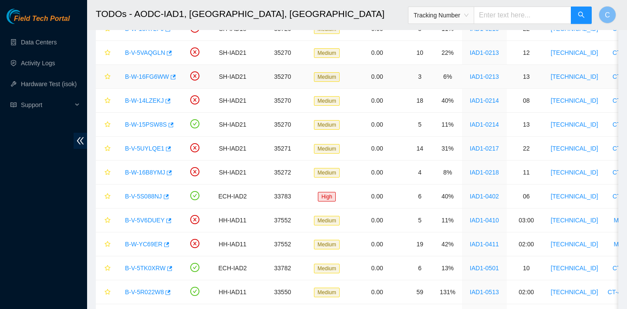
scroll to position [687, 0]
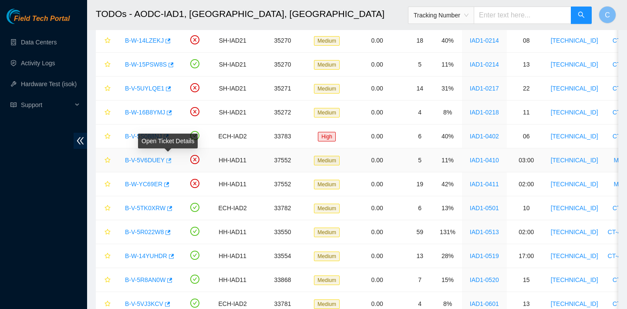
click at [168, 161] on icon "button" at bounding box center [168, 160] width 5 height 5
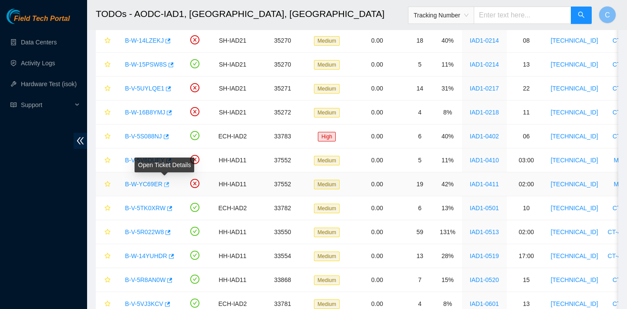
click at [167, 183] on icon "button" at bounding box center [166, 185] width 6 height 6
click at [45, 46] on link "Data Centers" at bounding box center [39, 42] width 36 height 7
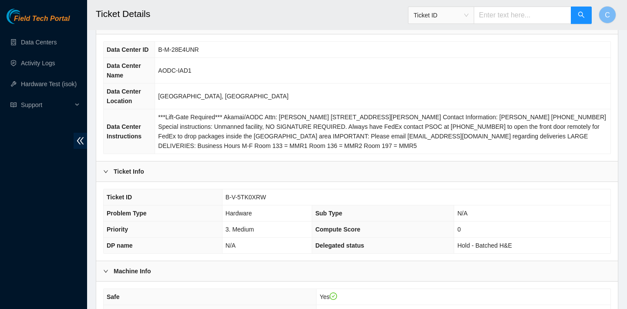
scroll to position [52, 0]
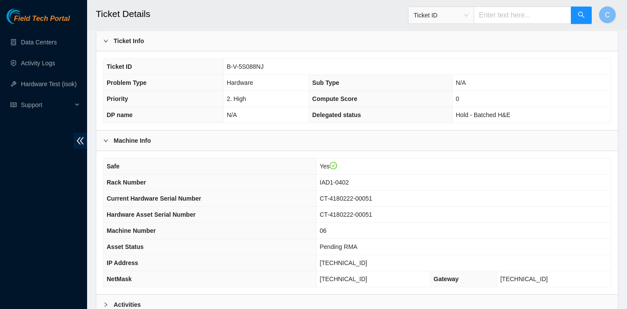
scroll to position [282, 0]
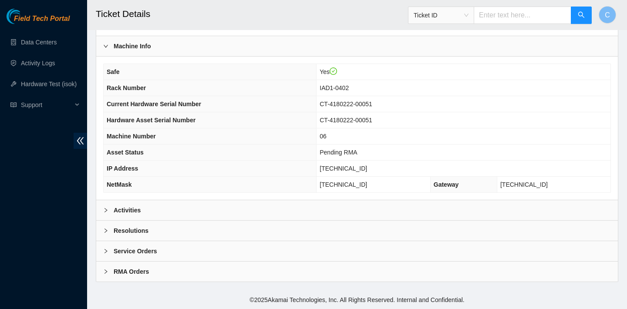
click at [367, 210] on div "Activities" at bounding box center [357, 210] width 522 height 20
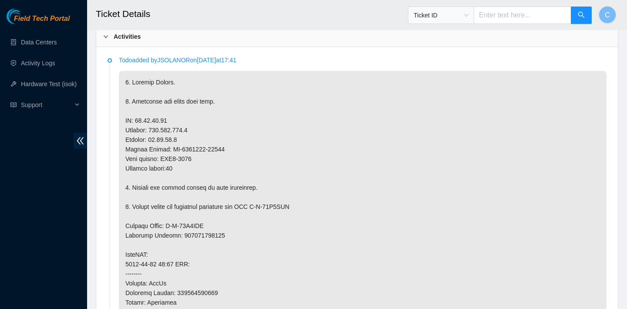
scroll to position [425, 0]
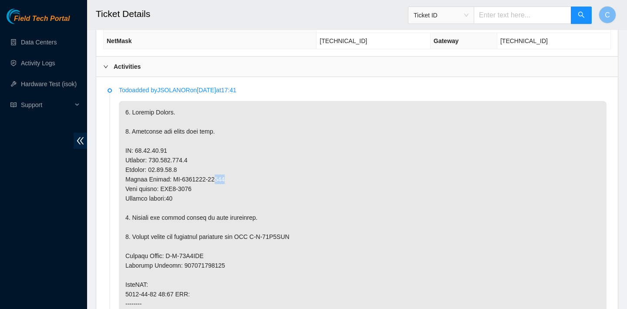
drag, startPoint x: 228, startPoint y: 179, endPoint x: 217, endPoint y: 179, distance: 10.9
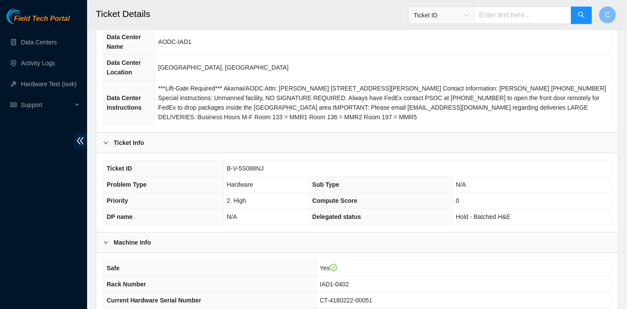
scroll to position [51, 0]
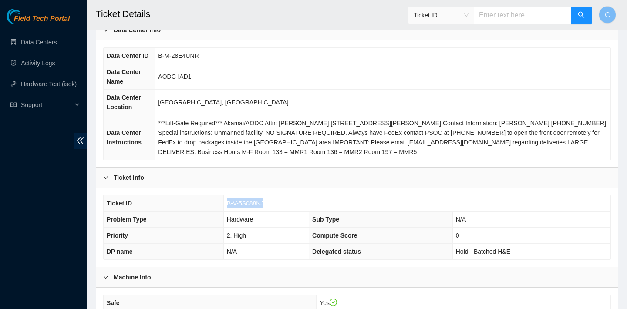
drag, startPoint x: 270, startPoint y: 202, endPoint x: 226, endPoint y: 200, distance: 44.1
click at [226, 200] on td "B-V-5S088NJ" at bounding box center [416, 203] width 387 height 16
copy span "B-V-5S088NJ"
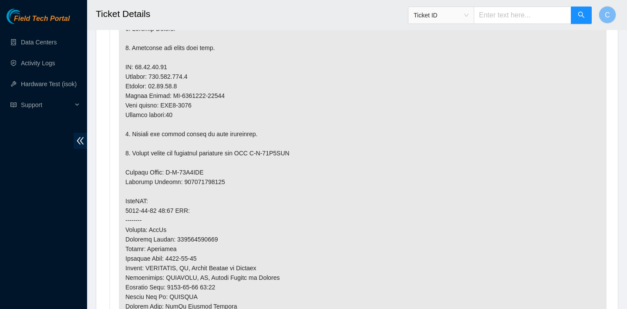
scroll to position [514, 0]
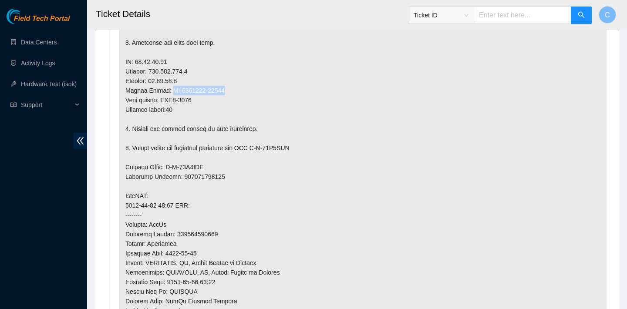
drag, startPoint x: 228, startPoint y: 86, endPoint x: 168, endPoint y: 86, distance: 59.2
click at [168, 86] on p at bounding box center [363, 263] width 488 height 502
copy p "CT-4180131-00179"
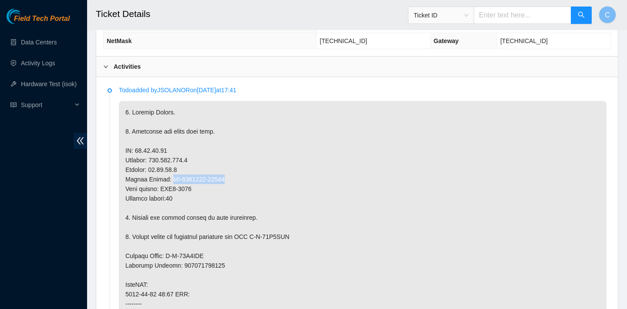
scroll to position [395, 0]
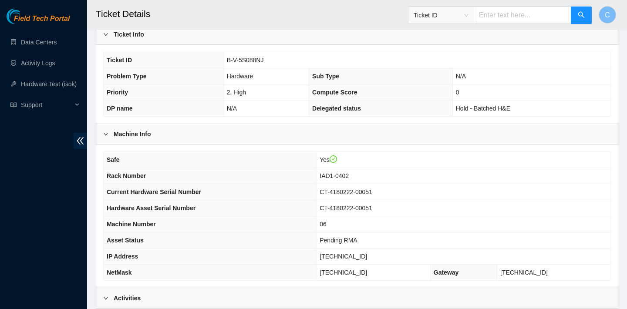
scroll to position [153, 0]
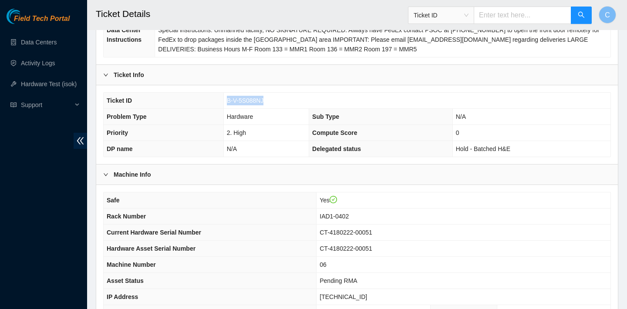
drag, startPoint x: 274, startPoint y: 101, endPoint x: 226, endPoint y: 101, distance: 48.3
click at [226, 101] on td "B-V-5S088NJ" at bounding box center [416, 101] width 387 height 16
copy span "B-V-5S088NJ"
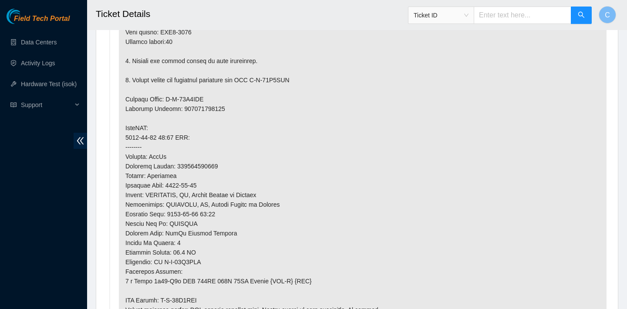
scroll to position [728, 0]
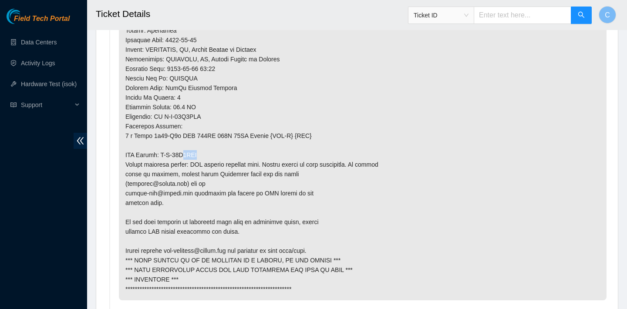
drag, startPoint x: 208, startPoint y: 155, endPoint x: 191, endPoint y: 153, distance: 16.6
click at [192, 154] on p at bounding box center [363, 50] width 488 height 502
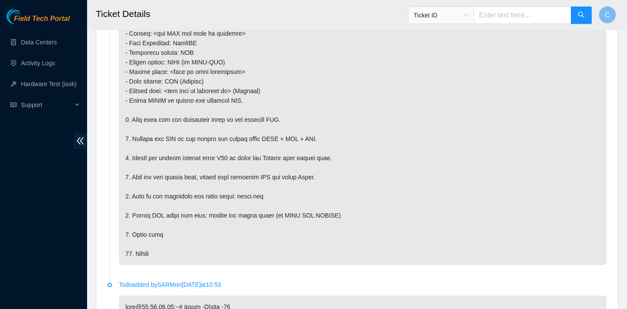
scroll to position [2698, 0]
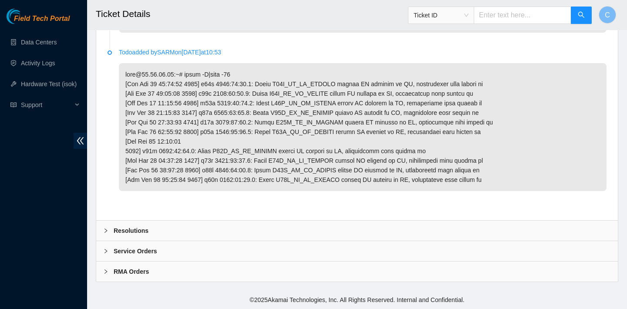
click at [172, 266] on div "RMA Orders" at bounding box center [357, 272] width 522 height 20
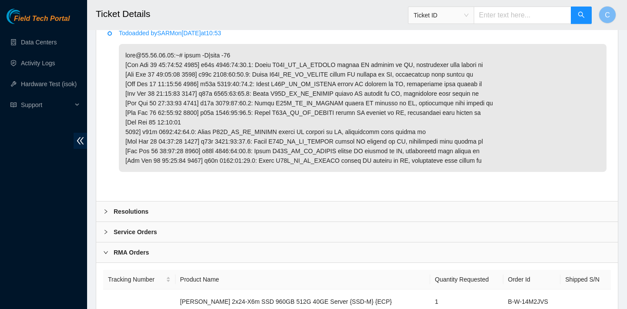
scroll to position [2756, 0]
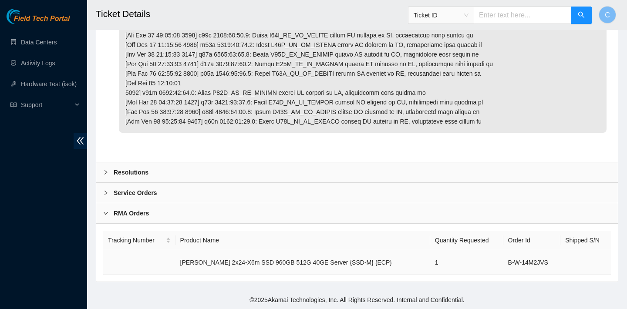
click at [546, 257] on td "B-W-14M2JVS" at bounding box center [531, 262] width 57 height 24
drag, startPoint x: 546, startPoint y: 263, endPoint x: 497, endPoint y: 257, distance: 49.1
click at [503, 257] on td "B-W-14M2JVS" at bounding box center [531, 262] width 57 height 24
copy td "B-W-14M2JVS"
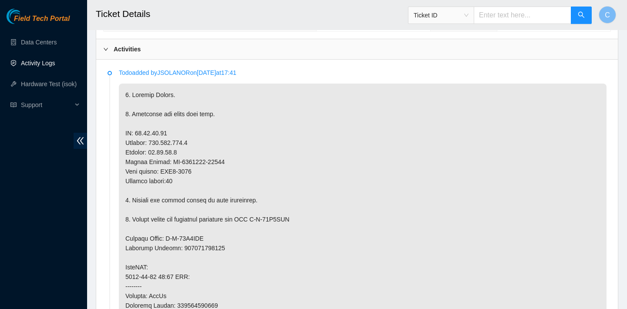
scroll to position [444, 0]
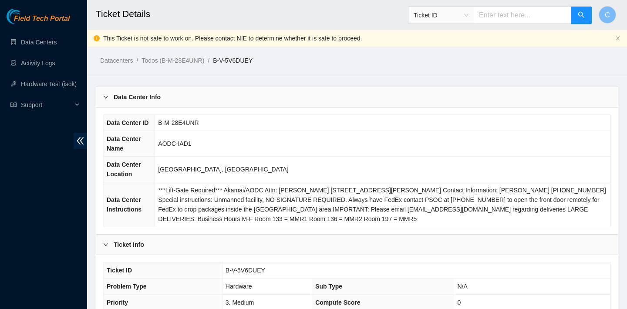
scroll to position [152, 0]
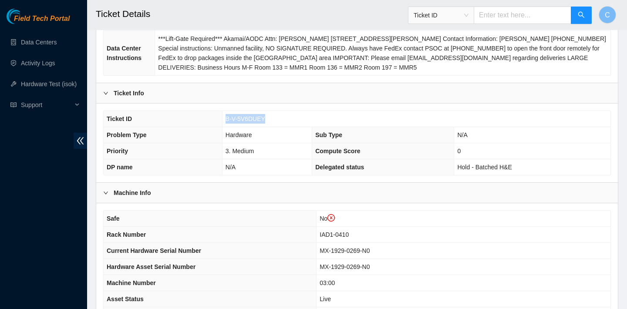
drag, startPoint x: 291, startPoint y: 122, endPoint x: 224, endPoint y: 116, distance: 66.9
click at [224, 116] on td "B-V-5V6DUEY" at bounding box center [416, 119] width 388 height 16
copy span "B-V-5V6DUEY"
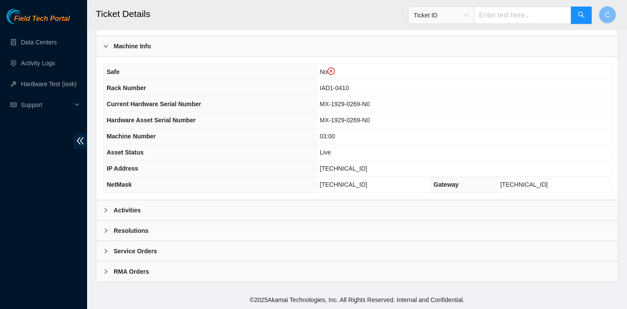
click at [232, 208] on div "Activities" at bounding box center [357, 210] width 522 height 20
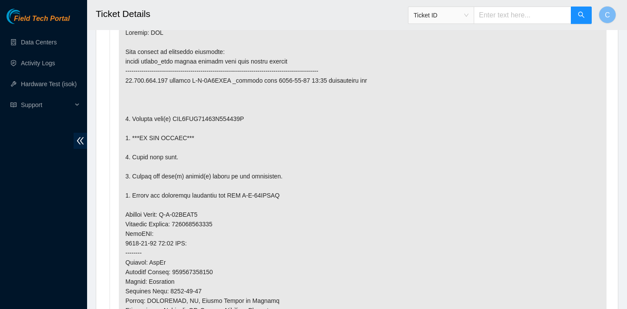
scroll to position [644, 0]
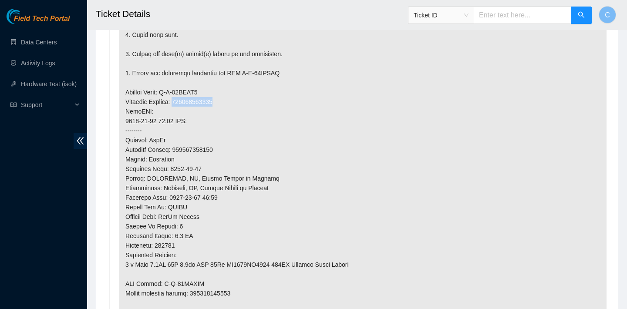
drag, startPoint x: 230, startPoint y: 103, endPoint x: 180, endPoint y: 101, distance: 50.1
click at [180, 101] on p at bounding box center [363, 116] width 488 height 435
copy p "463470054849"
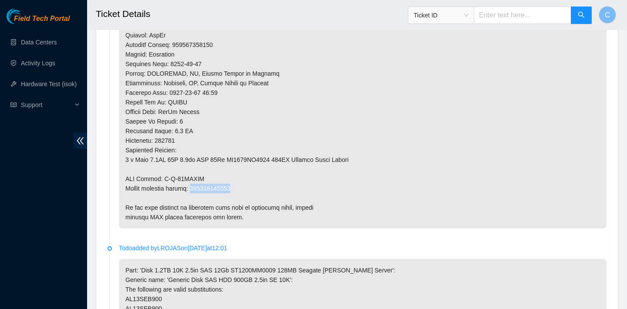
drag, startPoint x: 245, startPoint y: 187, endPoint x: 196, endPoint y: 186, distance: 49.2
click at [196, 186] on p at bounding box center [363, 11] width 488 height 435
copy p "463470054850"
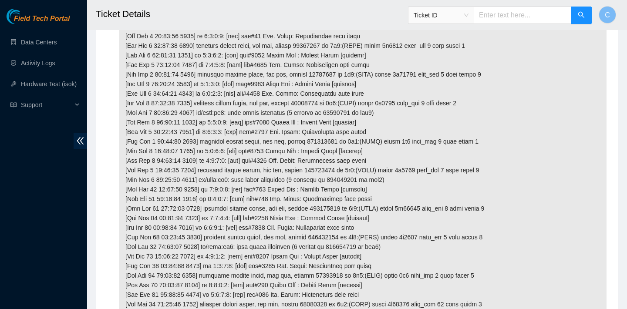
scroll to position [2785, 0]
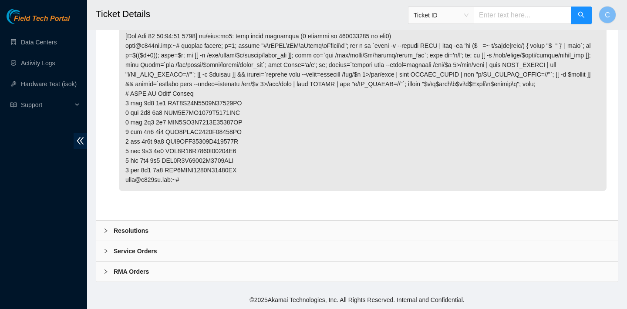
click at [218, 224] on div "Resolutions" at bounding box center [357, 231] width 522 height 20
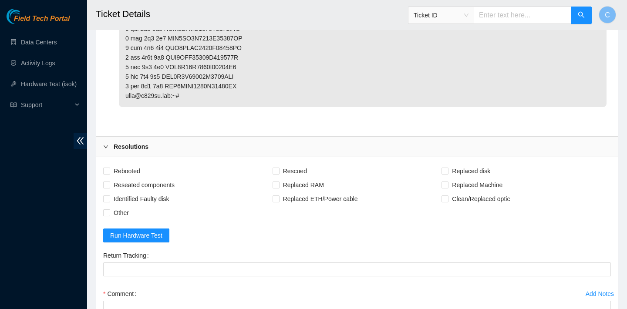
scroll to position [2965, 0]
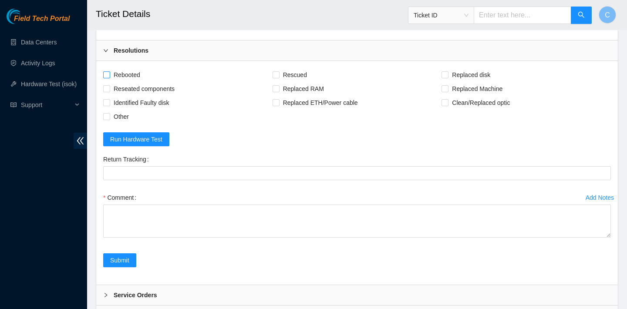
click at [134, 76] on span "Rebooted" at bounding box center [127, 75] width 34 height 14
click at [109, 76] on input "Rebooted" at bounding box center [106, 74] width 6 height 6
checkbox input "true"
click at [456, 76] on span "Replaced disk" at bounding box center [470, 75] width 45 height 14
click at [448, 76] on input "Replaced disk" at bounding box center [444, 74] width 6 height 6
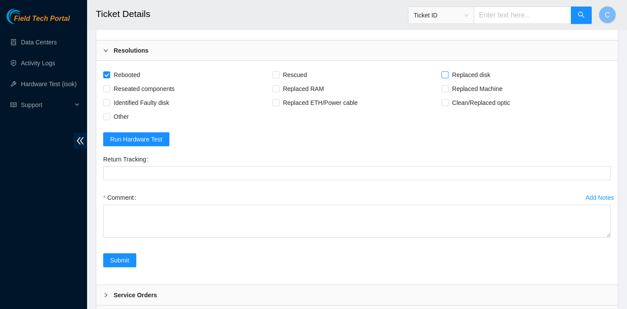
checkbox input "true"
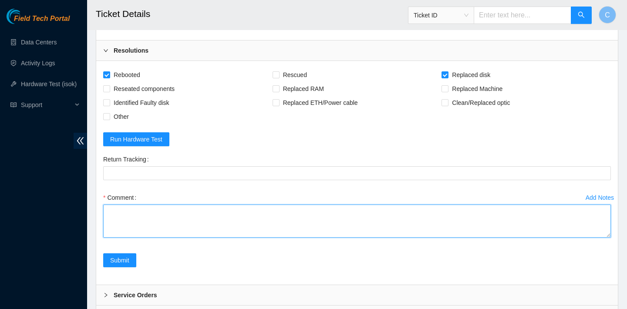
click at [240, 219] on textarea "Comment" at bounding box center [357, 221] width 508 height 33
click at [145, 219] on textarea "verified SN replaced old disk" at bounding box center [357, 221] width 508 height 33
click at [167, 220] on textarea "verified SN replaced OLD disk" at bounding box center [357, 221] width 508 height 33
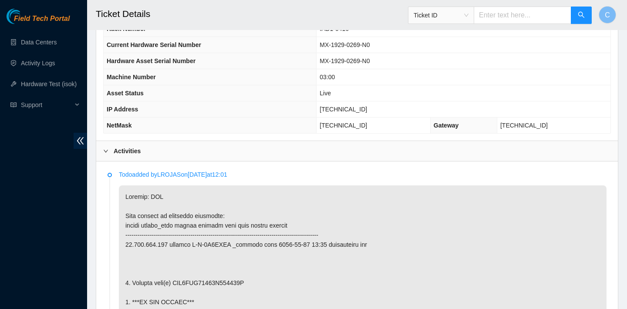
scroll to position [502, 0]
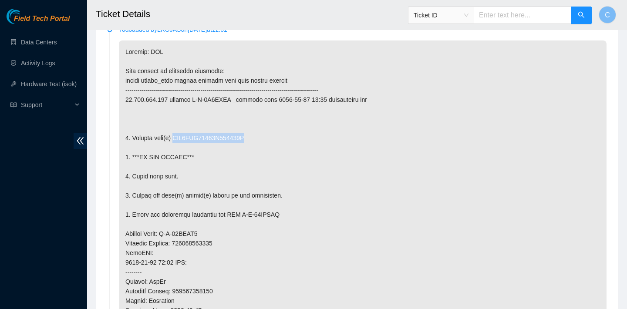
drag, startPoint x: 259, startPoint y: 135, endPoint x: 179, endPoint y: 134, distance: 79.2
click at [179, 134] on p at bounding box center [363, 257] width 488 height 435
copy p "WFK4AJK30000C948457A"
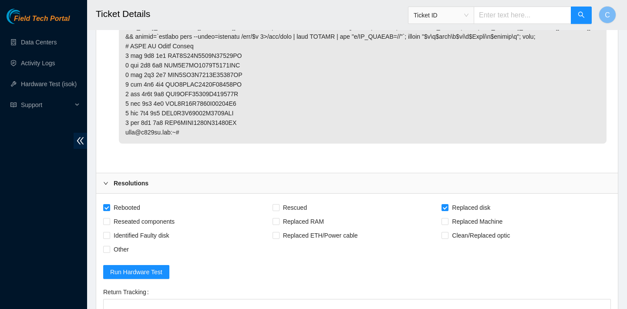
scroll to position [3009, 0]
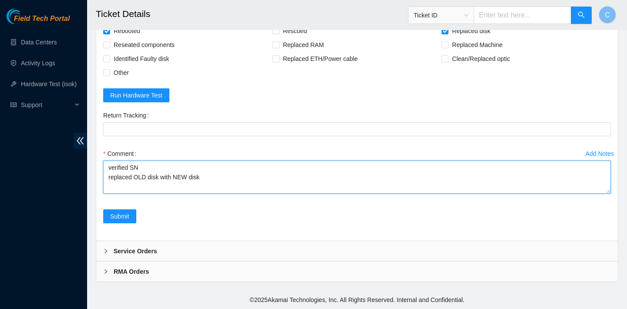
click at [163, 176] on textarea "verified SN replaced OLD disk with NEW disk" at bounding box center [357, 177] width 508 height 33
paste textarea "WFK4AJK30000C948457A"
click at [304, 181] on textarea "verified SN replaced OLD disk WFK4AJK30000C948457A with NEW disk" at bounding box center [357, 177] width 508 height 33
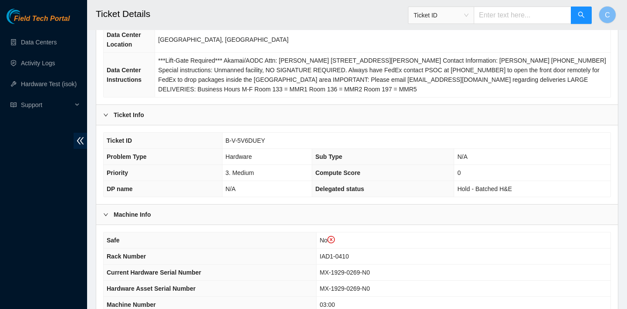
scroll to position [367, 0]
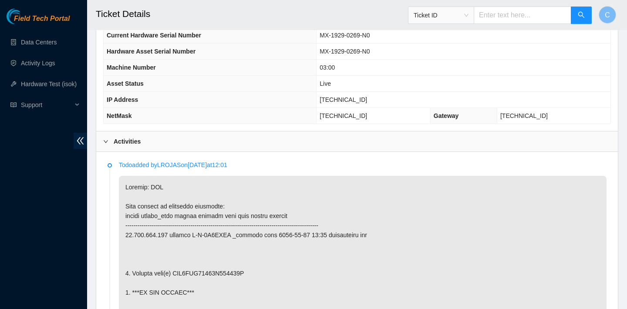
type textarea "verified SN replaced OLD disk WFK4AJK30000C948457A with NEW disk WFKA7FTK reboo…"
drag, startPoint x: 370, startPoint y: 100, endPoint x: 321, endPoint y: 99, distance: 48.8
click at [321, 99] on td "[TECHNICAL_ID]" at bounding box center [464, 100] width 294 height 16
copy span "[TECHNICAL_ID]"
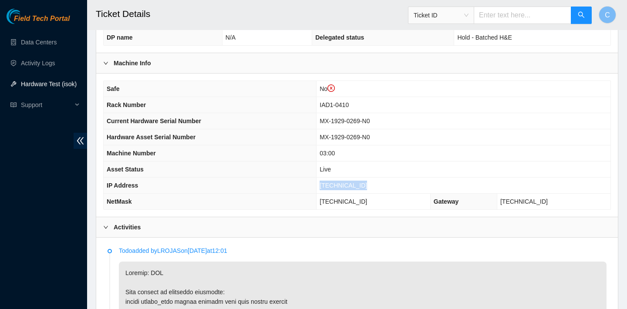
scroll to position [219, 0]
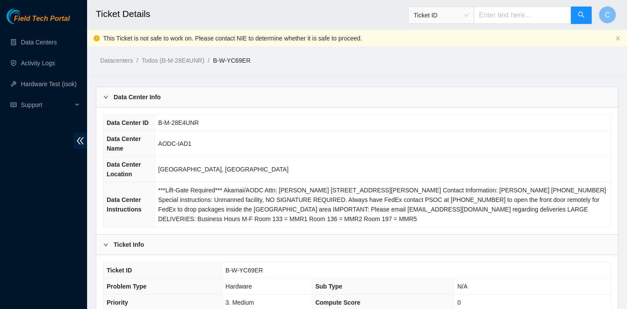
scroll to position [196, 0]
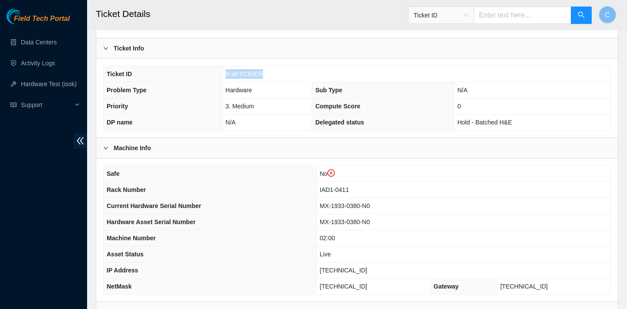
drag, startPoint x: 281, startPoint y: 73, endPoint x: 225, endPoint y: 73, distance: 56.2
click at [225, 73] on td "B-W-YC69ER" at bounding box center [416, 74] width 388 height 16
copy span "B-W-YC69ER"
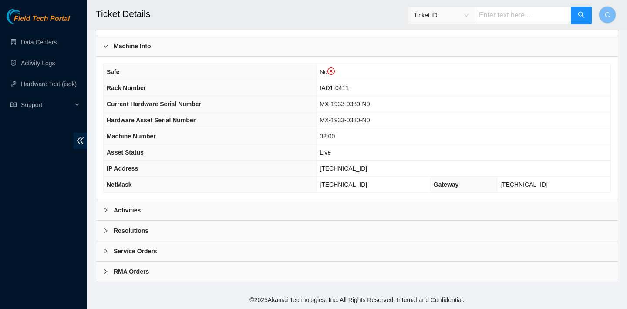
click at [265, 208] on div "Activities" at bounding box center [357, 210] width 522 height 20
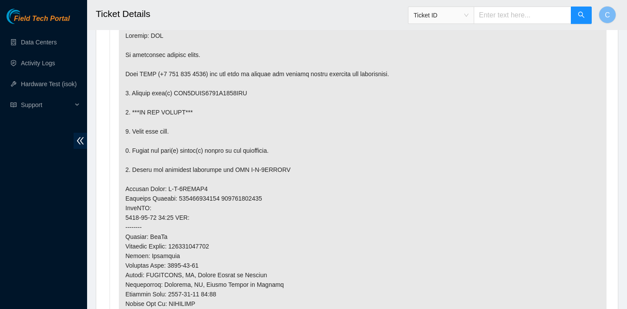
scroll to position [542, 0]
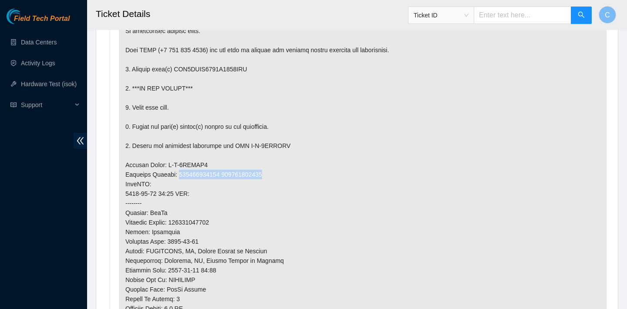
drag, startPoint x: 279, startPoint y: 171, endPoint x: 181, endPoint y: 172, distance: 98.4
click at [181, 172] on p at bounding box center [363, 227] width 488 height 454
copy p "473665212124 441536953530"
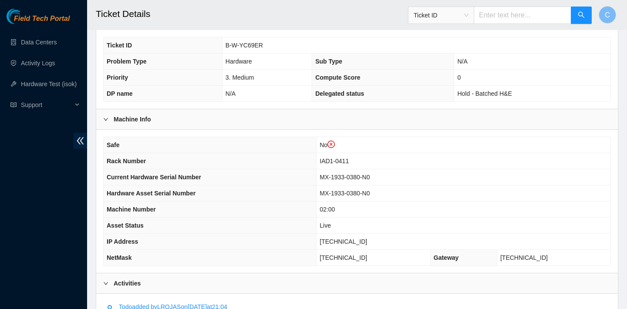
scroll to position [412, 0]
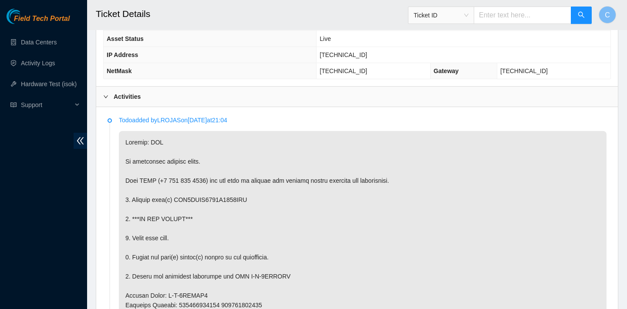
click at [285, 104] on div "Activities" at bounding box center [357, 97] width 522 height 20
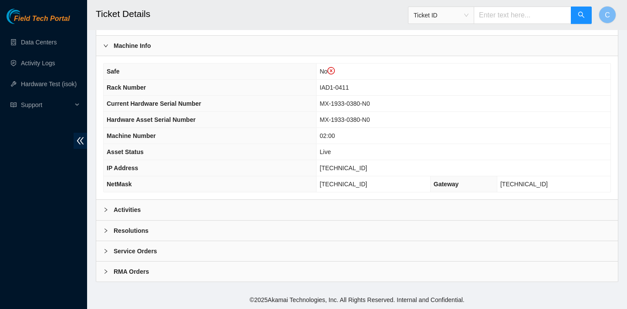
scroll to position [298, 0]
click at [304, 200] on div "Activities" at bounding box center [357, 210] width 522 height 20
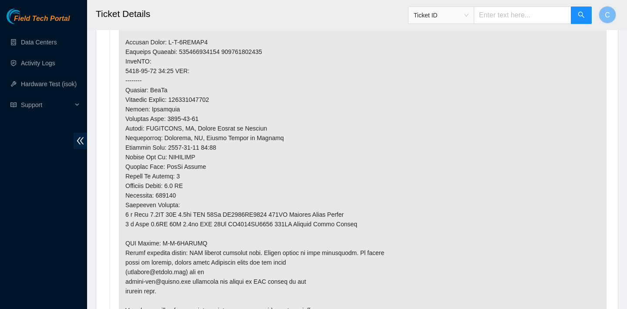
scroll to position [666, 0]
drag, startPoint x: 128, startPoint y: 215, endPoint x: 140, endPoint y: 217, distance: 12.3
click at [140, 217] on p at bounding box center [363, 104] width 488 height 454
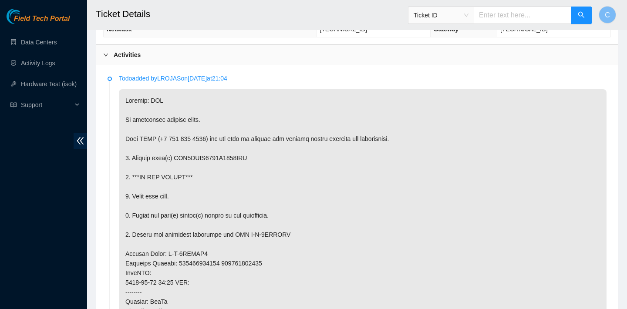
scroll to position [457, 0]
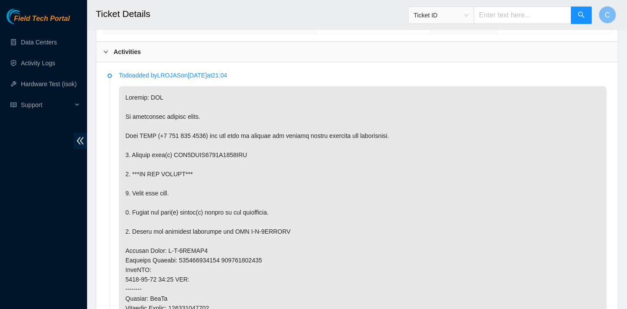
click at [214, 155] on p at bounding box center [363, 313] width 488 height 454
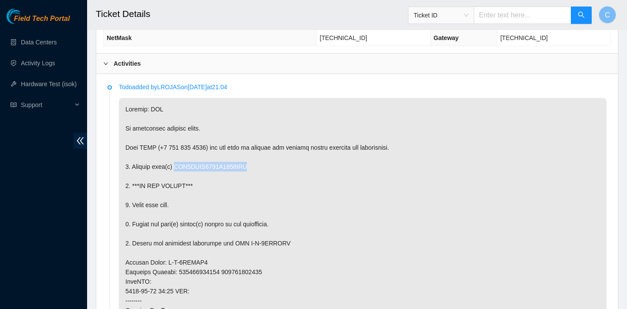
scroll to position [360, 0]
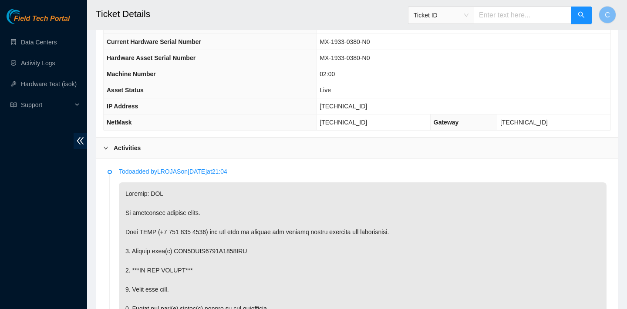
click at [231, 101] on th "IP Address" at bounding box center [210, 106] width 213 height 16
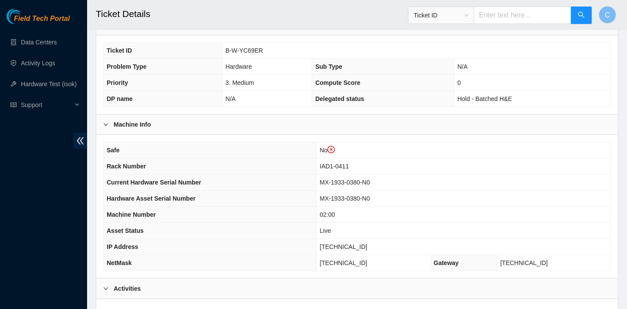
scroll to position [213, 0]
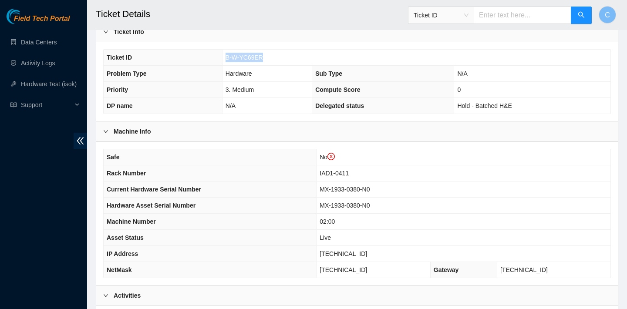
drag, startPoint x: 275, startPoint y: 56, endPoint x: 226, endPoint y: 56, distance: 48.8
click at [226, 56] on td "B-W-YC69ER" at bounding box center [416, 58] width 388 height 16
copy span "B-W-YC69ER"
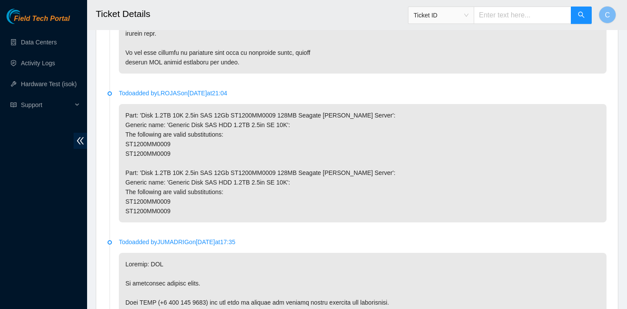
scroll to position [904, 0]
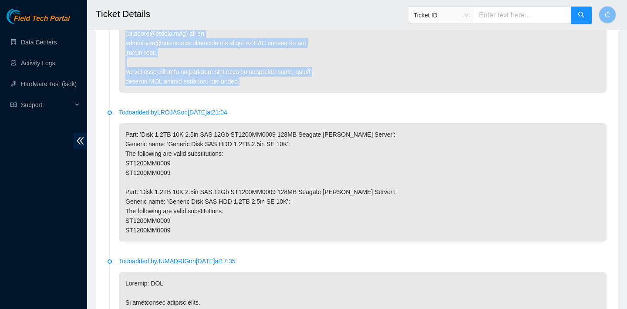
drag, startPoint x: 123, startPoint y: 36, endPoint x: 238, endPoint y: 80, distance: 122.9
copy p "Network: DDC No suspension records found. Call NOCC (+1 617 444 3007) and ask t…"
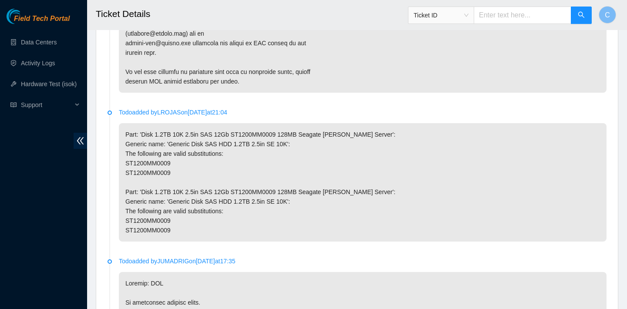
click at [522, 121] on div "Todo added by LROJAS on 2025-09-03 at 21:04 Part: 'Disk 1.2TB 10K 2.5in SAS 12G…" at bounding box center [363, 175] width 488 height 134
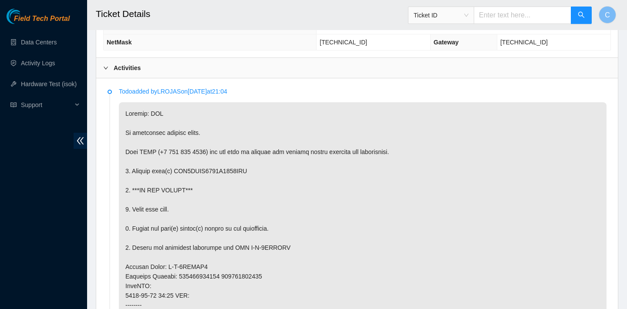
scroll to position [442, 0]
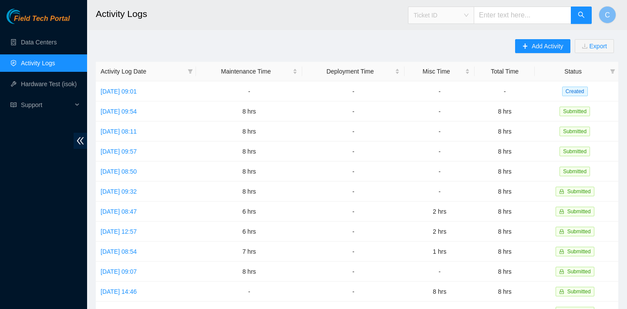
click at [466, 12] on span "Ticket ID" at bounding box center [441, 15] width 55 height 13
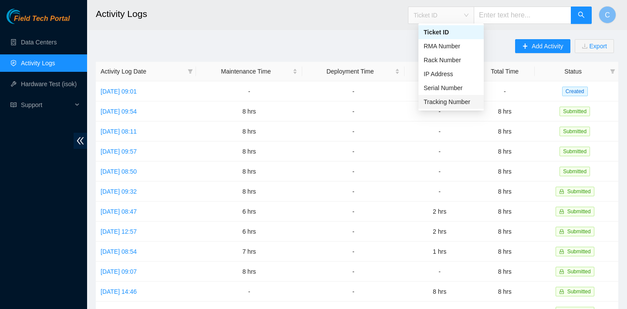
click at [452, 101] on div "Tracking Number" at bounding box center [451, 102] width 55 height 10
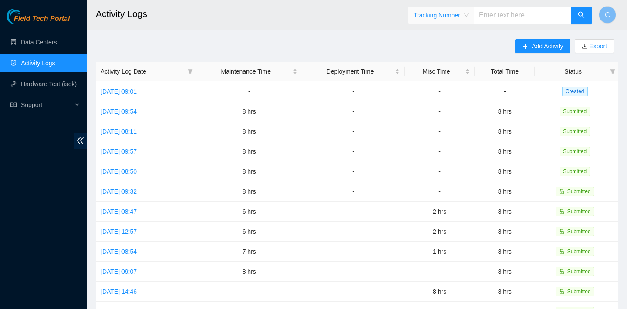
click at [502, 13] on input "text" at bounding box center [523, 15] width 98 height 17
type input "463470057252"
click at [585, 12] on button "button" at bounding box center [581, 15] width 21 height 17
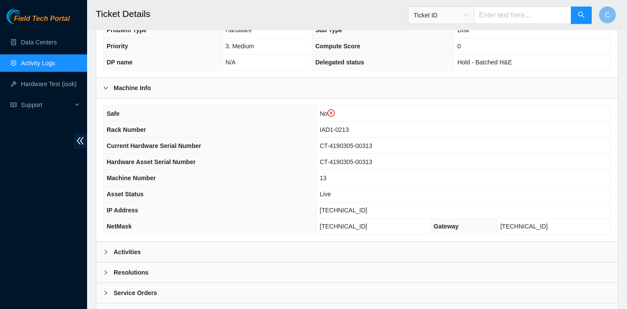
scroll to position [298, 0]
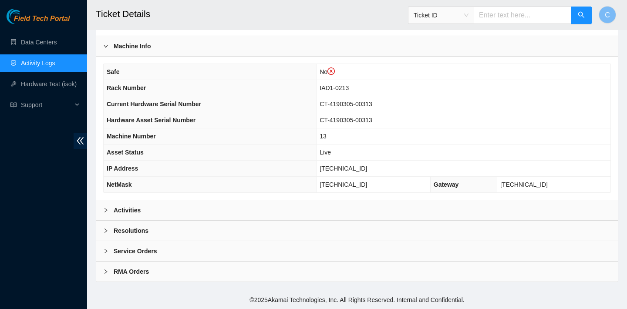
click at [299, 206] on div "Activities" at bounding box center [357, 210] width 522 height 20
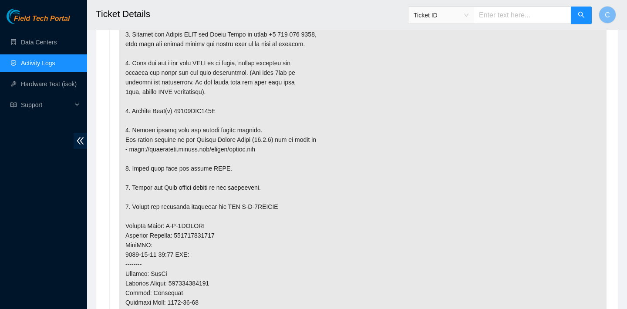
scroll to position [596, 0]
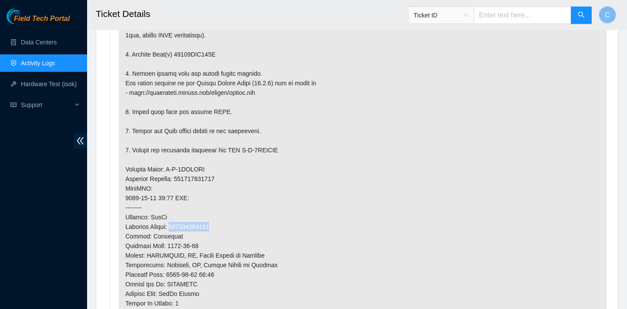
drag, startPoint x: 224, startPoint y: 226, endPoint x: 178, endPoint y: 225, distance: 46.2
click at [178, 225] on p at bounding box center [363, 178] width 488 height 463
copy p "463470057252"
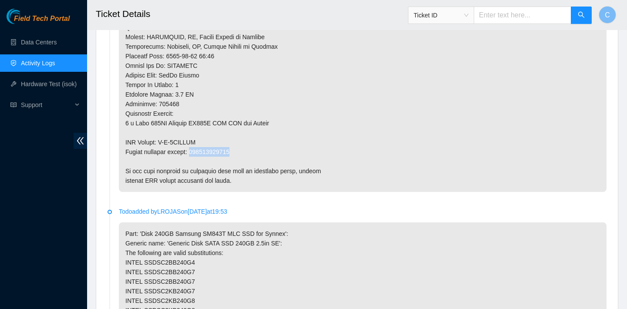
drag, startPoint x: 243, startPoint y: 149, endPoint x: 196, endPoint y: 149, distance: 46.2
copy p "463470057263"
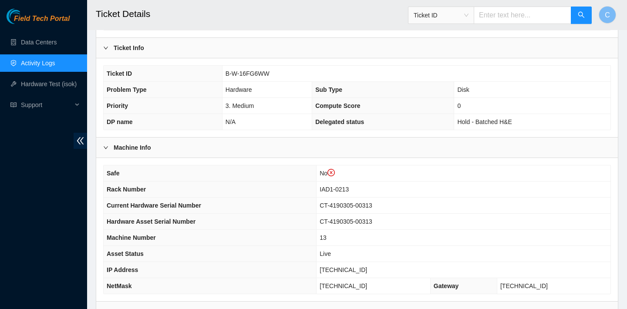
scroll to position [129, 0]
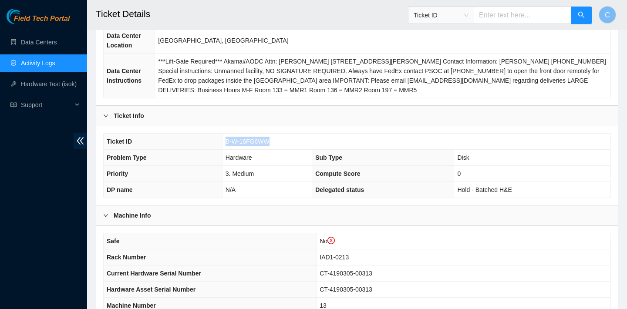
drag, startPoint x: 273, startPoint y: 138, endPoint x: 225, endPoint y: 139, distance: 47.9
click at [225, 139] on td "B-W-16FG6WW" at bounding box center [416, 142] width 388 height 16
copy span "B-W-16FG6WW"
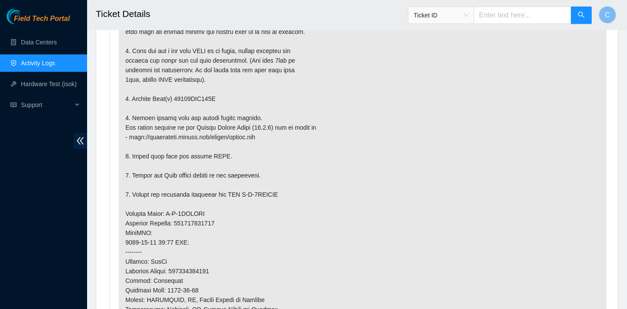
scroll to position [536, 0]
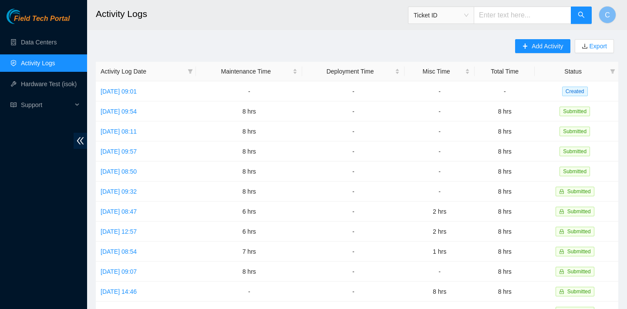
click at [466, 7] on span "Ticket ID" at bounding box center [441, 15] width 66 height 17
click at [460, 16] on span "Ticket ID" at bounding box center [441, 15] width 55 height 13
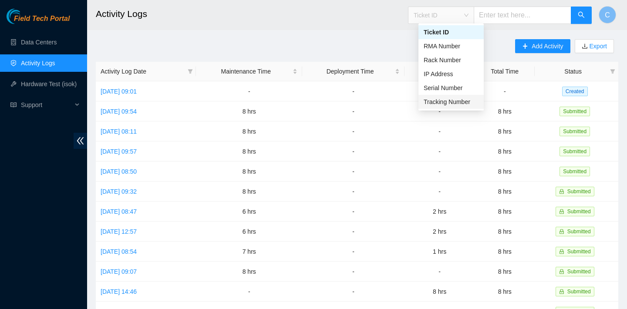
click at [438, 101] on div "Tracking Number" at bounding box center [451, 102] width 55 height 10
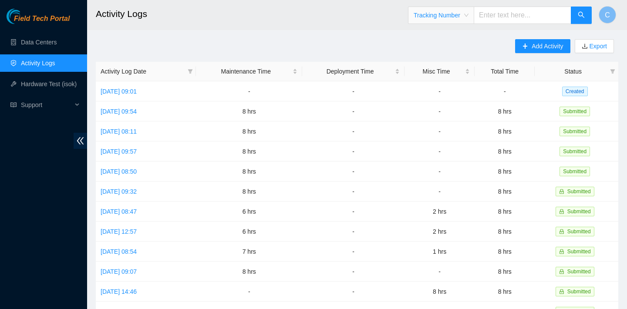
click at [524, 20] on input "text" at bounding box center [523, 15] width 98 height 17
type input "473665216520"
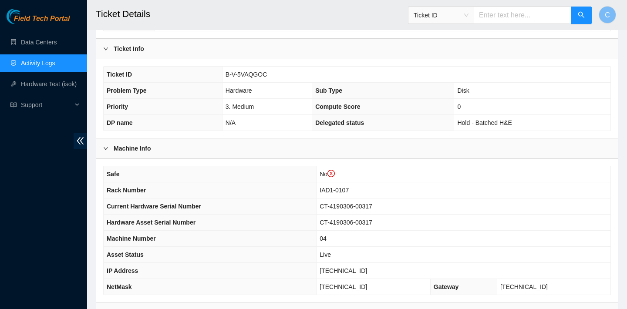
scroll to position [298, 0]
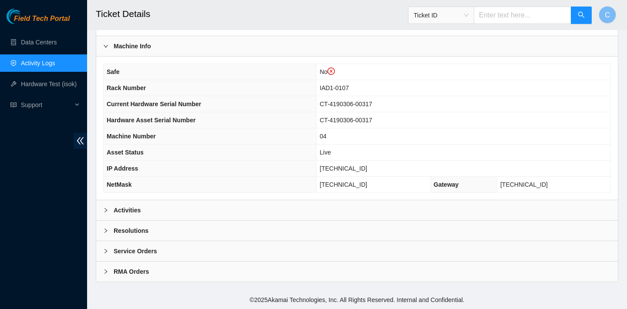
click at [461, 205] on div "Activities" at bounding box center [357, 210] width 522 height 20
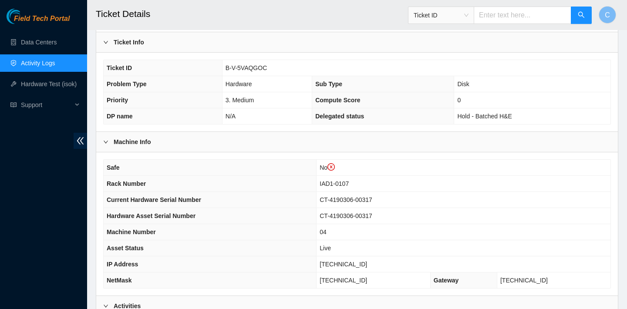
scroll to position [169, 0]
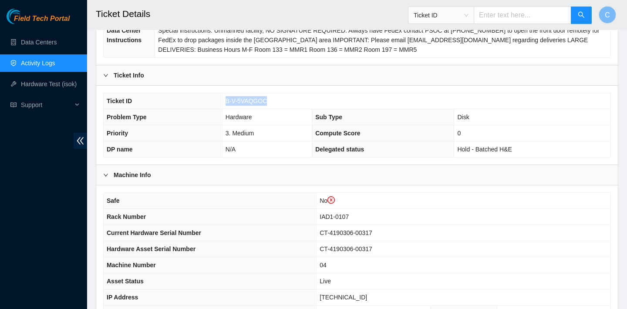
drag, startPoint x: 269, startPoint y: 101, endPoint x: 226, endPoint y: 99, distance: 43.1
click at [226, 99] on td "B-V-5VAQGOC" at bounding box center [416, 101] width 388 height 16
copy span "B-V-5VAQGOC"
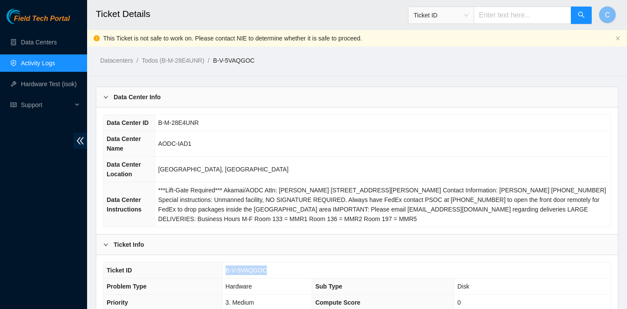
scroll to position [142, 0]
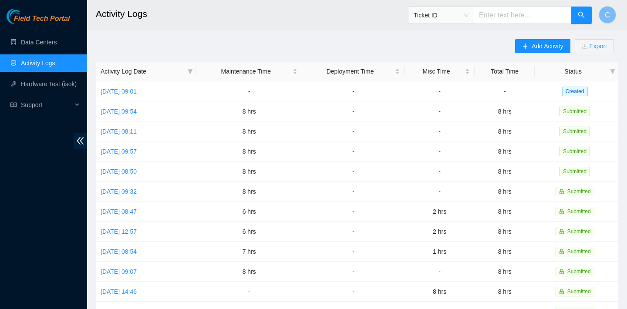
click at [474, 14] on div "Ticket ID" at bounding box center [440, 15] width 65 height 14
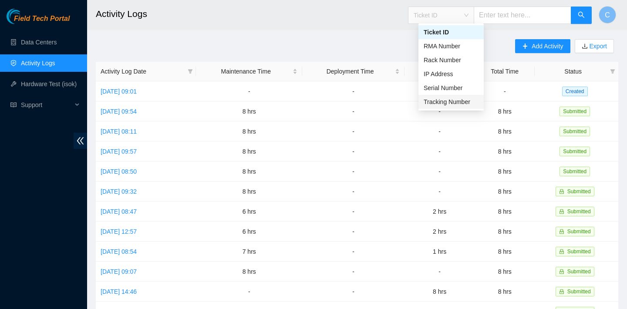
click at [442, 97] on div "Tracking Number" at bounding box center [451, 102] width 55 height 10
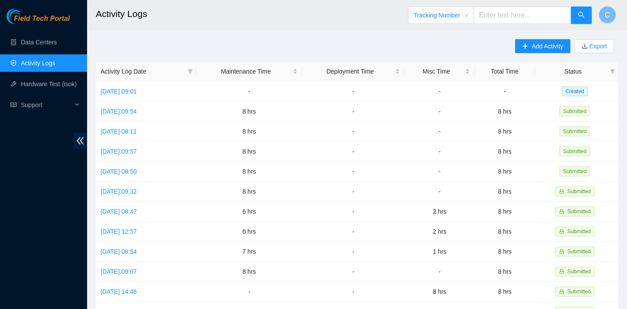
click at [510, 16] on input "text" at bounding box center [523, 15] width 98 height 17
type input "463470054003"
click at [577, 14] on button "button" at bounding box center [581, 15] width 21 height 17
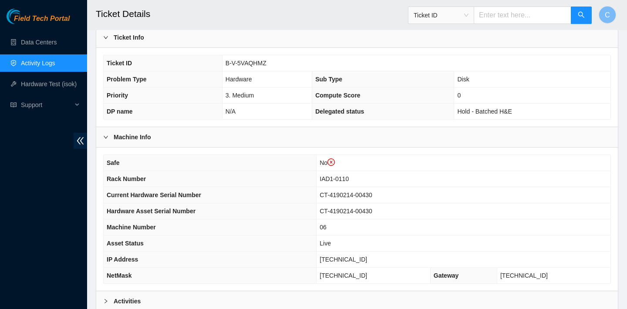
scroll to position [137, 0]
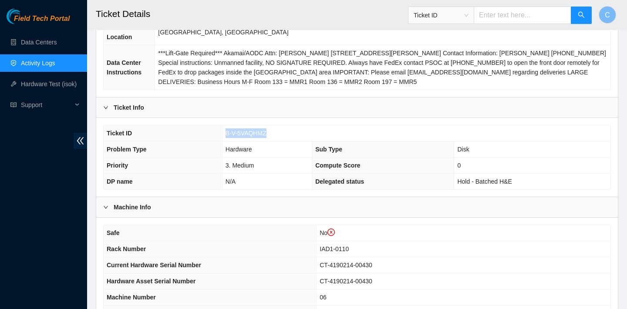
drag, startPoint x: 270, startPoint y: 129, endPoint x: 226, endPoint y: 131, distance: 44.4
click at [226, 131] on td "B-V-5VAQHMZ" at bounding box center [416, 133] width 388 height 16
copy span "B-V-5VAQHMZ"
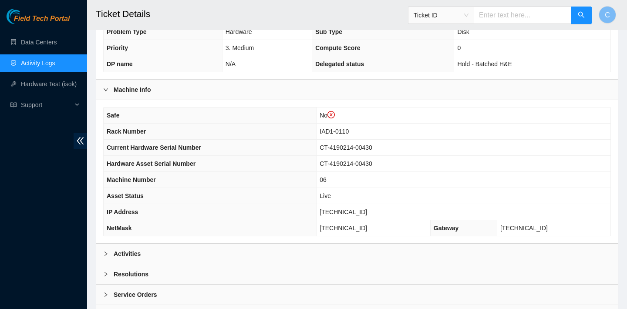
scroll to position [298, 0]
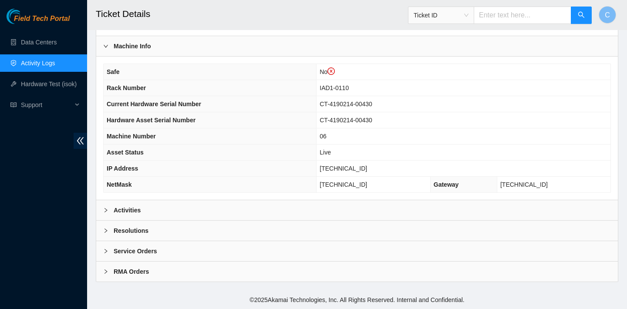
click at [155, 206] on div "Activities" at bounding box center [357, 210] width 522 height 20
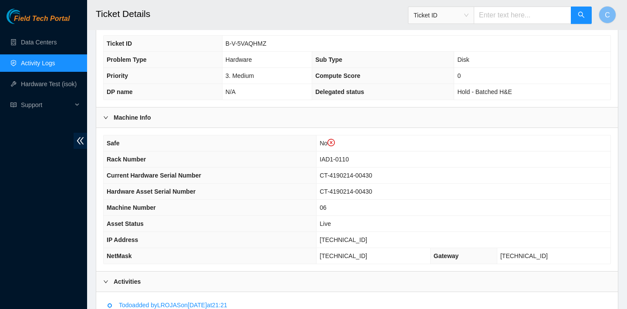
scroll to position [198, 0]
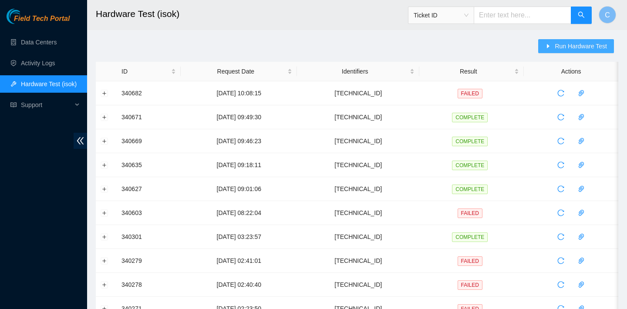
click at [570, 40] on button "Run Hardware Test" at bounding box center [576, 46] width 76 height 14
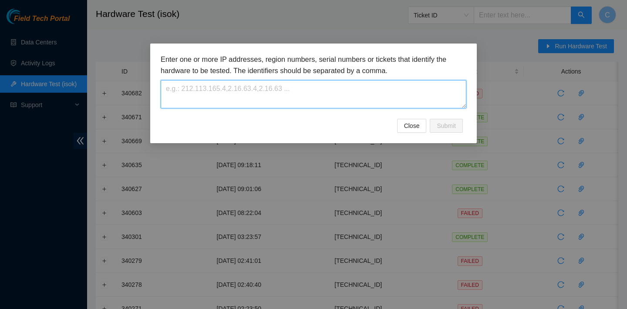
click at [386, 97] on textarea at bounding box center [314, 94] width 306 height 28
paste textarea "[TECHNICAL_ID]"
type textarea "[TECHNICAL_ID]"
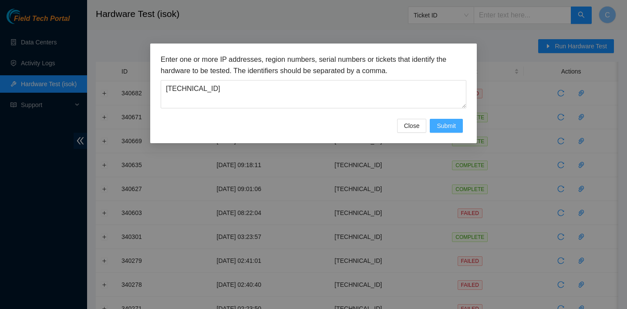
click at [438, 125] on span "Submit" at bounding box center [446, 126] width 19 height 10
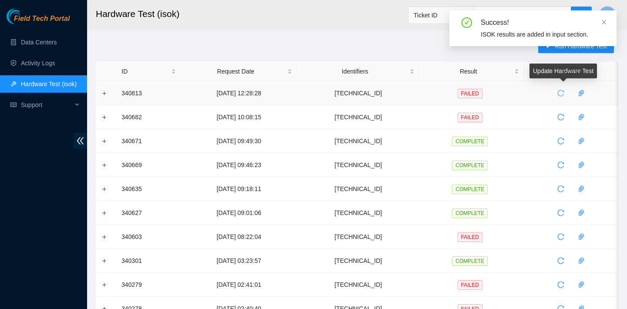
click at [564, 96] on icon "reload" at bounding box center [560, 93] width 7 height 7
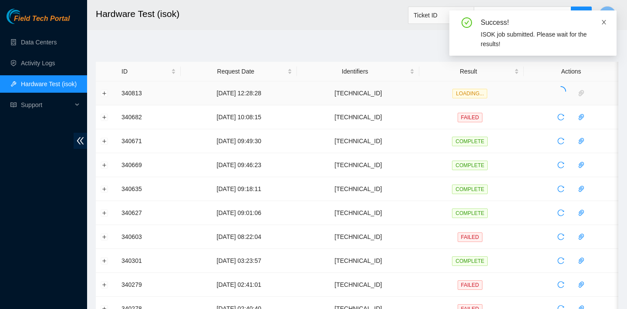
click at [603, 23] on icon "close" at bounding box center [604, 22] width 4 height 4
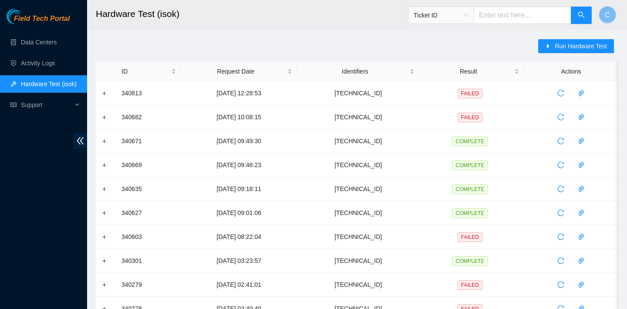
click at [448, 17] on span "Ticket ID" at bounding box center [441, 15] width 55 height 13
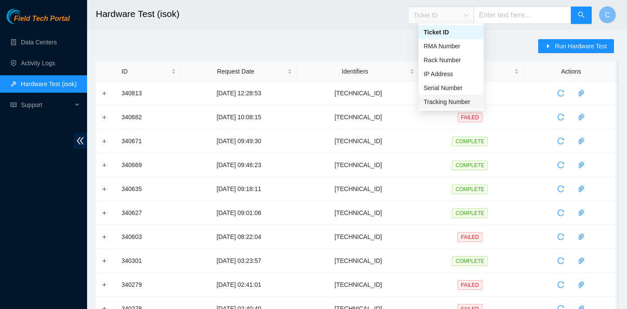
click at [443, 99] on div "Tracking Number" at bounding box center [451, 102] width 55 height 10
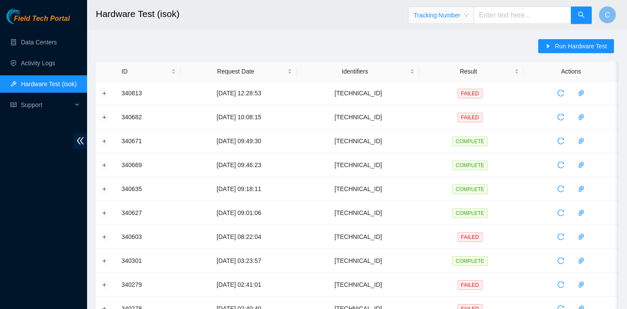
click at [502, 16] on input "text" at bounding box center [523, 15] width 98 height 17
paste input "441536953530"
type input "441536953530"
click at [581, 16] on icon "search" at bounding box center [581, 15] width 6 height 6
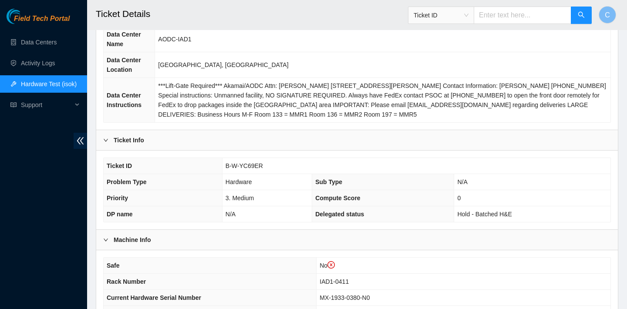
scroll to position [55, 0]
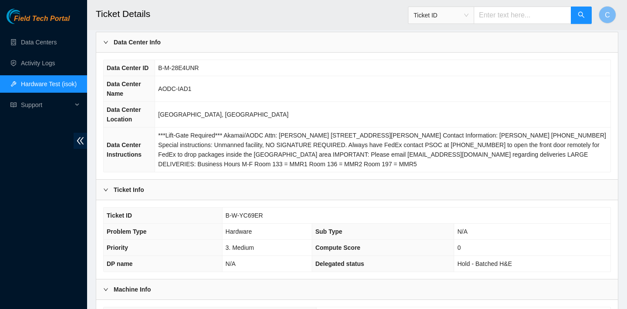
click at [457, 15] on span "Ticket ID" at bounding box center [441, 15] width 55 height 13
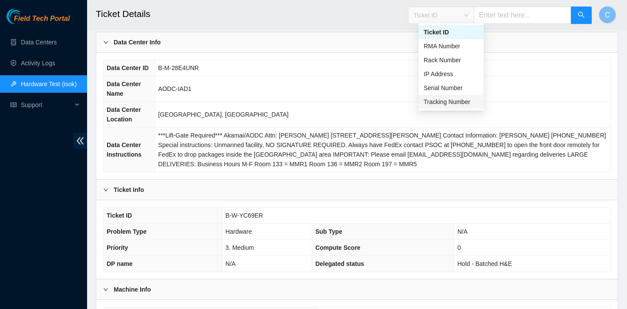
click at [442, 101] on div "Tracking Number" at bounding box center [451, 102] width 55 height 10
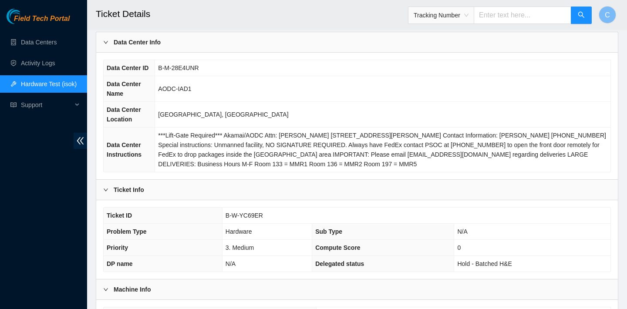
click at [519, 17] on input "text" at bounding box center [523, 15] width 98 height 17
type input "x"
paste input "441536953530"
type input "441536953530"
click at [578, 17] on icon "search" at bounding box center [581, 14] width 7 height 7
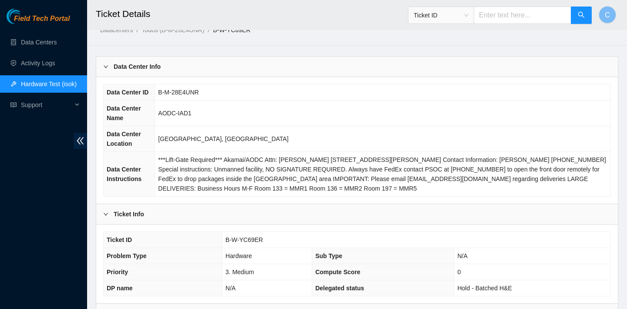
scroll to position [298, 0]
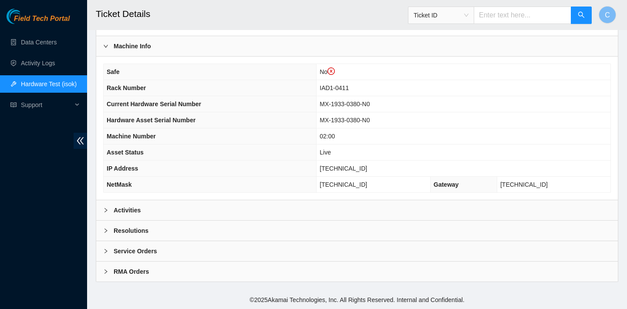
click at [441, 207] on div "Activities" at bounding box center [357, 210] width 522 height 20
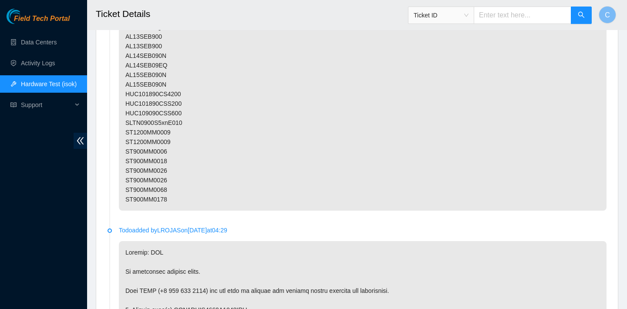
scroll to position [1723, 0]
